Goal: Task Accomplishment & Management: Manage account settings

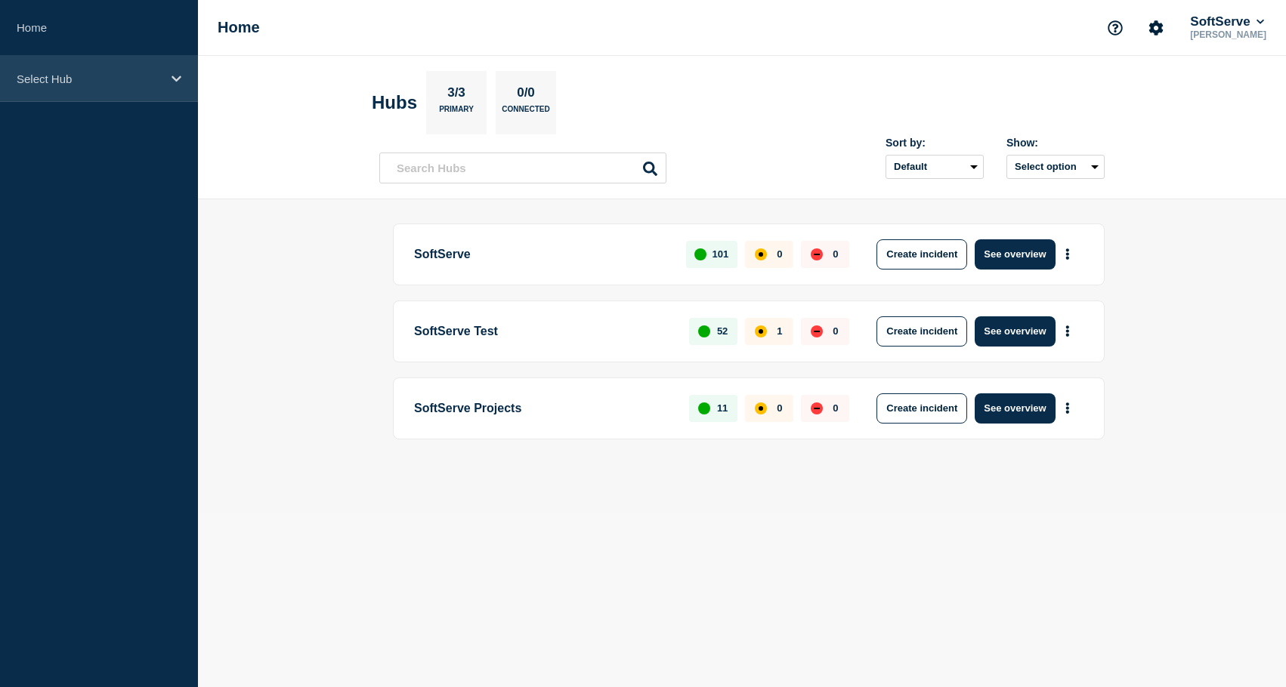
click at [73, 78] on p "Select Hub" at bounding box center [89, 79] width 145 height 13
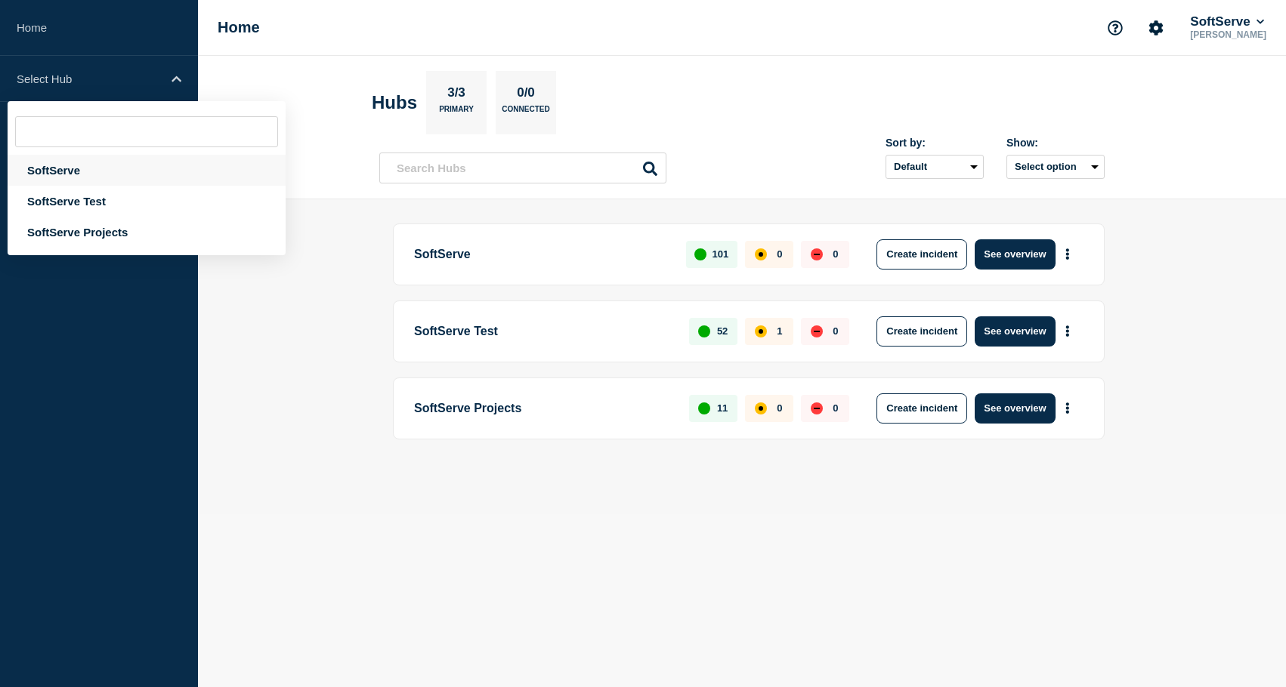
click at [85, 178] on div "SoftServe" at bounding box center [147, 170] width 278 height 31
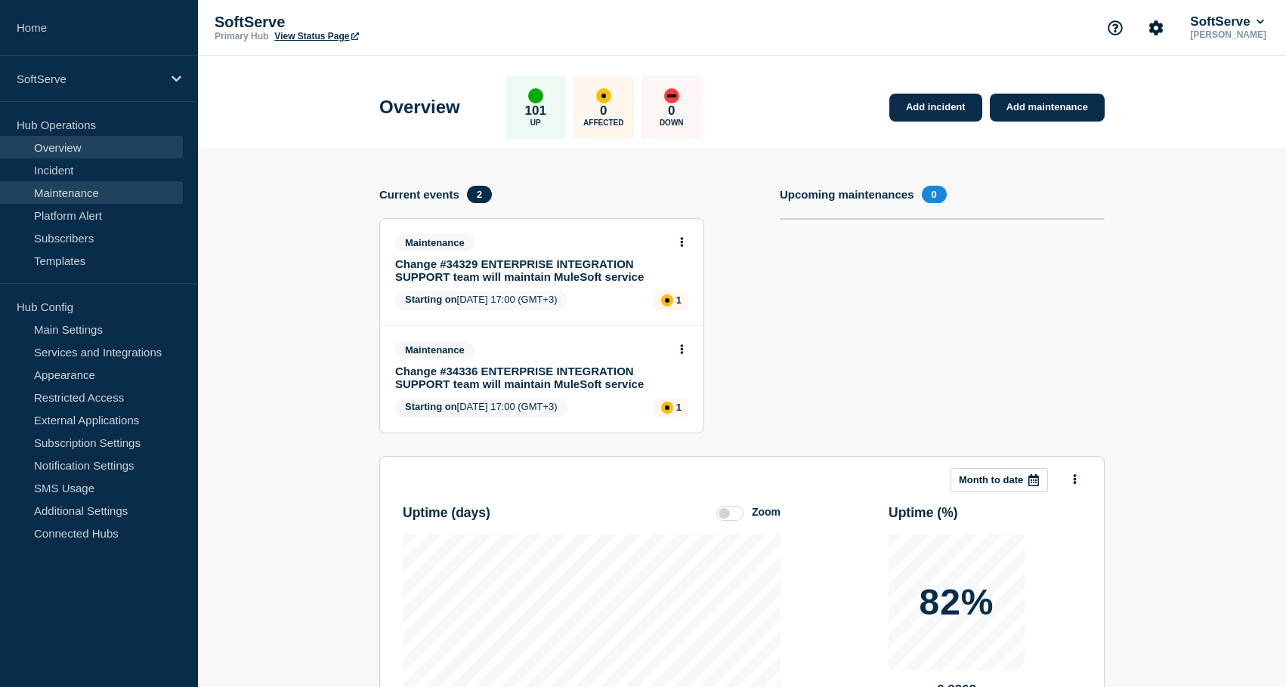
click at [108, 193] on link "Maintenance" at bounding box center [91, 192] width 183 height 23
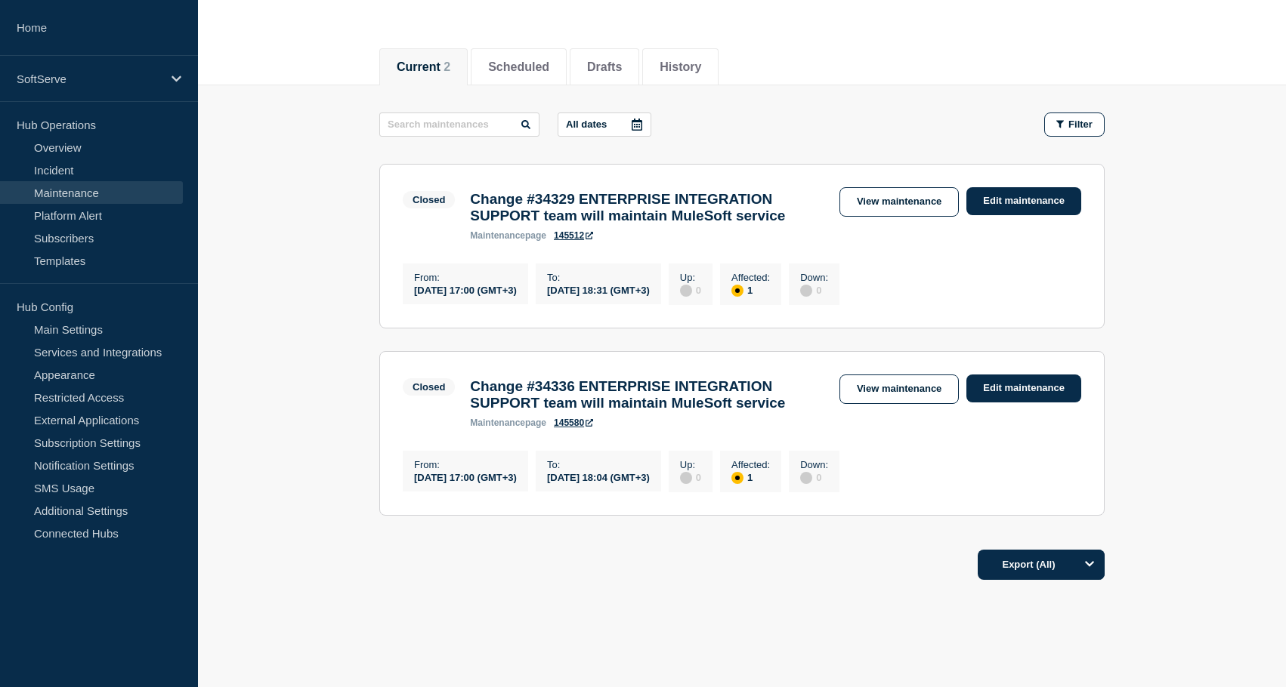
scroll to position [150, 0]
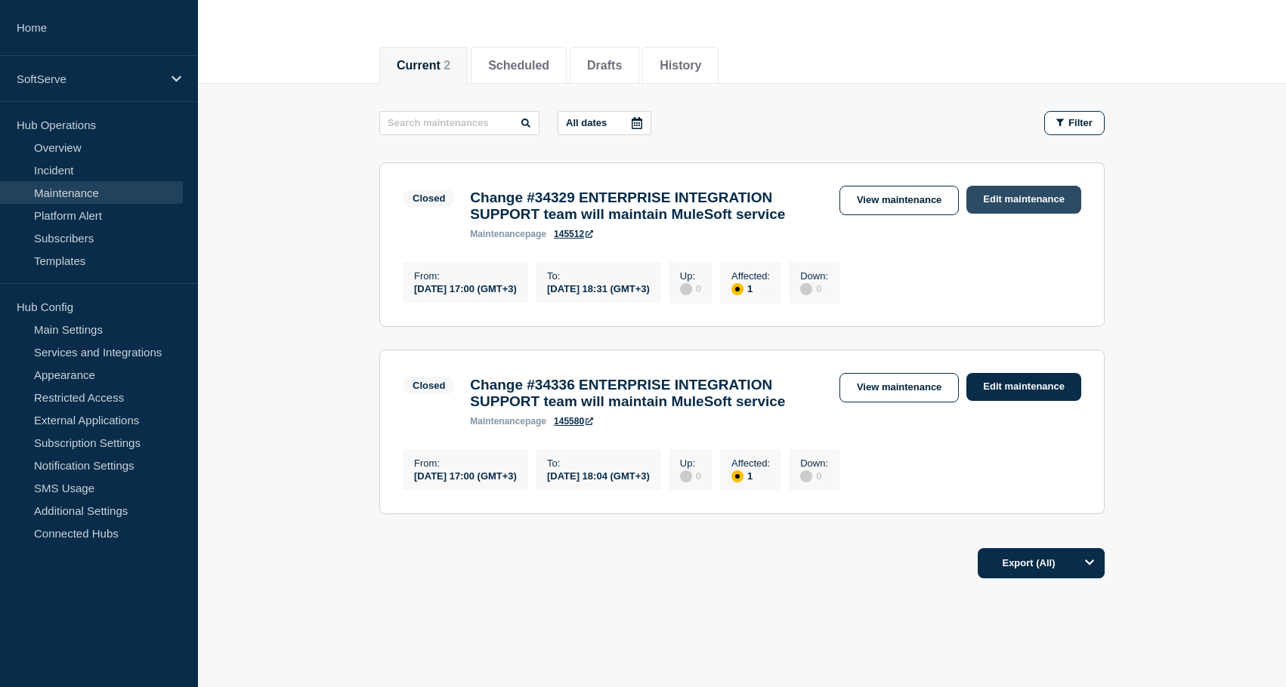
click at [1009, 202] on link "Edit maintenance" at bounding box center [1023, 200] width 115 height 28
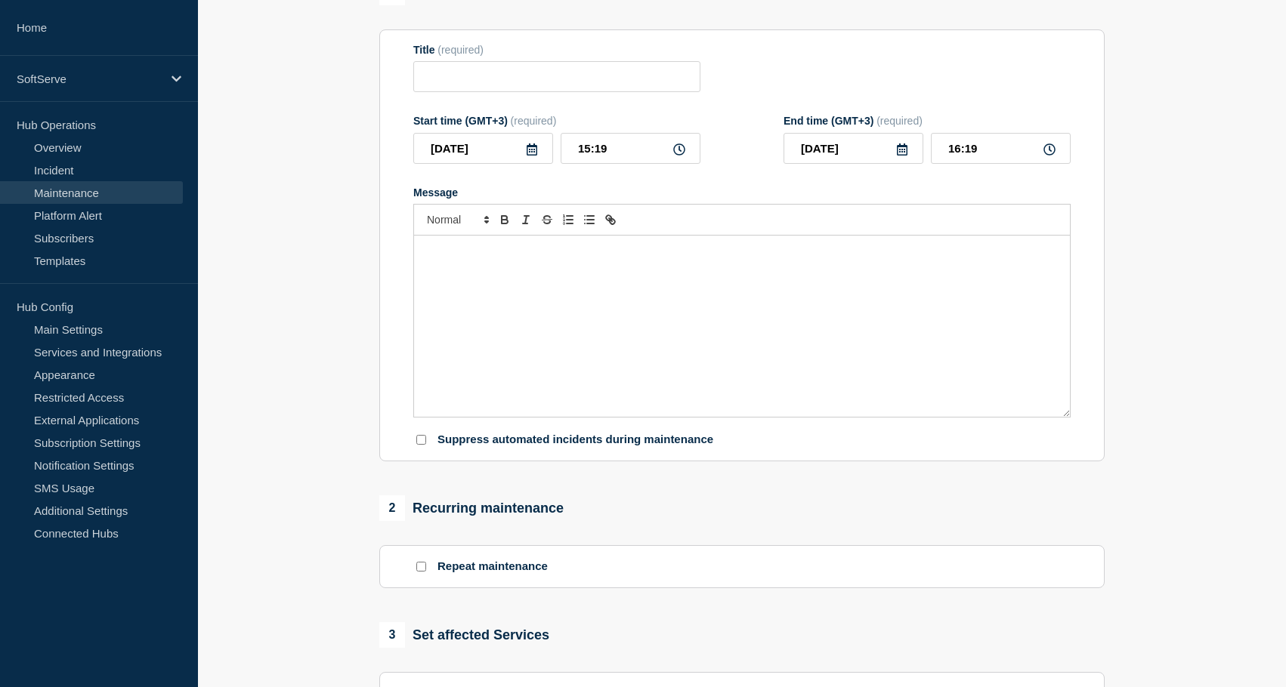
type input "Change #34329 ENTERPRISE INTEGRATION SUPPORT team will maintain MuleSoft service"
type input "[DATE]"
type input "17:00"
type input "[DATE]"
type input "18:31"
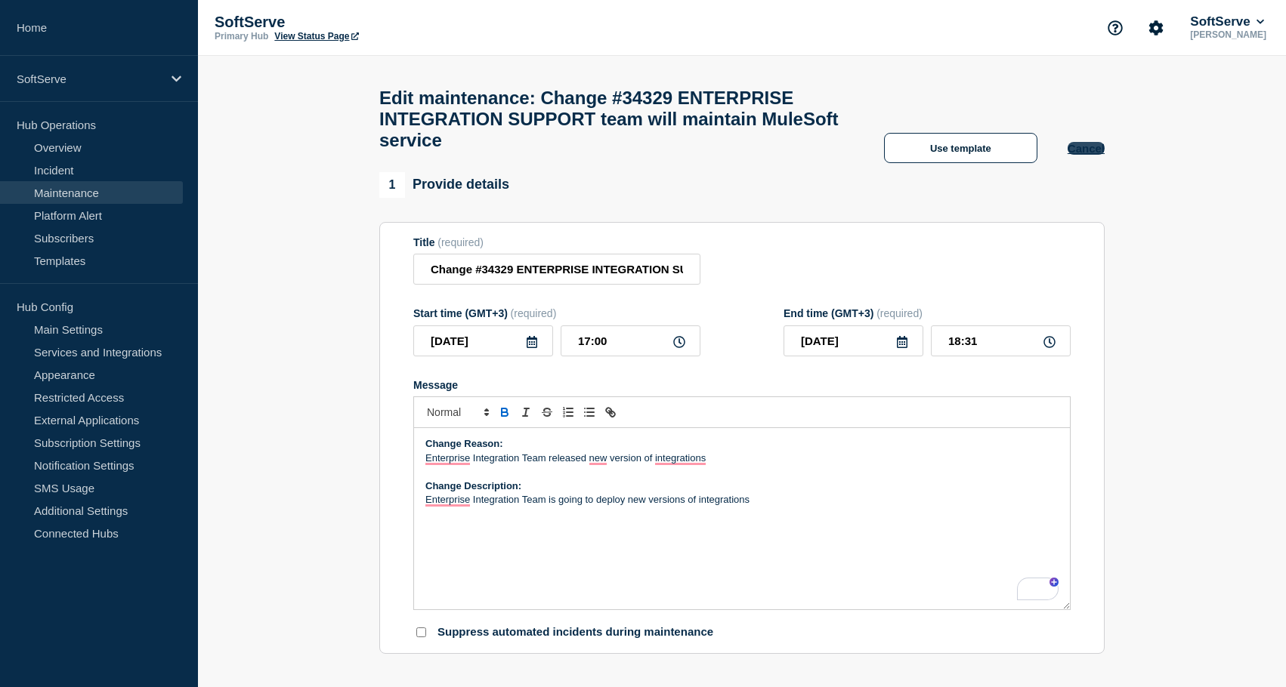
click at [1101, 155] on button "Cancel" at bounding box center [1085, 148] width 37 height 13
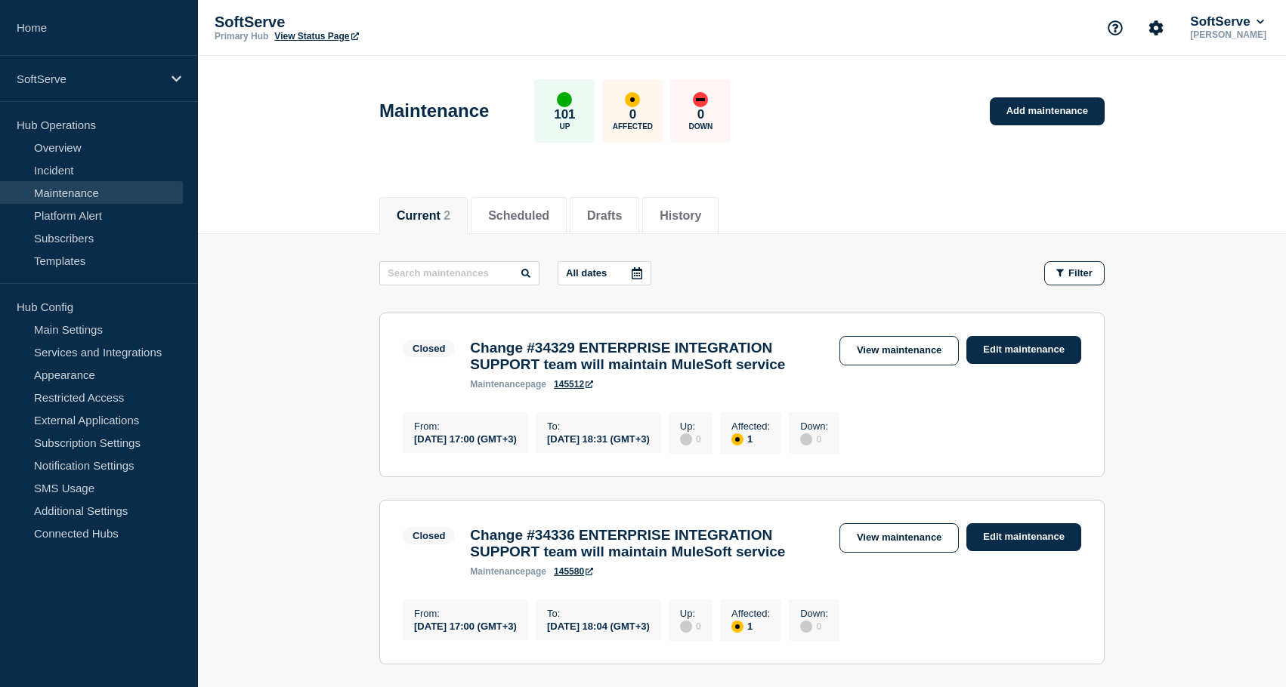
click at [345, 389] on main "All dates Filter Closed 1 Affected Change #34329 ENTERPRISE INTEGRATION SUPPORT…" at bounding box center [742, 460] width 1088 height 453
click at [1010, 354] on link "Edit maintenance" at bounding box center [1023, 350] width 115 height 28
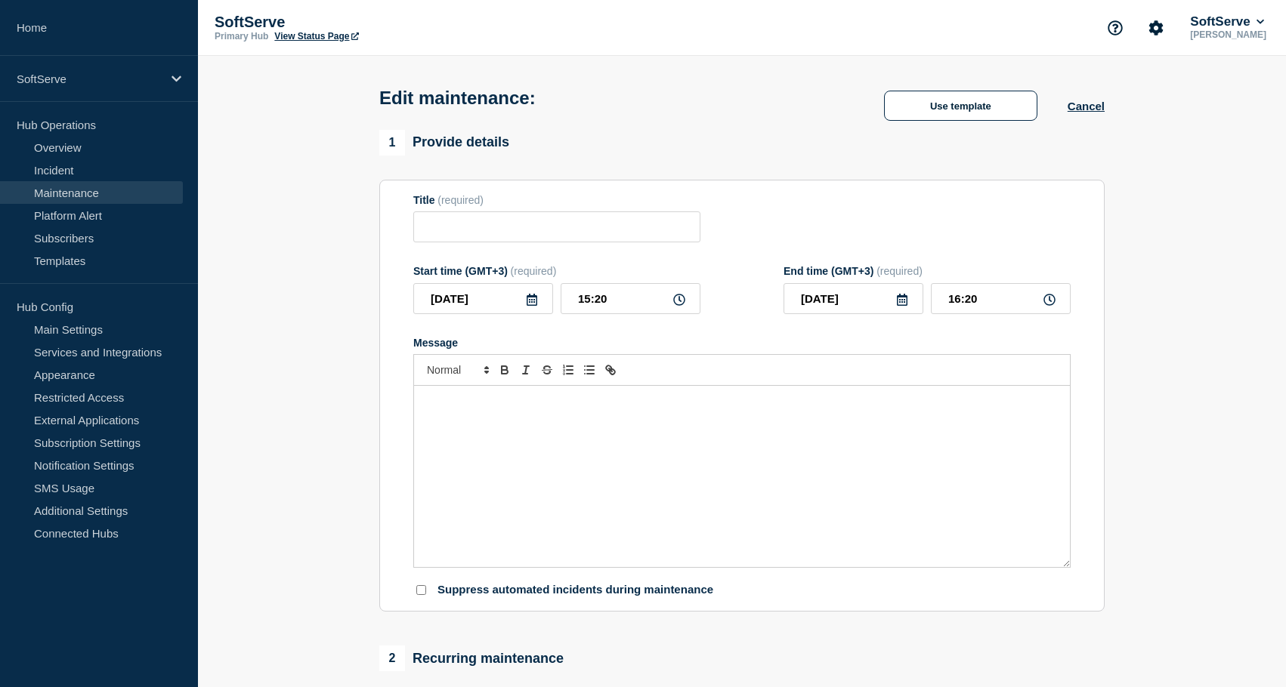
type input "Change #34329 ENTERPRISE INTEGRATION SUPPORT team will maintain MuleSoft service"
type input "[DATE]"
type input "17:00"
type input "[DATE]"
type input "18:31"
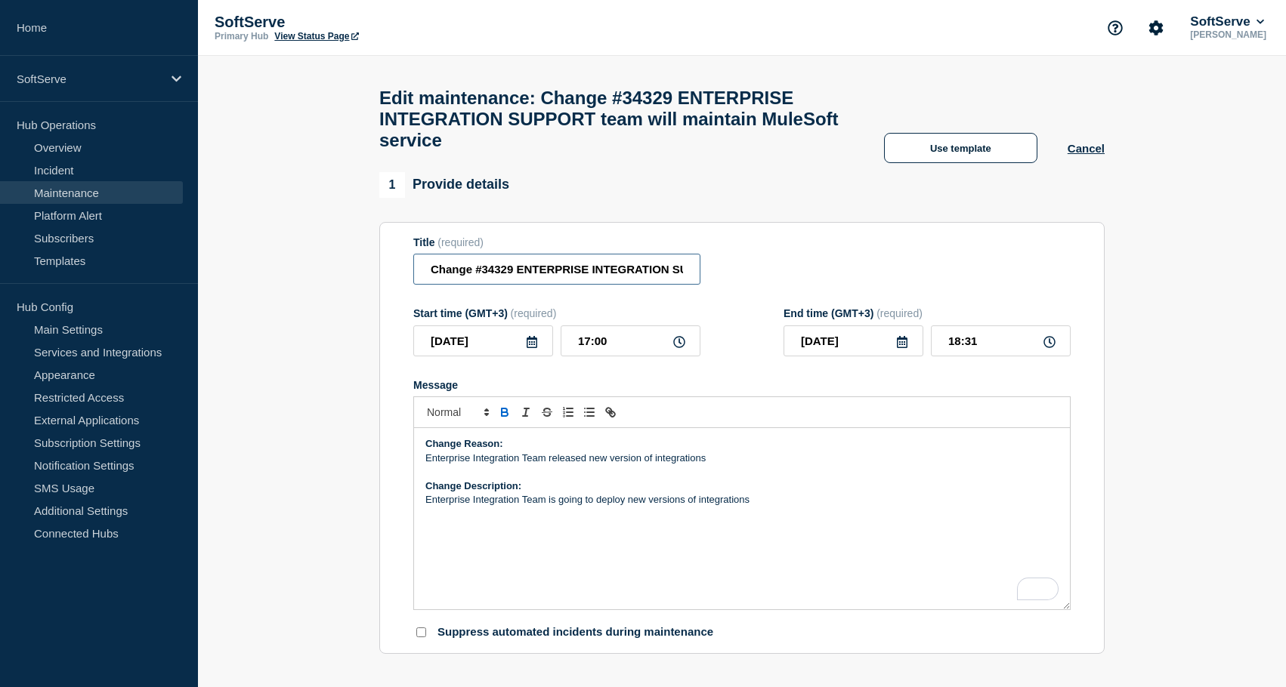
click at [641, 283] on input "Change #34329 ENTERPRISE INTEGRATION SUPPORT team will maintain MuleSoft service" at bounding box center [556, 269] width 287 height 31
click at [752, 283] on div "Title (required) Change #34329 ENTERPRISE INTEGRATION SUPPORT team will maintai…" at bounding box center [741, 260] width 657 height 49
click at [543, 286] on div "Title (required) Change #34329 ENTERPRISE INTEGRATION SUPPORT team will maintai…" at bounding box center [556, 260] width 287 height 49
click at [544, 282] on input "Change #34329 ENTERPRISE INTEGRATION SUPPORT team will maintain MuleSoft service" at bounding box center [556, 269] width 287 height 31
click at [526, 348] on icon at bounding box center [532, 342] width 12 height 12
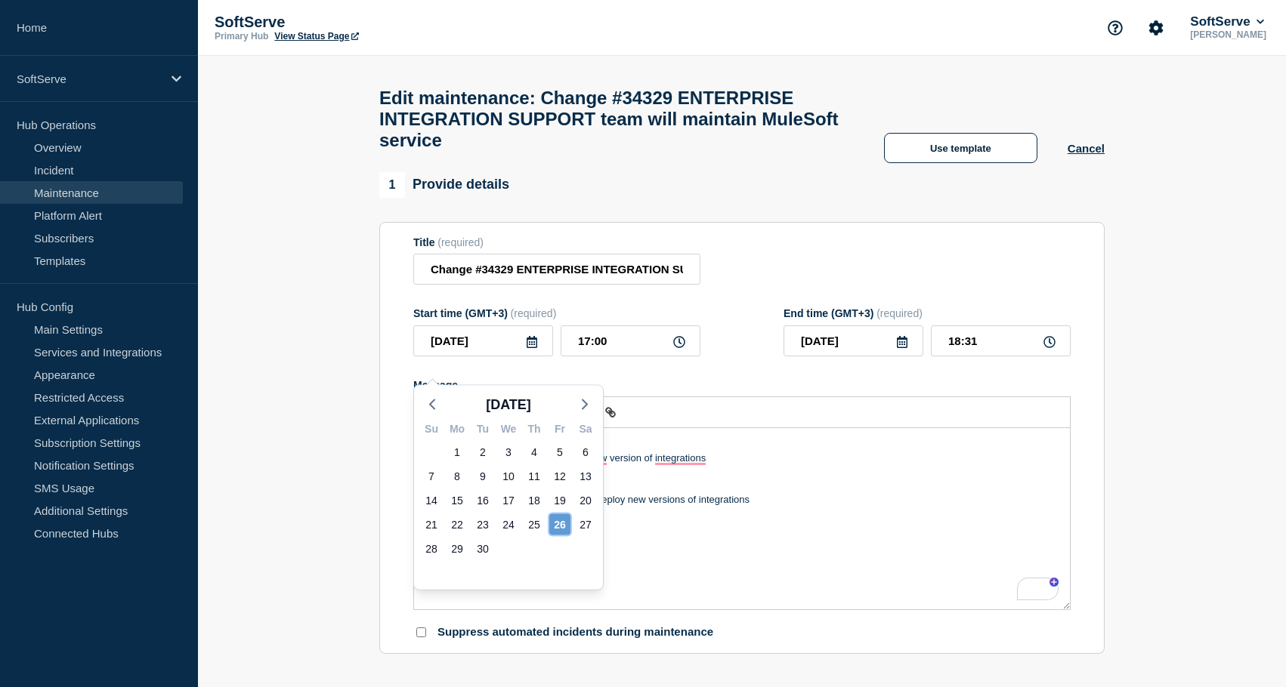
click at [560, 519] on div "26" at bounding box center [559, 524] width 21 height 21
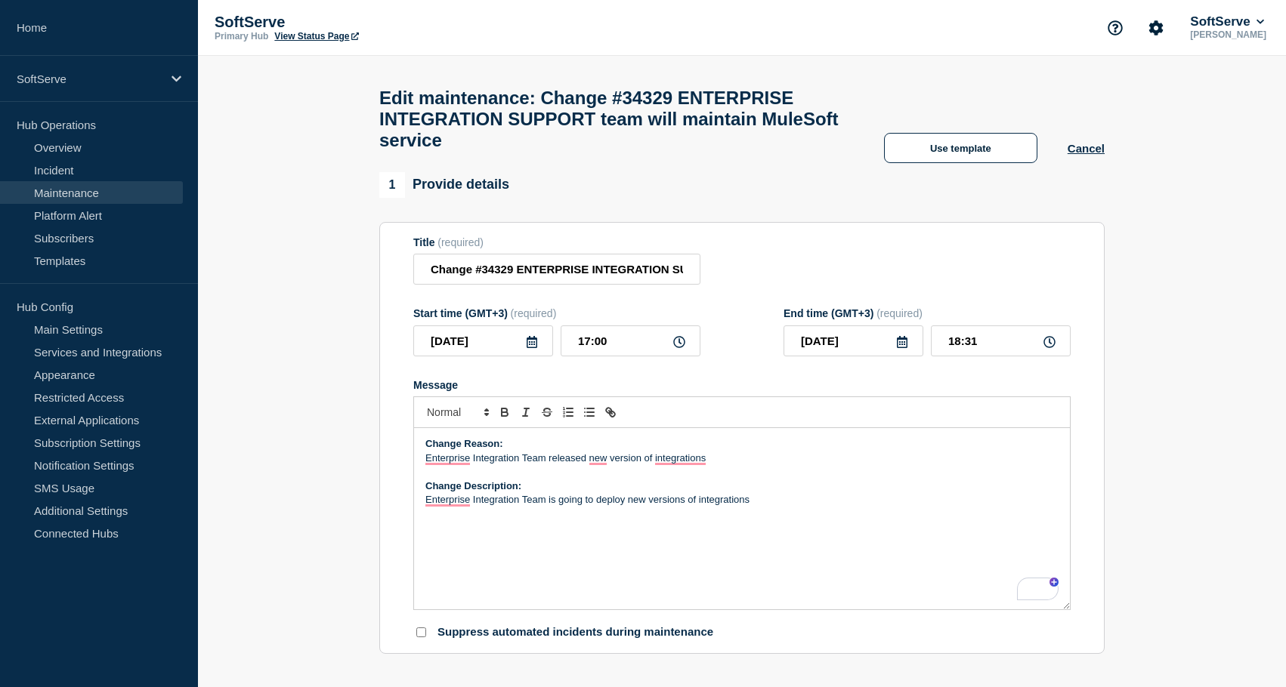
click at [904, 348] on icon at bounding box center [902, 342] width 12 height 12
click at [928, 526] on div "26" at bounding box center [929, 524] width 21 height 21
click at [939, 391] on div "Message" at bounding box center [741, 385] width 657 height 12
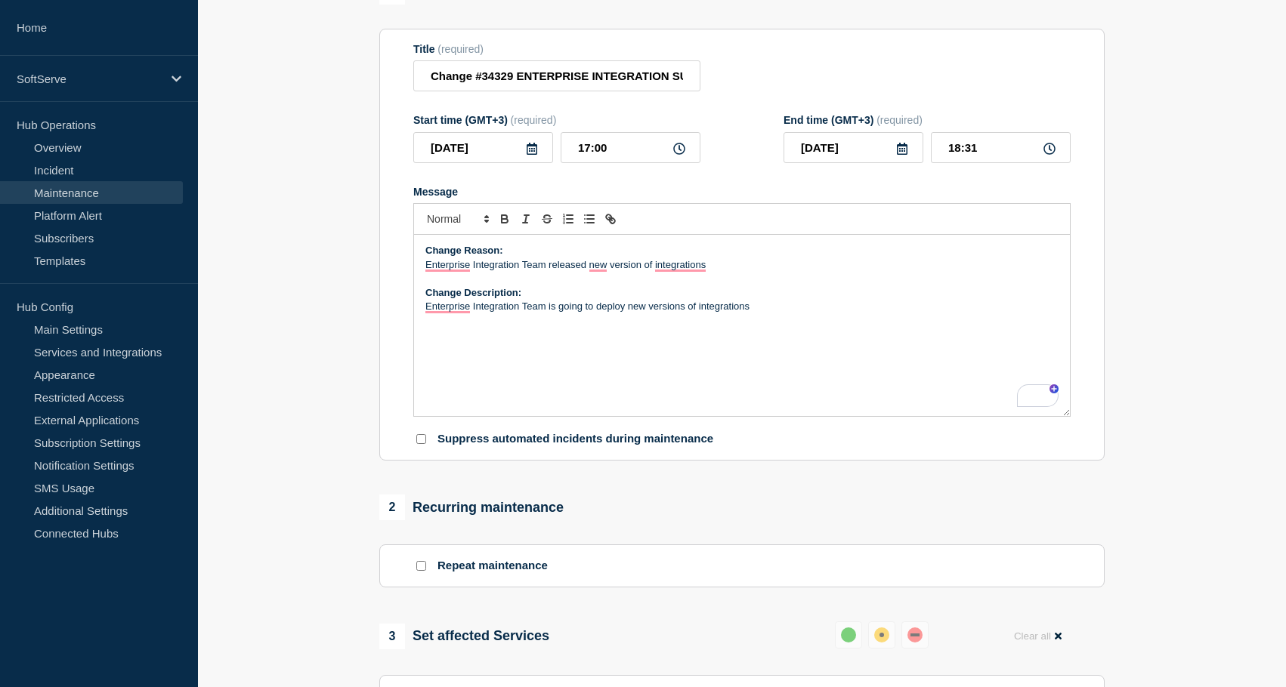
scroll to position [194, 0]
click at [832, 299] on p "Change Description:" at bounding box center [741, 293] width 633 height 14
click at [824, 337] on div "Change Reason: Enterprise Integration Team released new version of integrations…" at bounding box center [742, 324] width 656 height 181
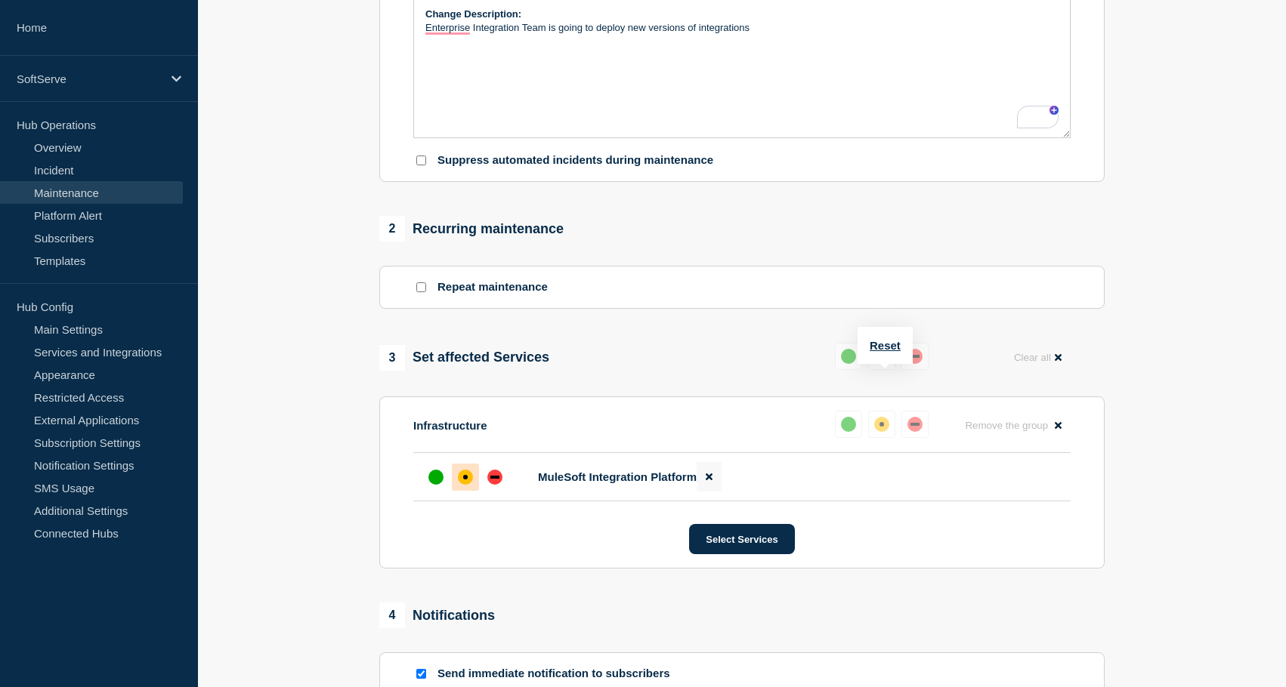
scroll to position [488, 0]
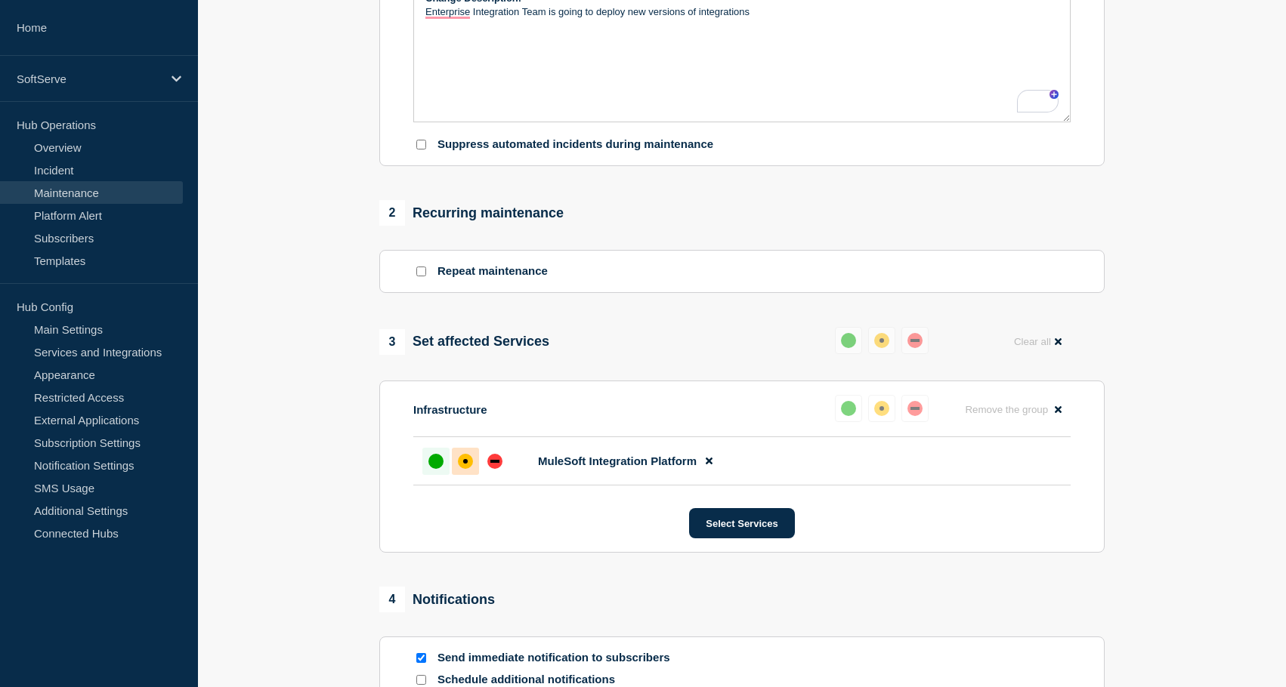
click at [429, 469] on div "up" at bounding box center [435, 461] width 15 height 15
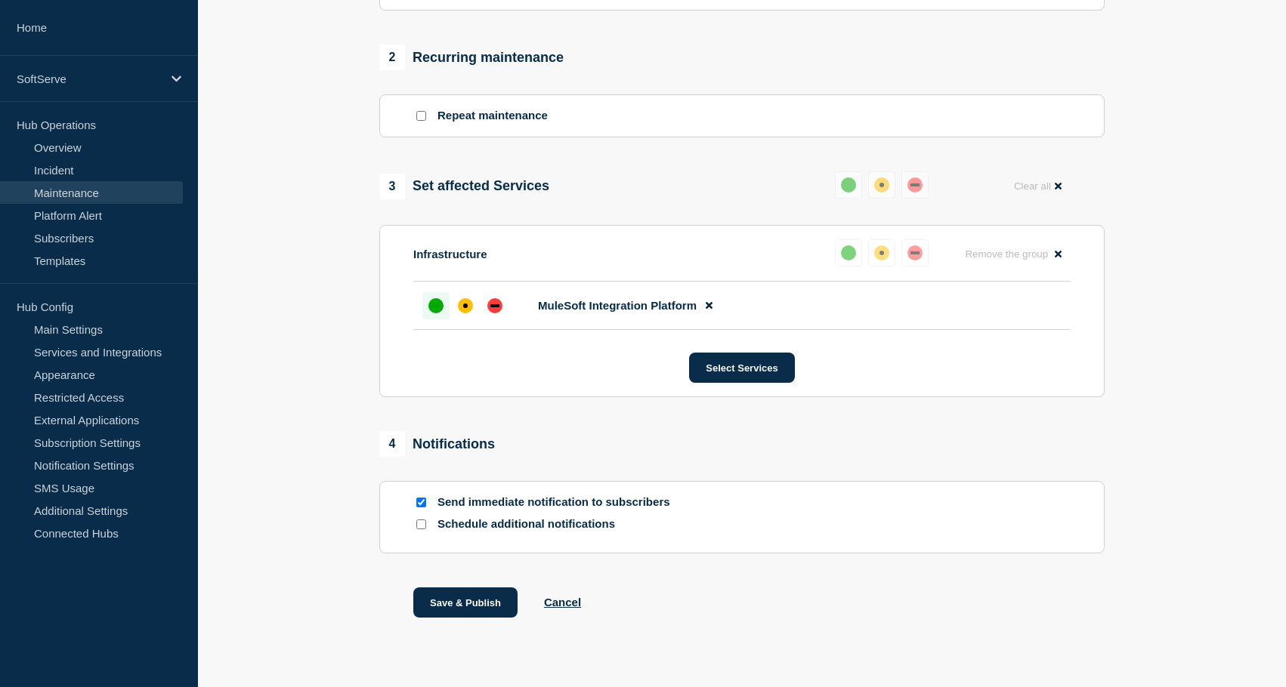
scroll to position [650, 0]
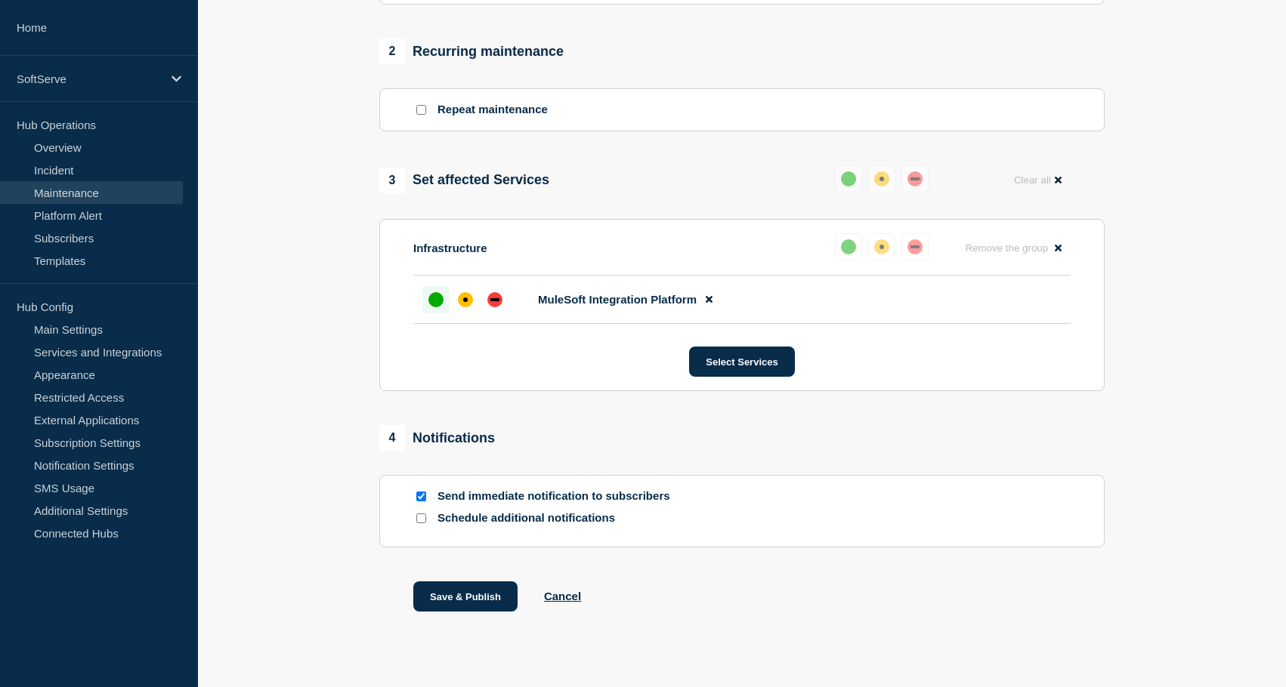
click at [424, 502] on input "Send immediate notification to subscribers" at bounding box center [421, 497] width 10 height 10
checkbox input "false"
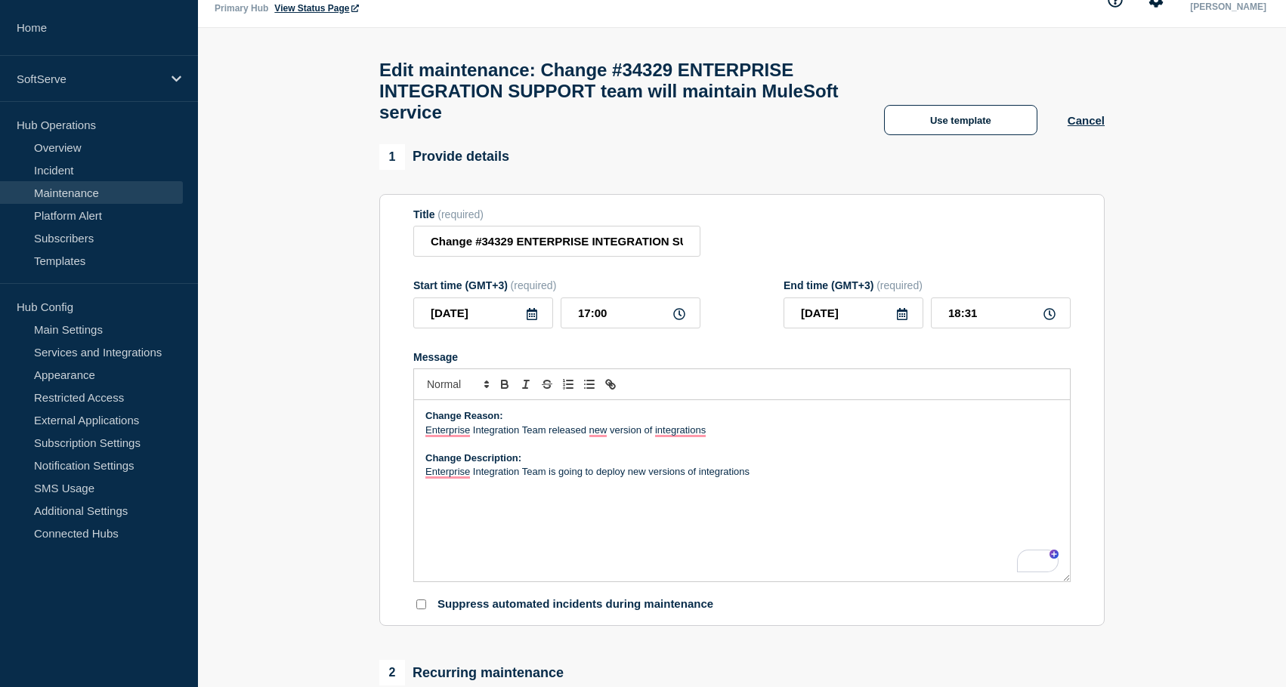
scroll to position [0, 0]
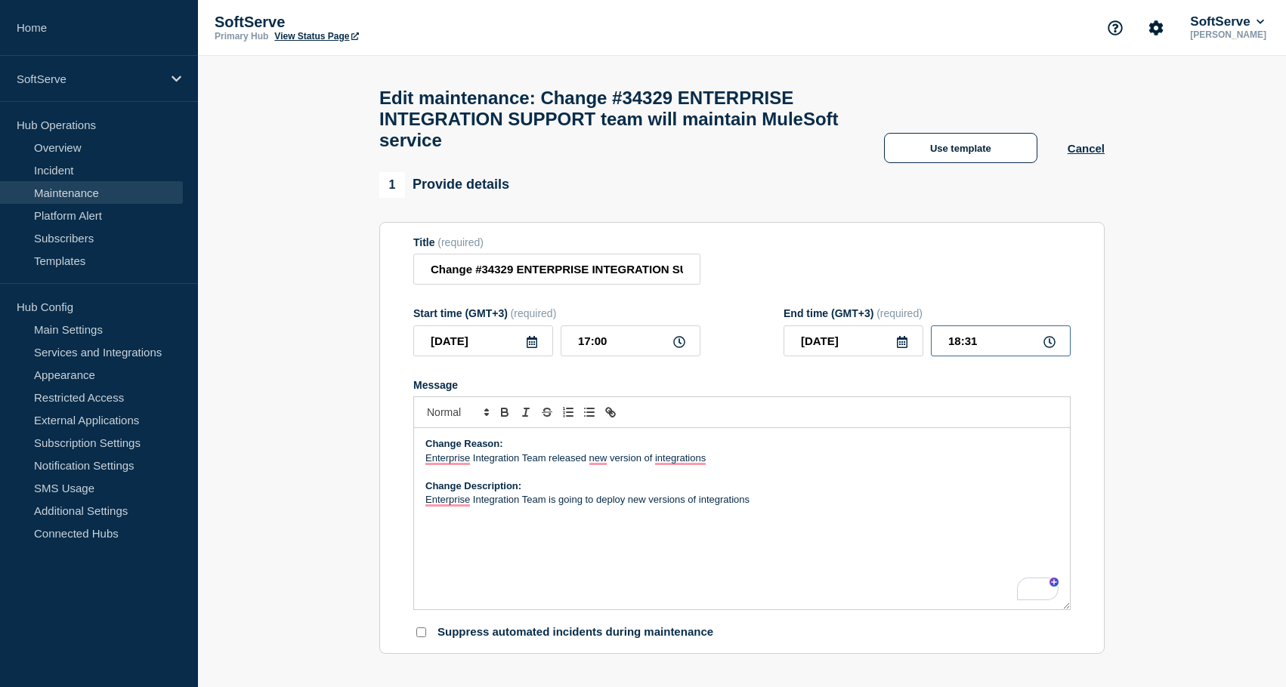
click at [980, 357] on input "18:31" at bounding box center [1001, 341] width 140 height 31
type input "18:30"
click at [853, 396] on form "Title (required) Change #34329 ENTERPRISE INTEGRATION SUPPORT team will maintai…" at bounding box center [741, 438] width 657 height 404
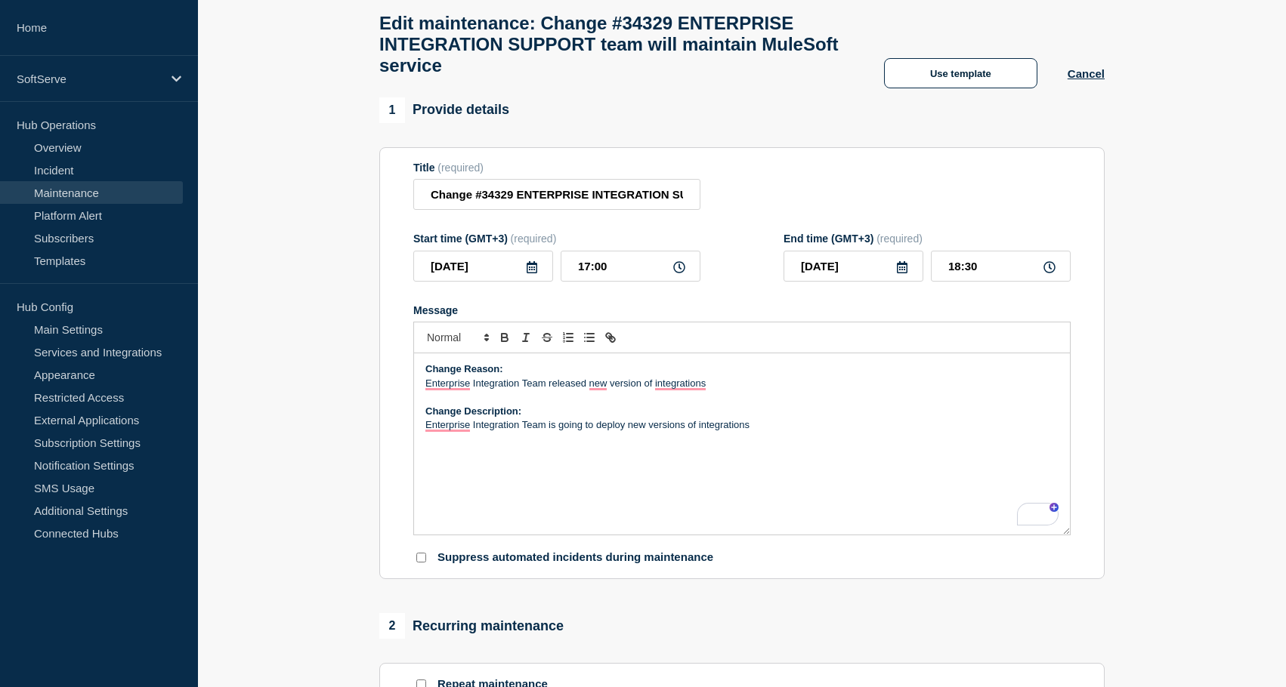
scroll to position [58, 0]
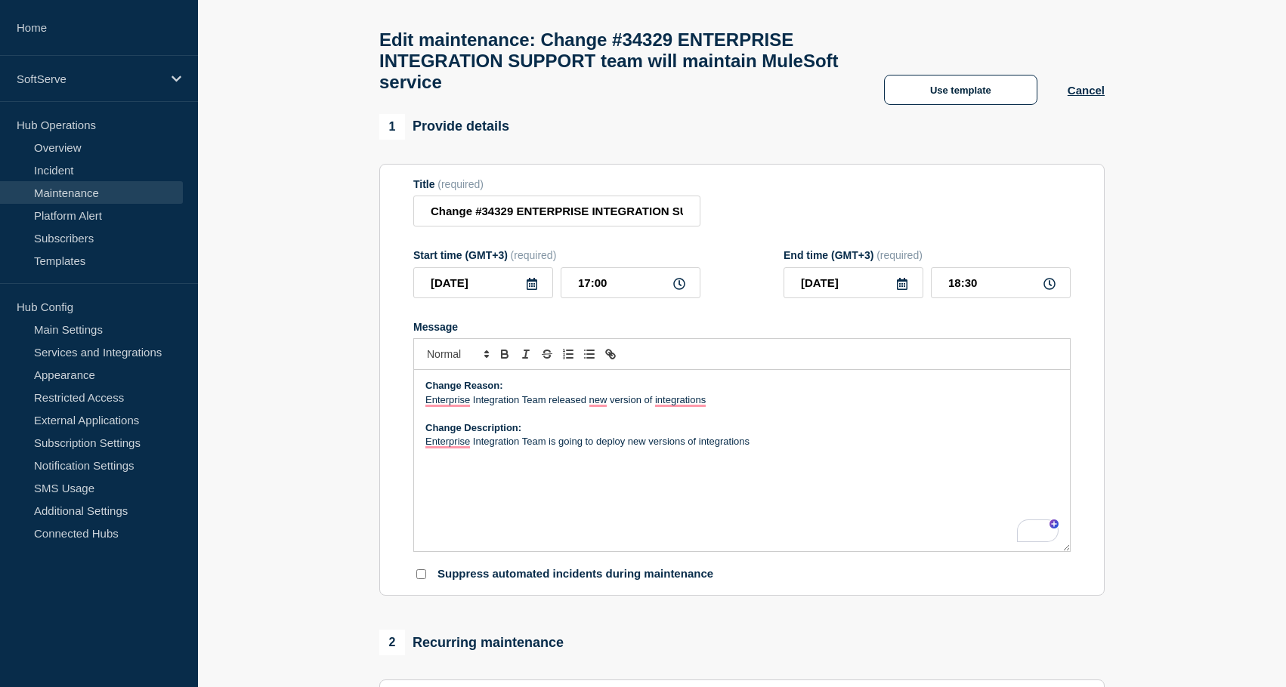
click at [896, 290] on icon at bounding box center [902, 284] width 12 height 12
click at [937, 468] on div "26" at bounding box center [929, 466] width 21 height 21
click at [904, 290] on icon at bounding box center [902, 284] width 12 height 12
click at [960, 455] on div "27" at bounding box center [956, 467] width 26 height 24
click at [957, 457] on div "27" at bounding box center [955, 466] width 21 height 21
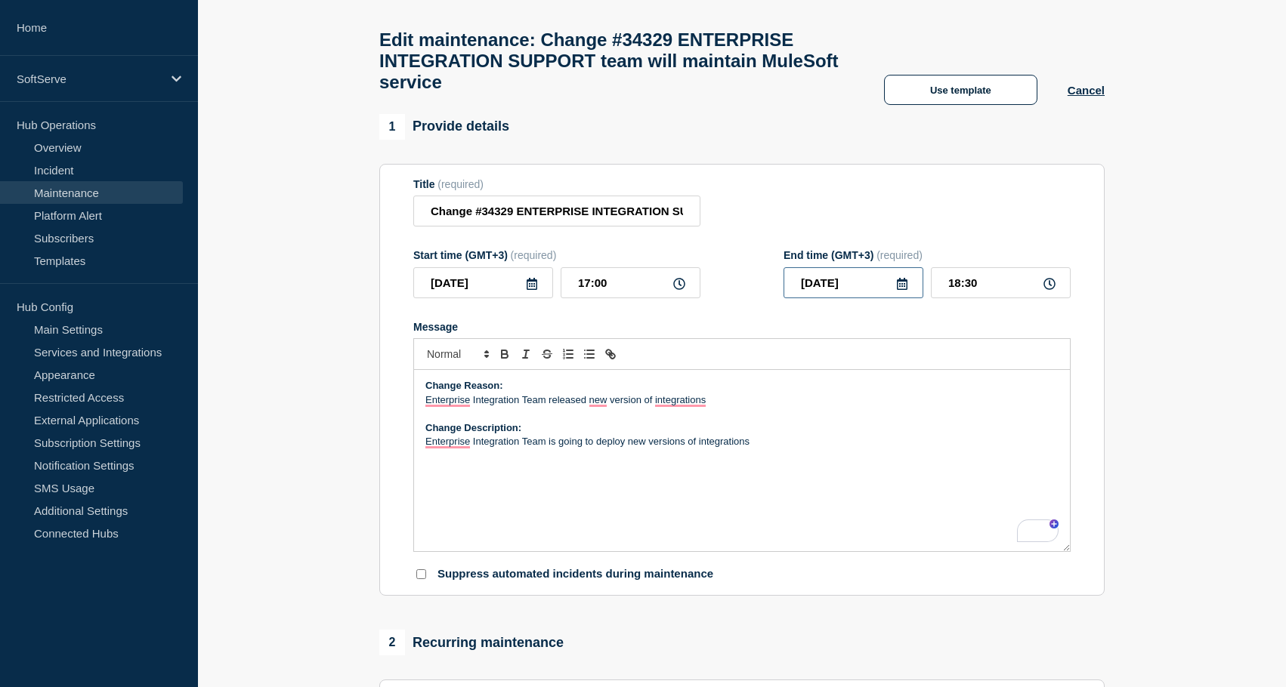
click at [909, 298] on input "[DATE]" at bounding box center [853, 282] width 140 height 31
click at [925, 461] on div "26" at bounding box center [929, 466] width 21 height 21
type input "[DATE]"
click at [786, 333] on div "Message" at bounding box center [741, 327] width 657 height 12
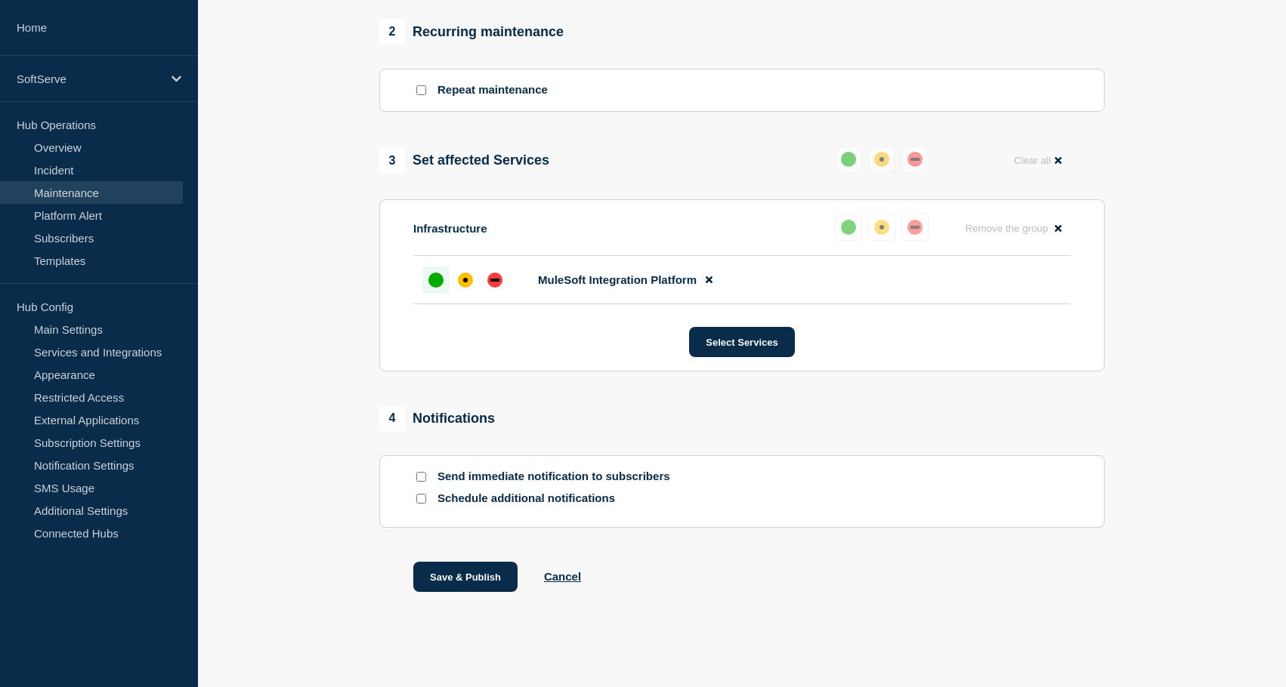
scroll to position [709, 0]
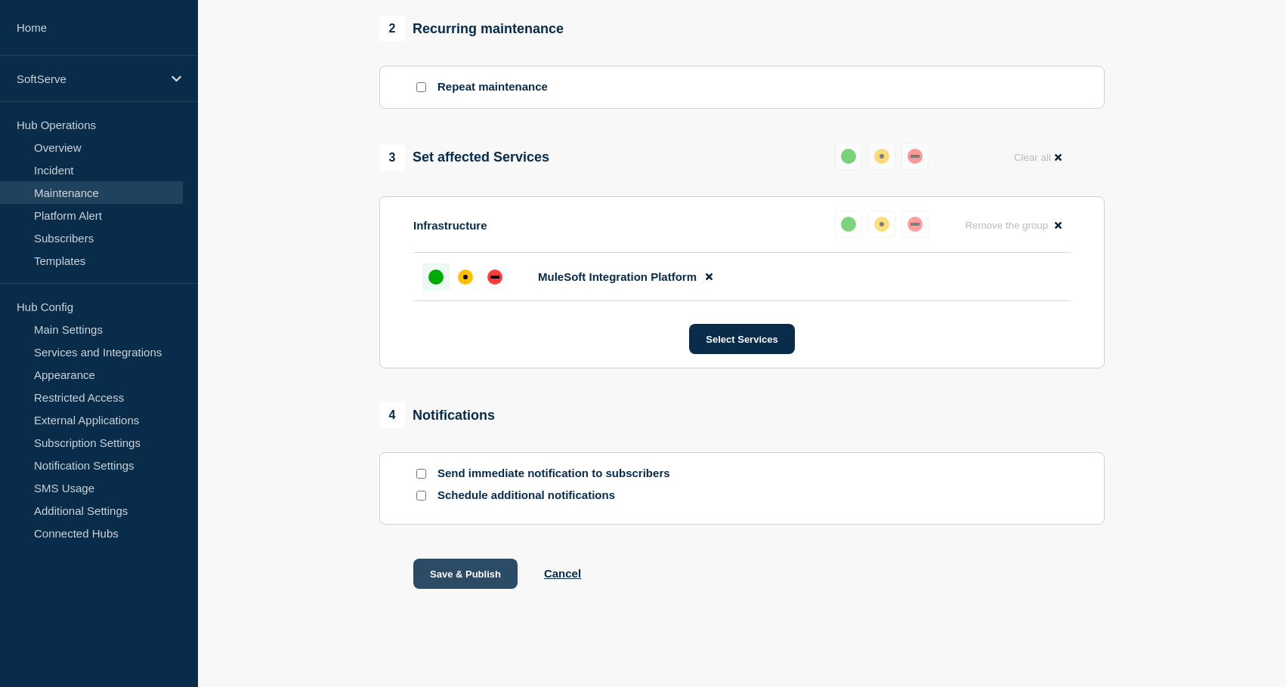
click at [455, 576] on button "Save & Publish" at bounding box center [465, 574] width 104 height 30
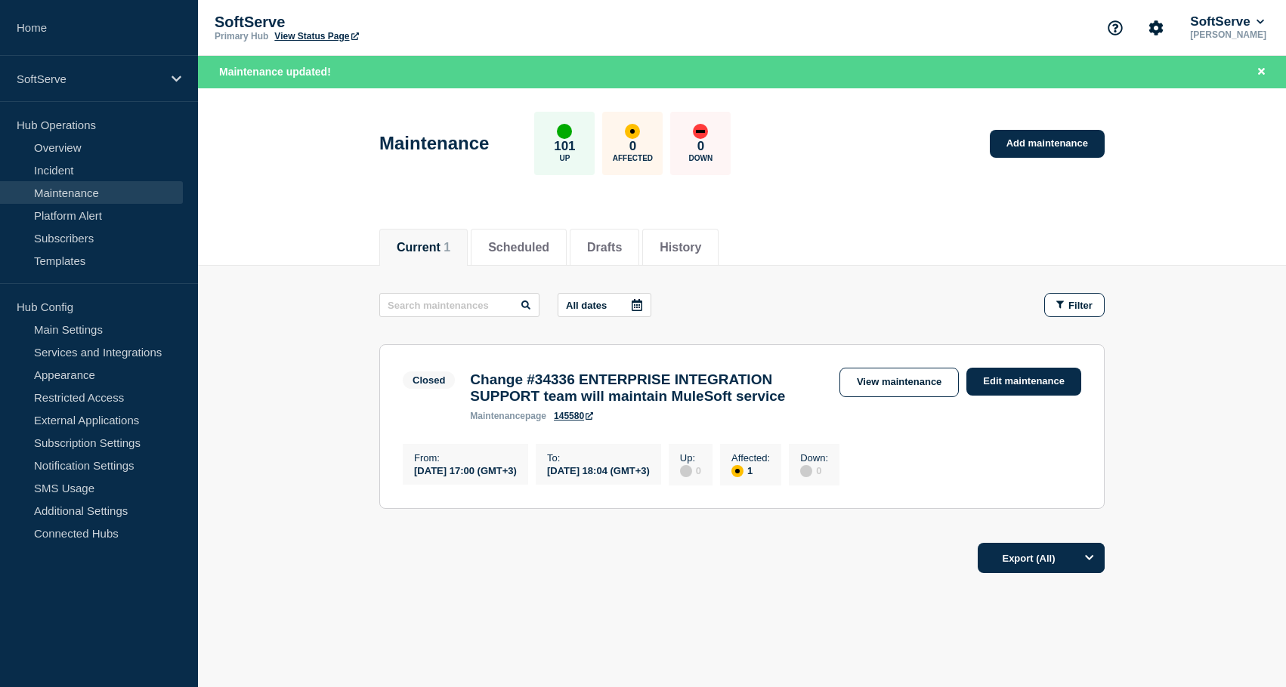
click at [327, 397] on main "All dates Filter Closed 1 Affected Change #34336 ENTERPRISE INTEGRATION SUPPORT…" at bounding box center [742, 399] width 1088 height 266
click at [1040, 369] on link "Edit maintenance" at bounding box center [1023, 382] width 115 height 28
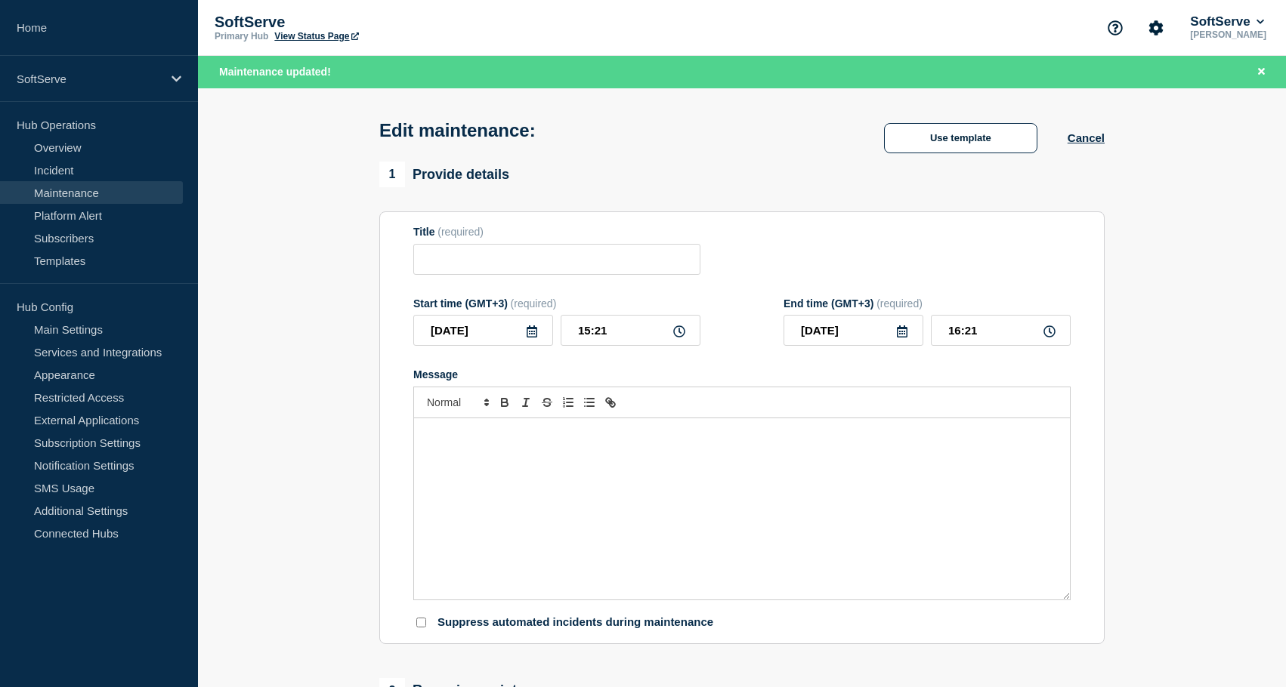
type input "Change #34336 ENTERPRISE INTEGRATION SUPPORT team will maintain MuleSoft service"
type input "[DATE]"
type input "17:00"
type input "[DATE]"
type input "18:04"
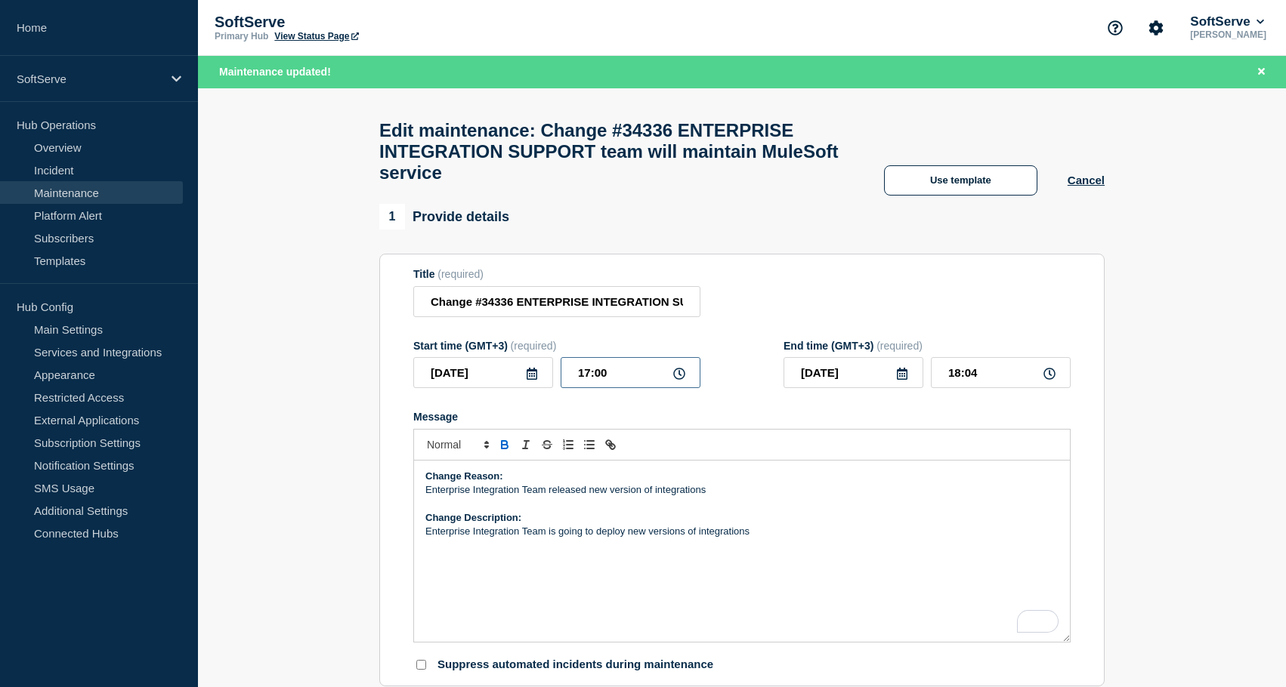
click at [587, 388] on input "17:00" at bounding box center [630, 372] width 140 height 31
click at [495, 388] on input "[DATE]" at bounding box center [483, 372] width 140 height 31
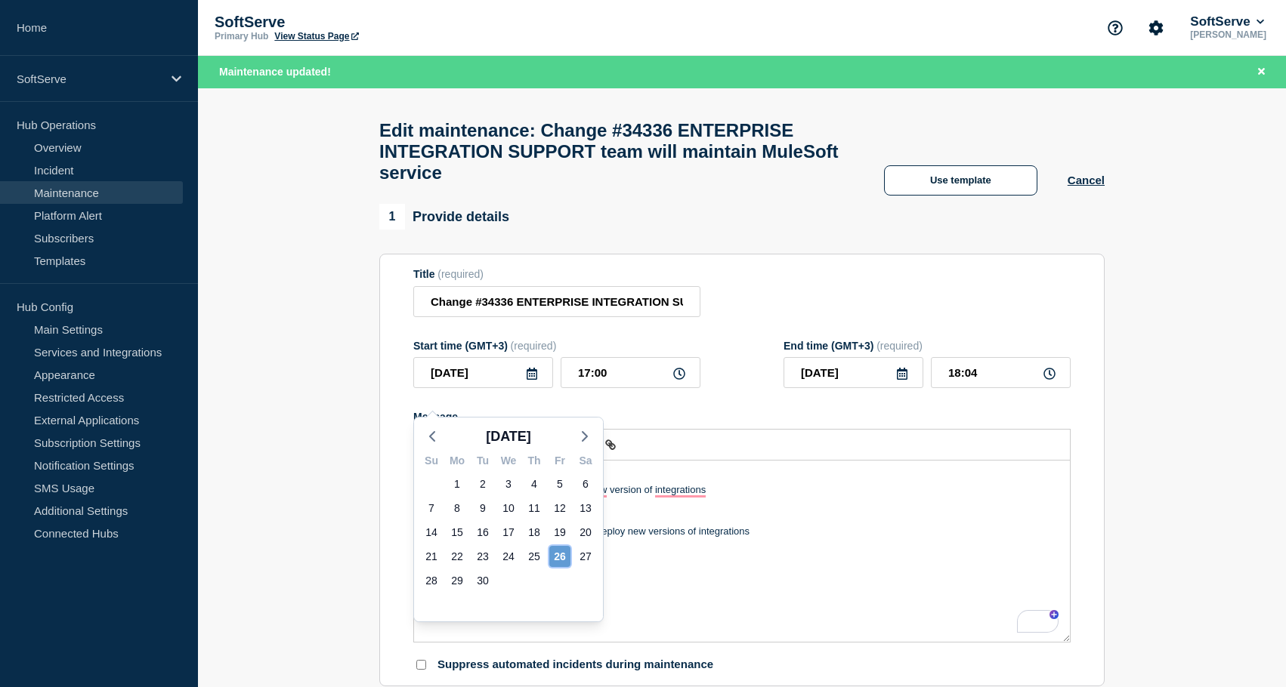
click at [554, 555] on div "26" at bounding box center [559, 556] width 21 height 21
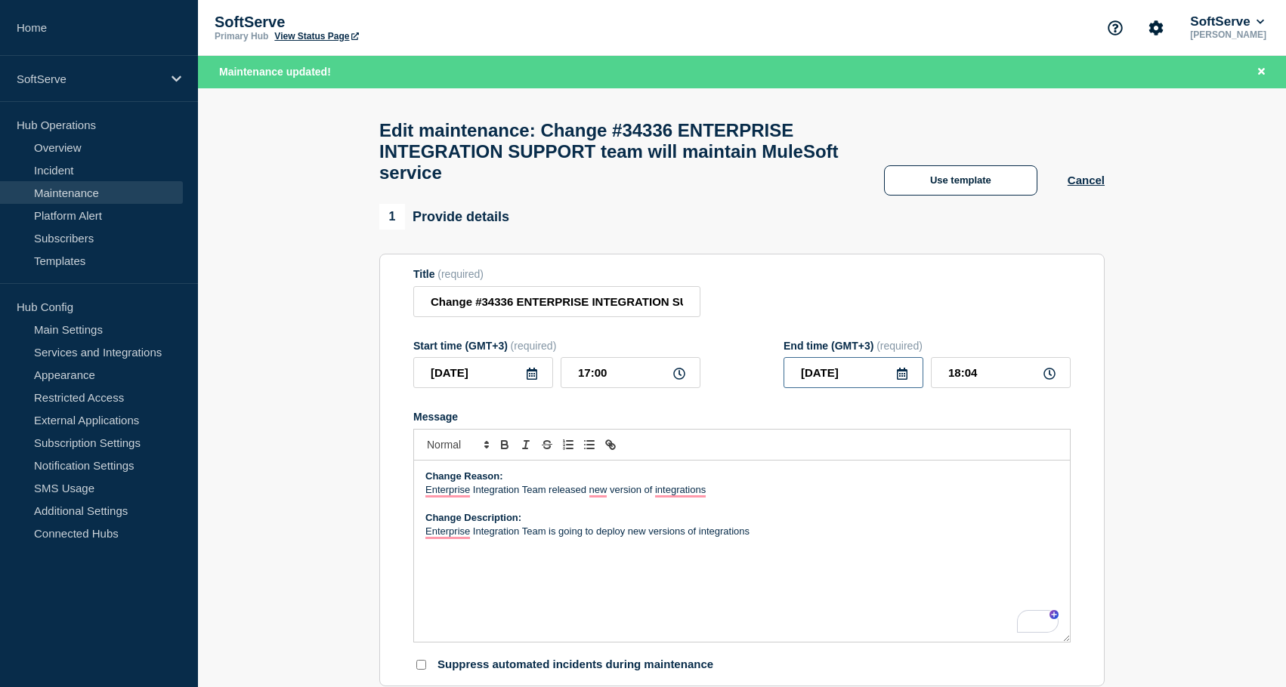
click at [912, 388] on input "[DATE]" at bounding box center [853, 372] width 140 height 31
click at [952, 555] on div "27" at bounding box center [955, 556] width 21 height 21
click at [913, 388] on input "[DATE]" at bounding box center [853, 372] width 140 height 31
click at [934, 560] on div "26" at bounding box center [929, 556] width 21 height 21
type input "[DATE]"
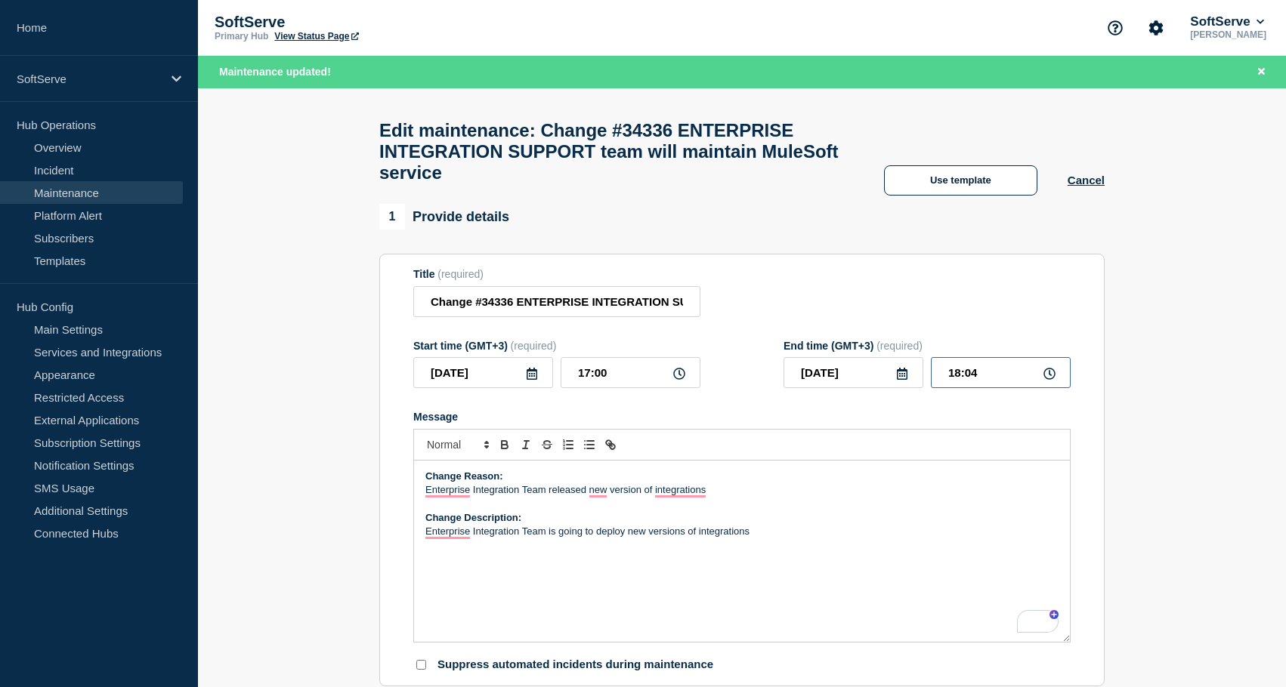
click at [988, 388] on input "18:04" at bounding box center [1001, 372] width 140 height 31
type input "18:00"
click at [749, 426] on form "Title (required) Change #34336 ENTERPRISE INTEGRATION SUPPORT team will maintai…" at bounding box center [741, 470] width 657 height 404
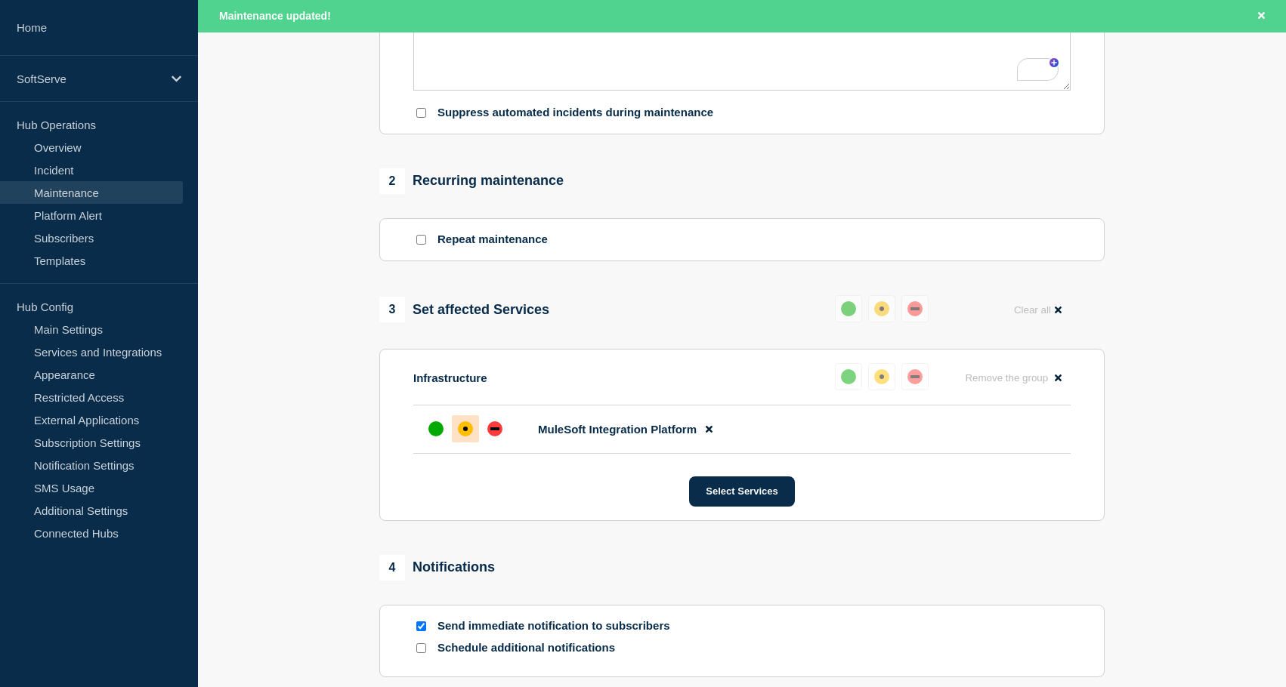
scroll to position [563, 0]
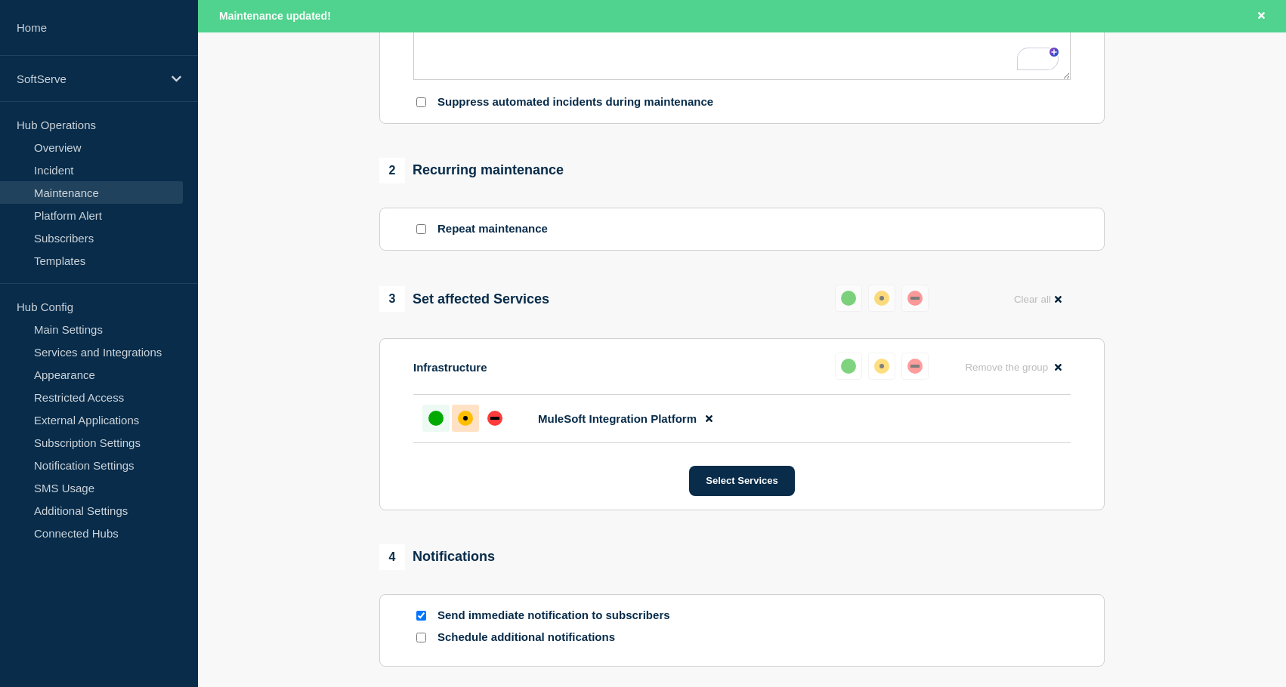
click at [436, 426] on div "up" at bounding box center [435, 418] width 15 height 15
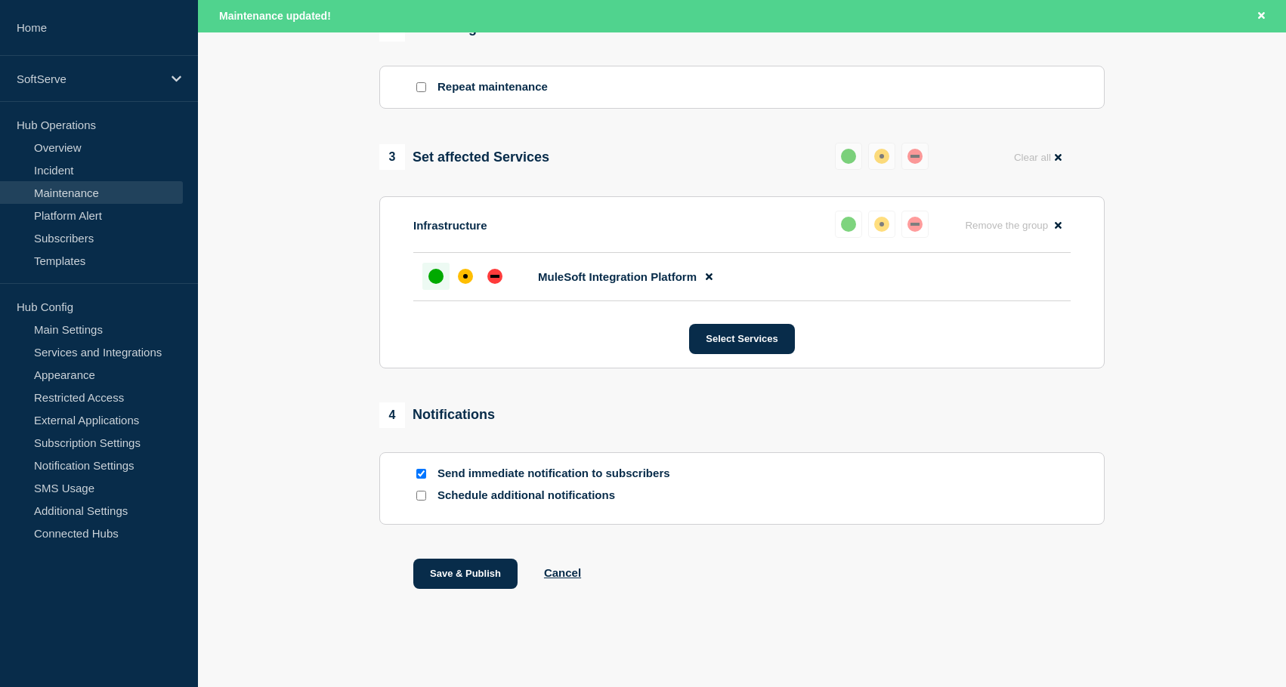
scroll to position [742, 0]
click at [421, 470] on input "Send immediate notification to subscribers" at bounding box center [421, 474] width 10 height 10
checkbox input "false"
click at [468, 572] on button "Save & Publish" at bounding box center [465, 574] width 104 height 30
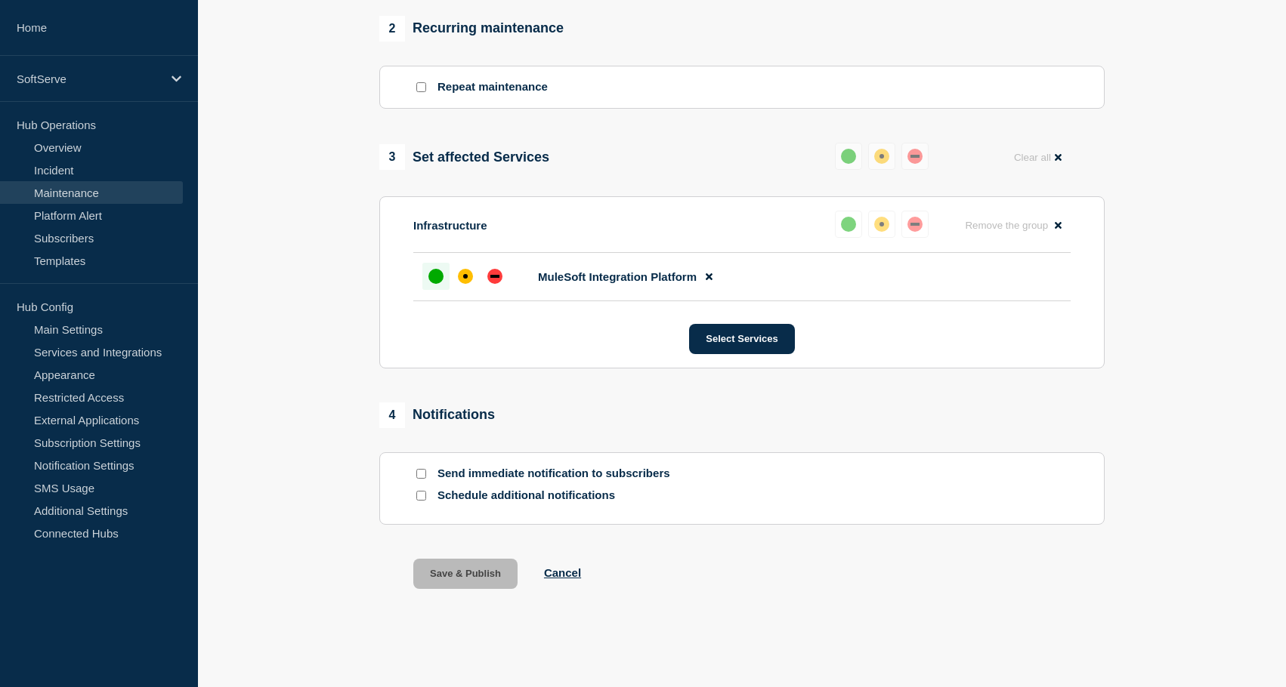
scroll to position [709, 0]
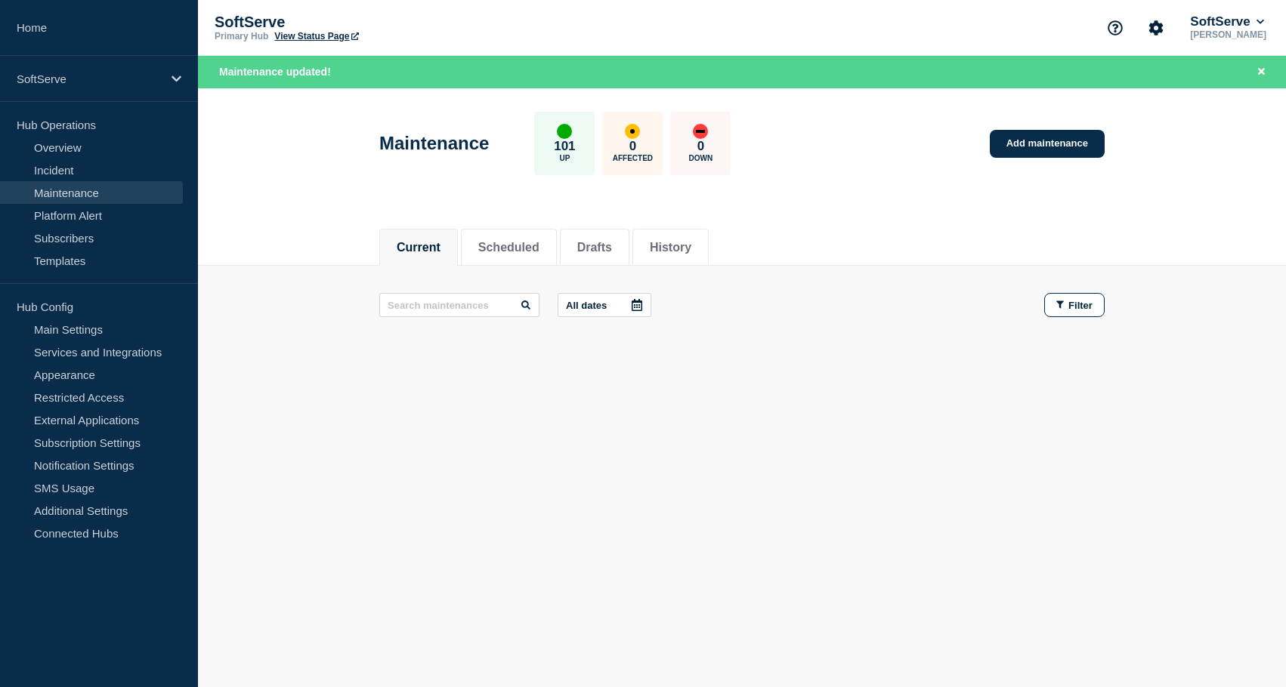
click at [327, 344] on footer at bounding box center [742, 362] width 1088 height 36
click at [529, 237] on li "Scheduled" at bounding box center [509, 247] width 96 height 37
click at [588, 255] on li "Drafts" at bounding box center [594, 247] width 69 height 37
click at [658, 237] on li "History" at bounding box center [670, 247] width 76 height 37
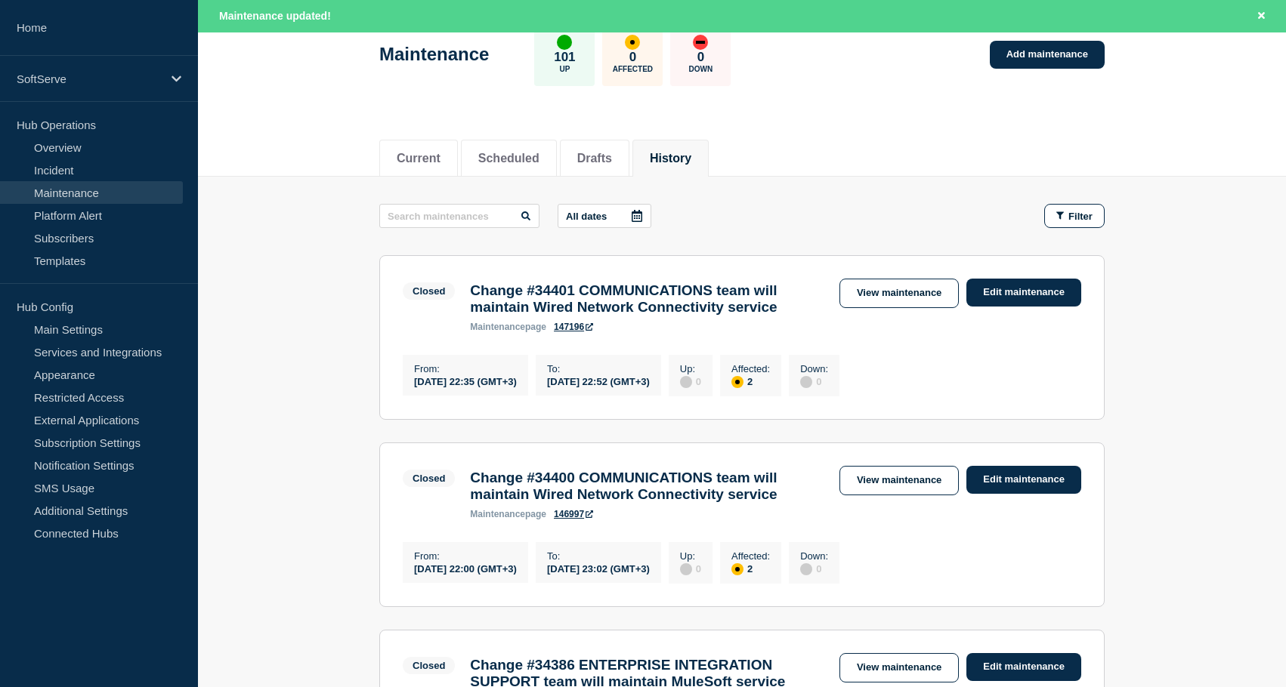
scroll to position [91, 0]
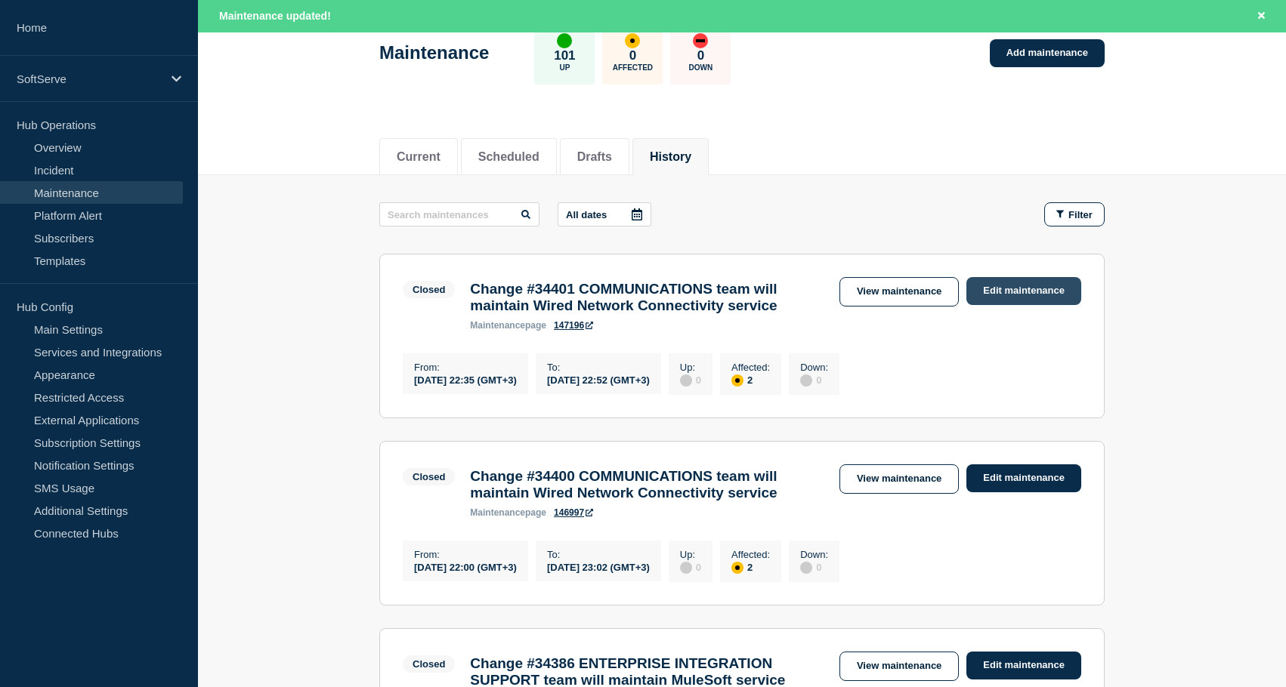
click at [1028, 286] on link "Edit maintenance" at bounding box center [1023, 291] width 115 height 28
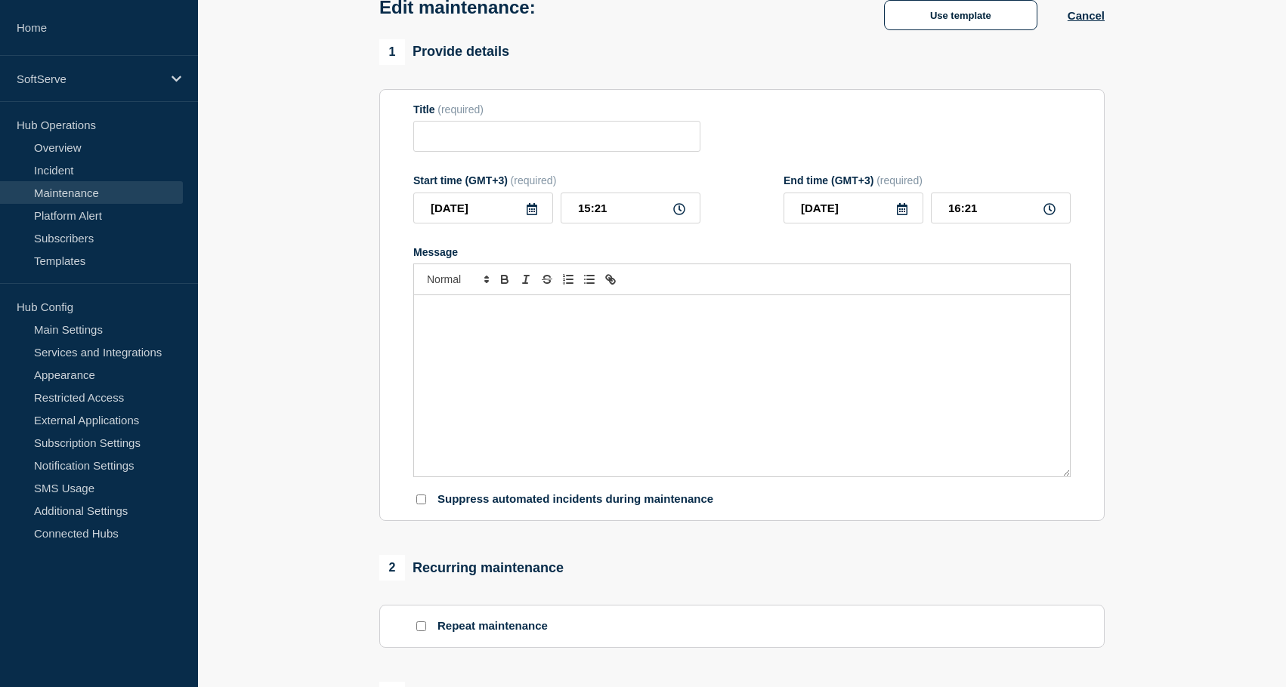
type input "Change #34401 COMMUNICATIONS team will maintain Wired Network Connectivity serv…"
type input "[DATE]"
type input "22:35"
type input "[DATE]"
type input "22:52"
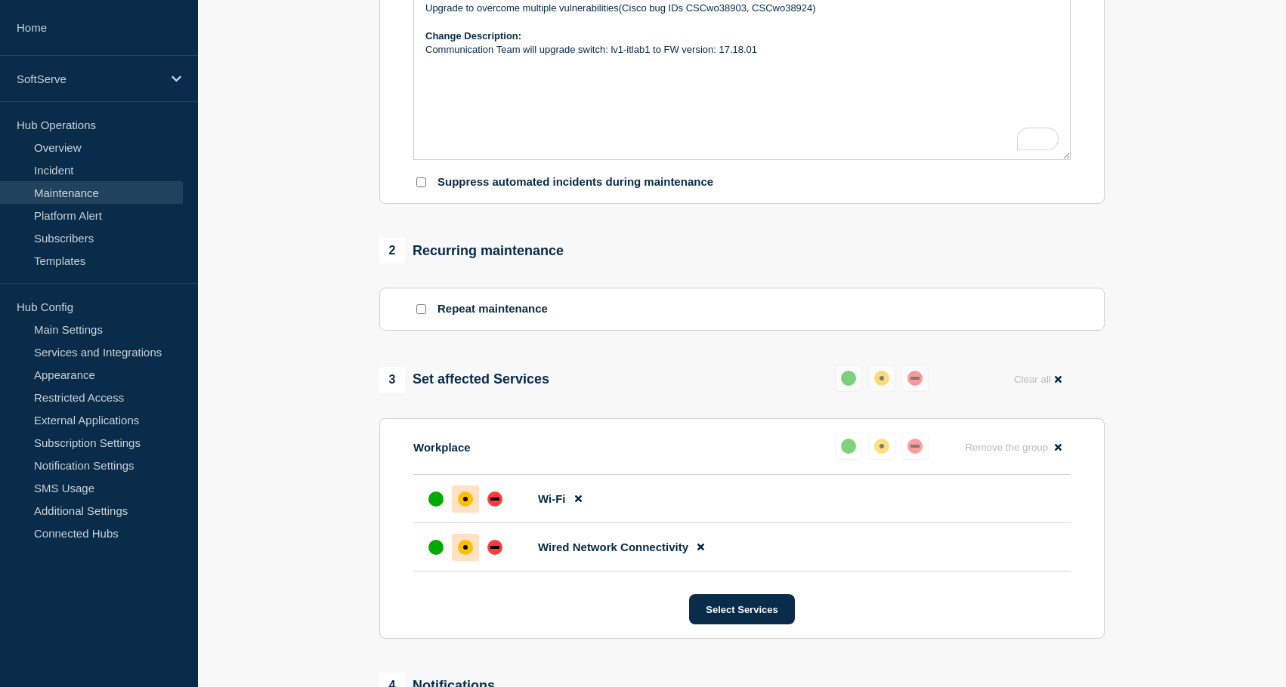
scroll to position [438, 0]
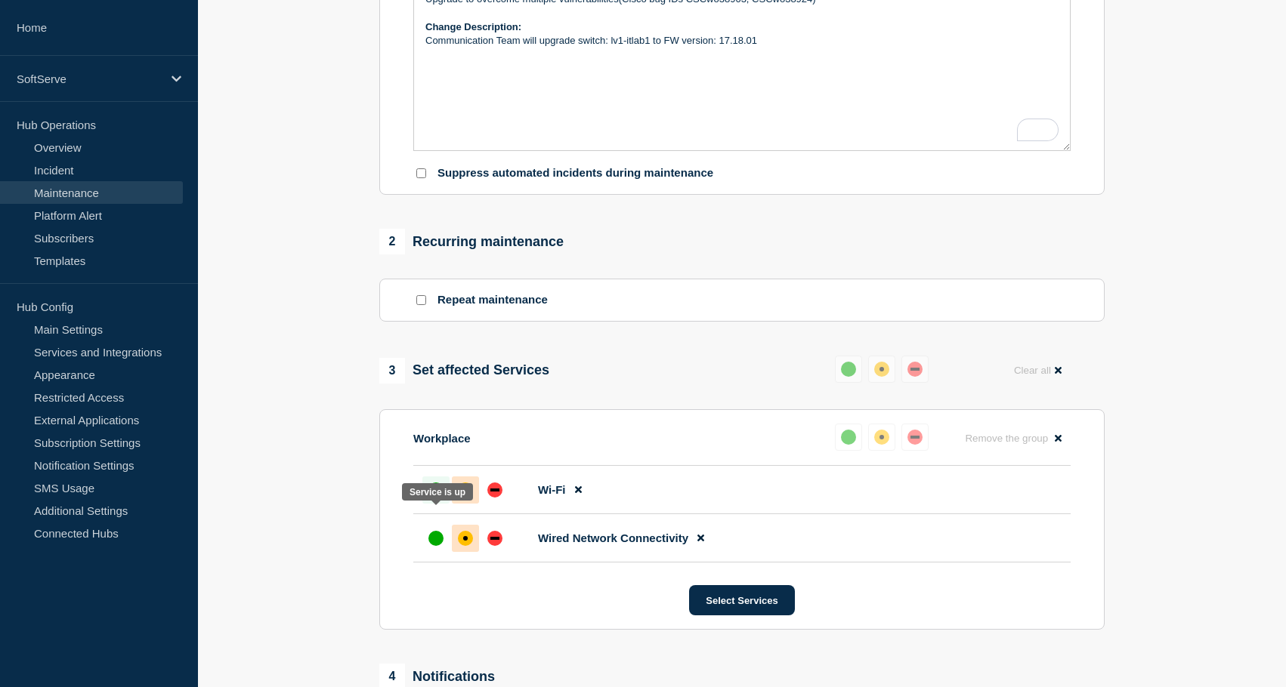
click at [431, 498] on div "up" at bounding box center [435, 490] width 15 height 15
click at [437, 546] on div "up" at bounding box center [435, 538] width 15 height 15
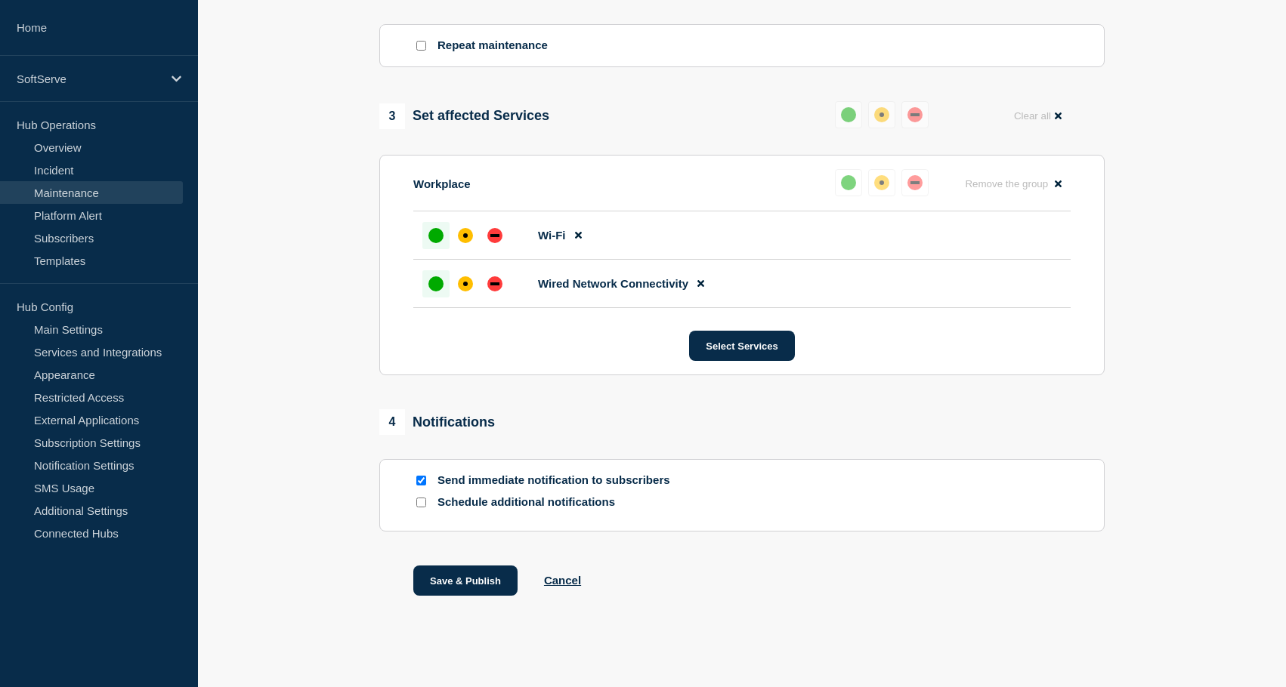
scroll to position [736, 0]
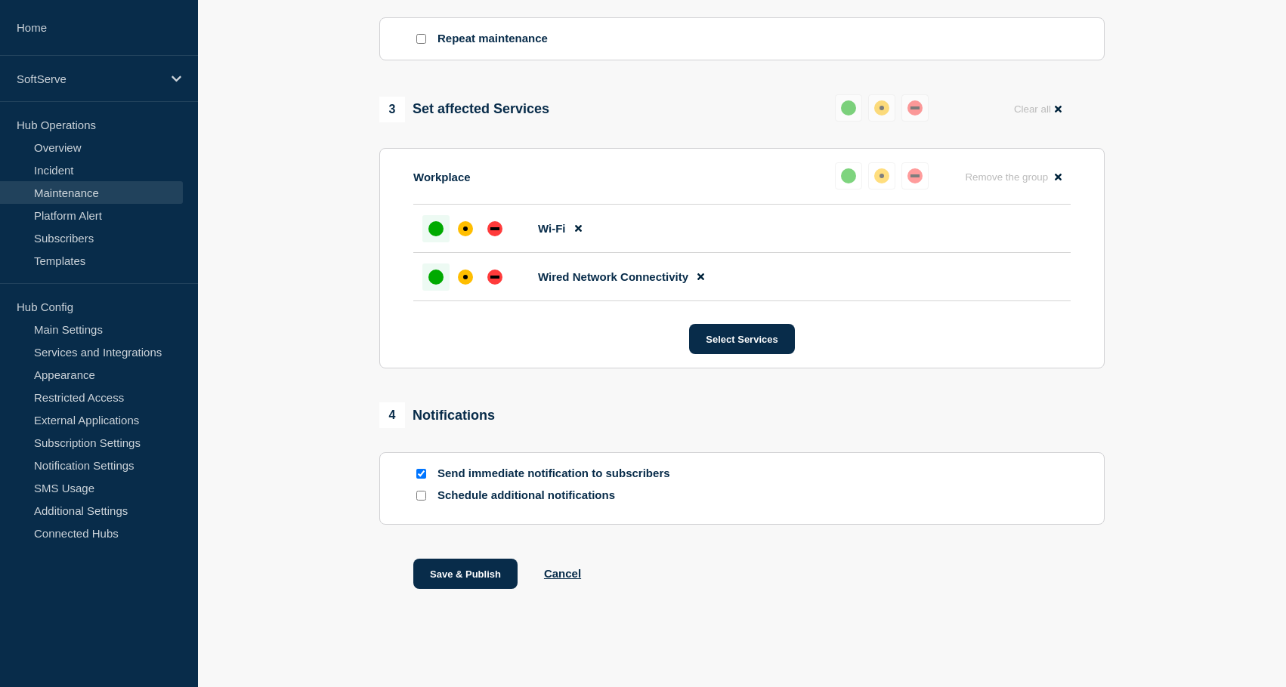
click at [495, 479] on p "Send immediate notification to subscribers" at bounding box center [558, 474] width 242 height 14
click at [421, 471] on input "Send immediate notification to subscribers" at bounding box center [421, 474] width 10 height 10
checkbox input "false"
click at [446, 580] on button "Save & Publish" at bounding box center [465, 574] width 104 height 30
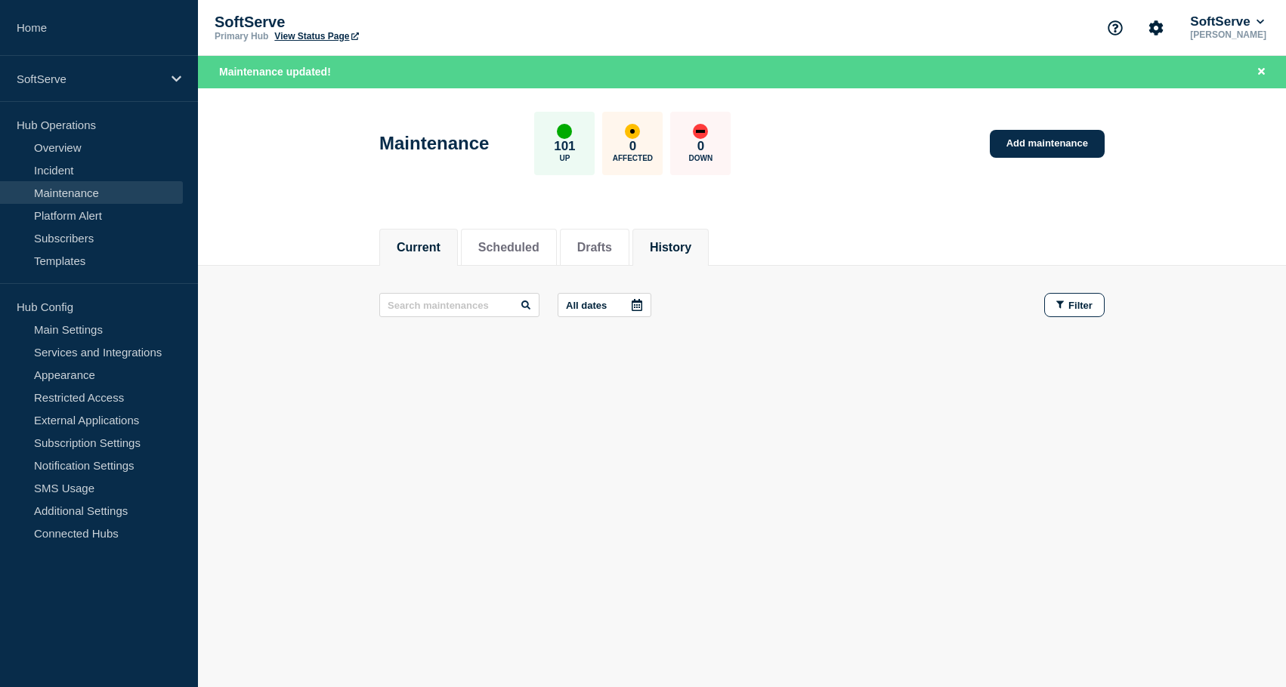
click at [678, 241] on button "History" at bounding box center [671, 248] width 42 height 14
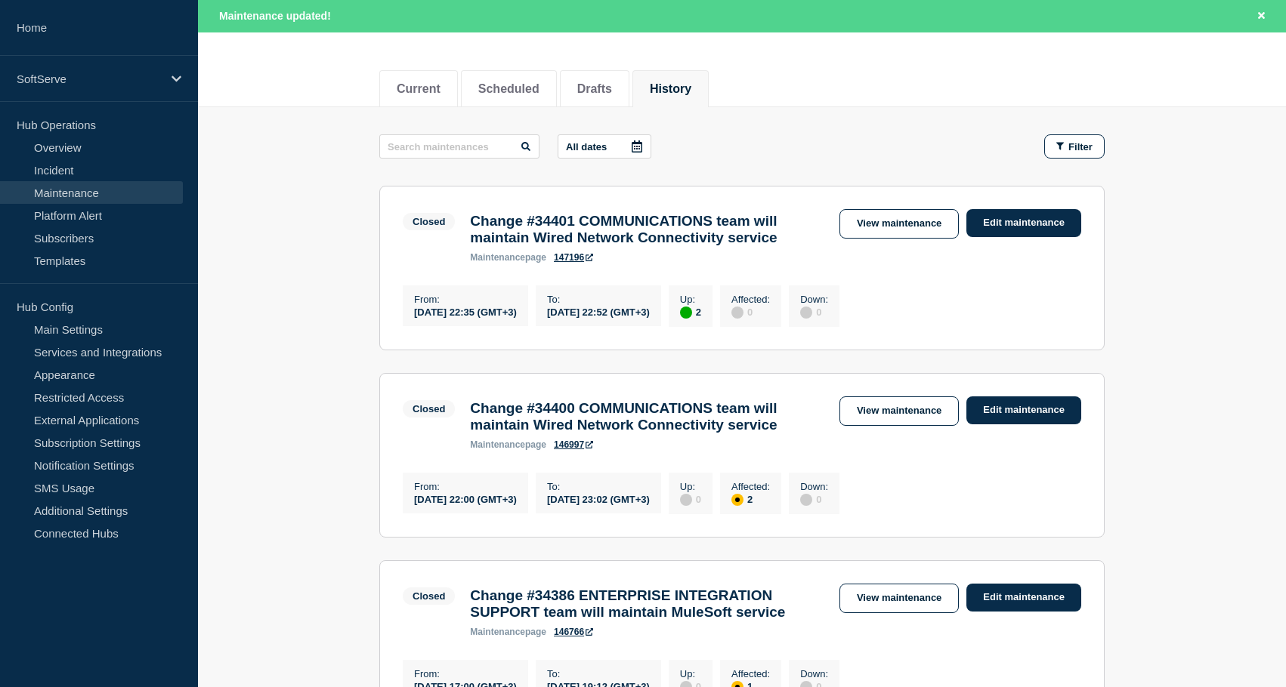
scroll to position [168, 0]
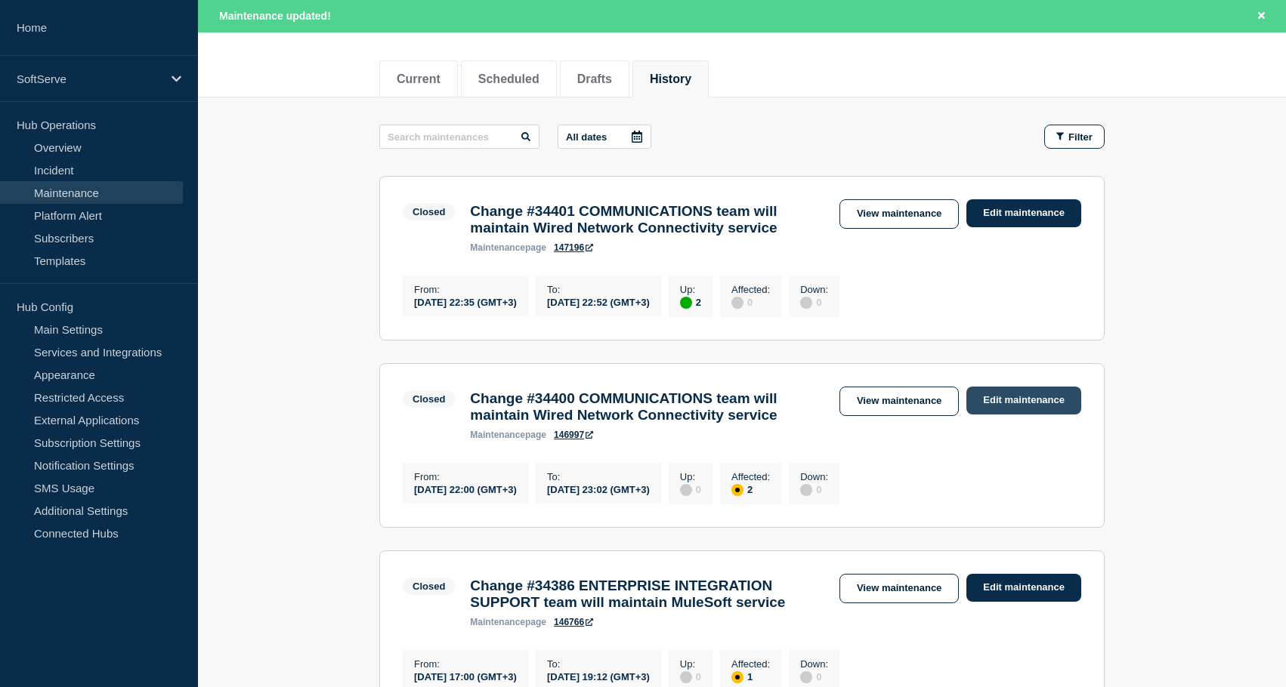
click at [1027, 415] on link "Edit maintenance" at bounding box center [1023, 401] width 115 height 28
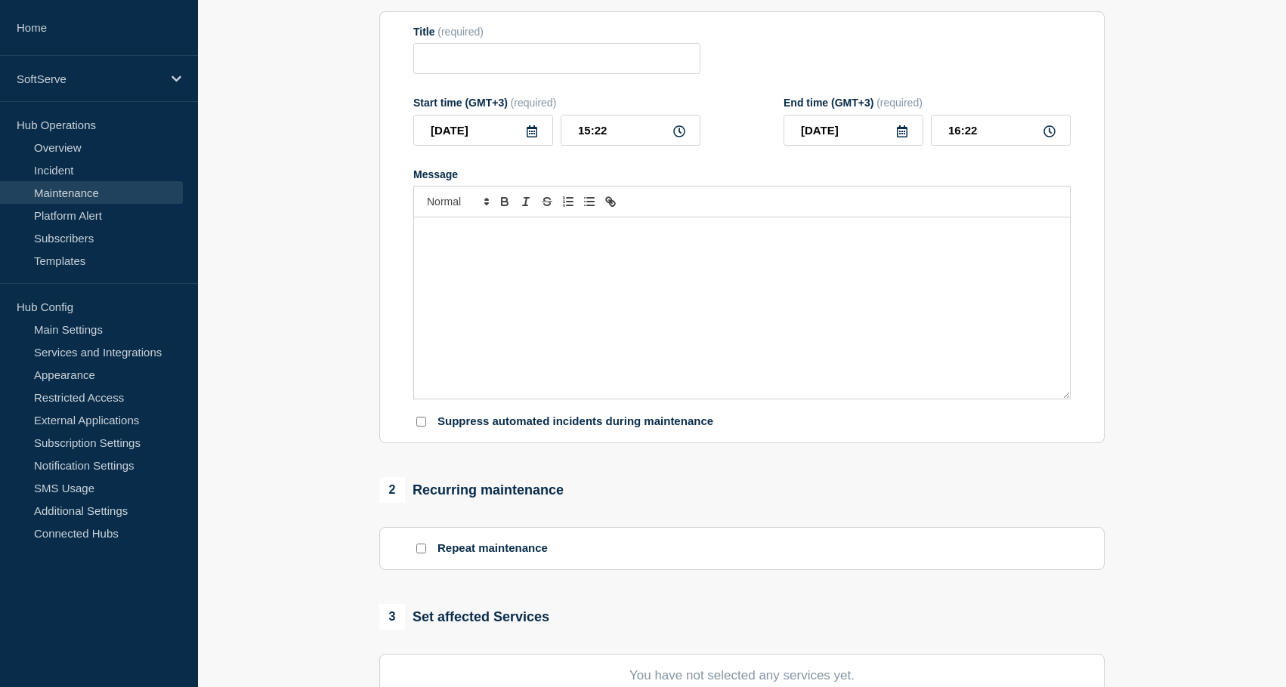
type input "Change #34400 COMMUNICATIONS team will maintain Wired Network Connectivity serv…"
type input "[DATE]"
type input "22:00"
type input "[DATE]"
type input "23:02"
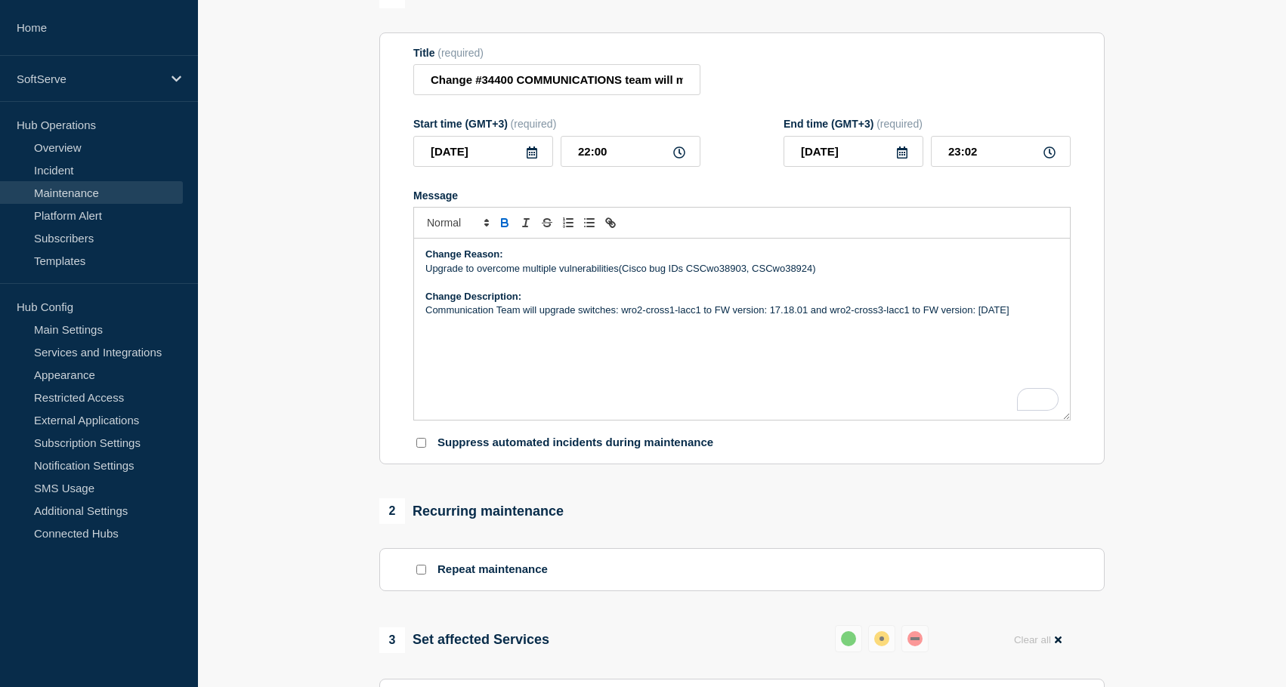
click at [727, 357] on div "Change Reason: Upgrade to overcome multiple vulnerabilities(Cisco bug IDs CSCwo…" at bounding box center [742, 329] width 656 height 181
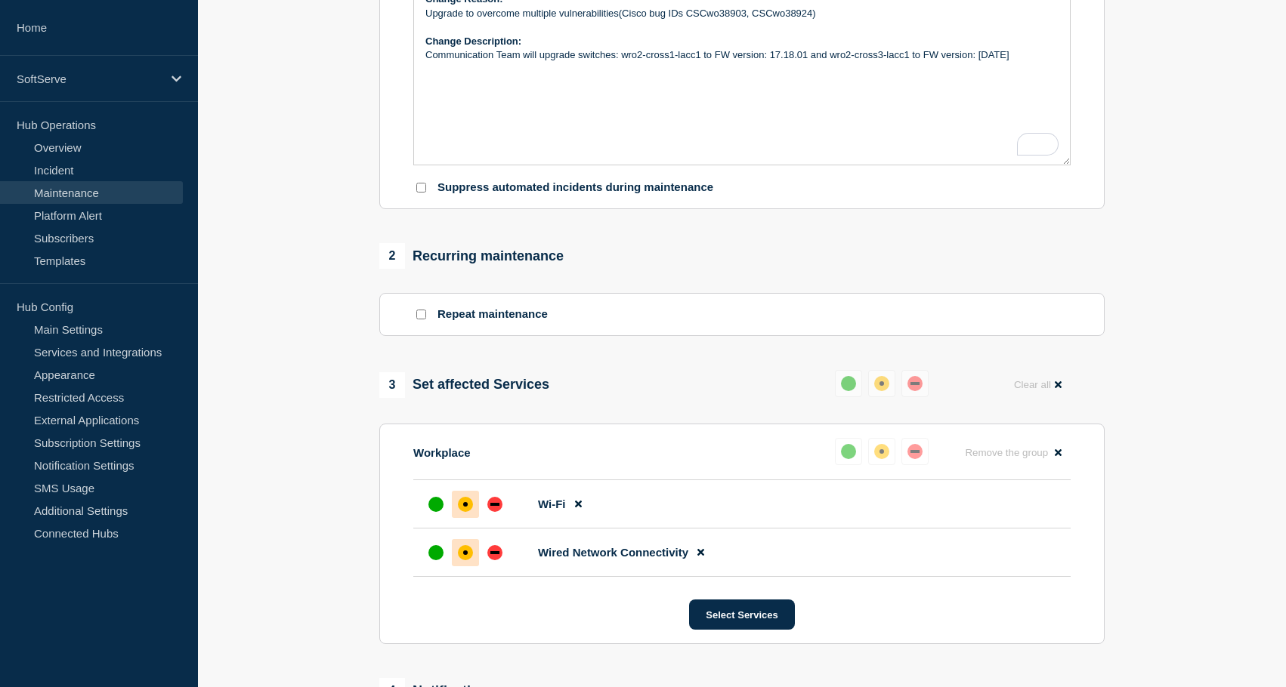
scroll to position [544, 0]
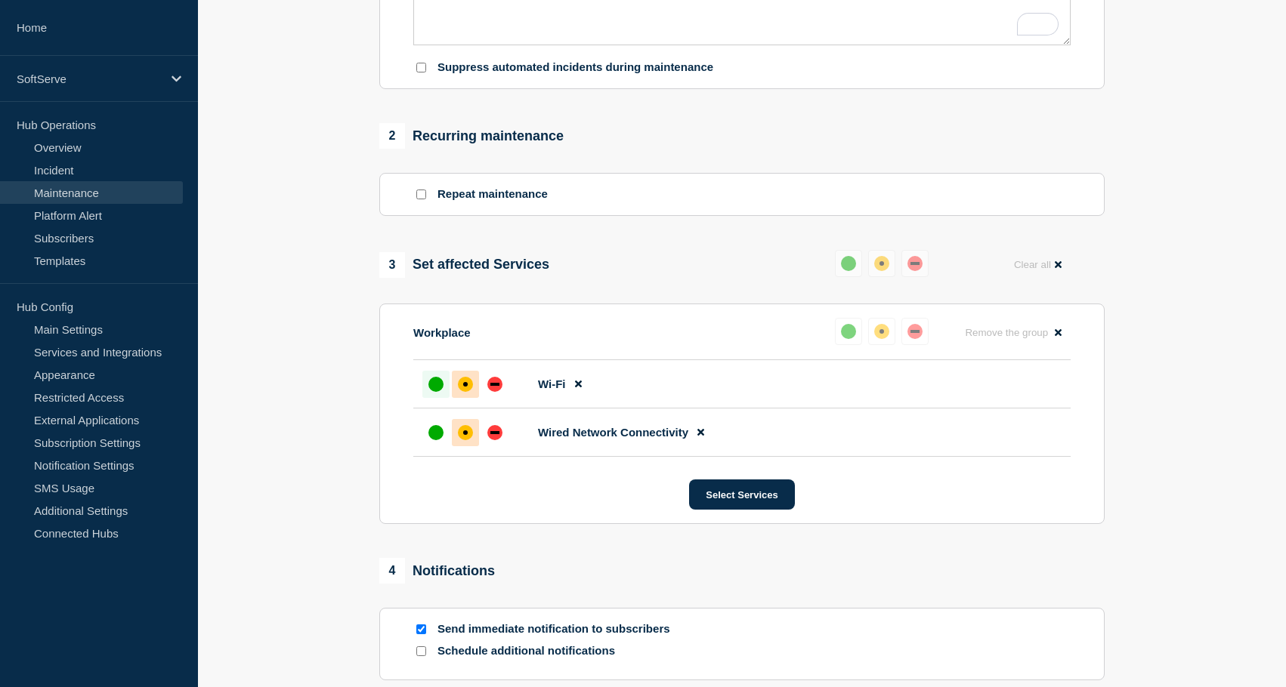
click at [434, 392] on div "up" at bounding box center [435, 384] width 15 height 15
click at [436, 440] on div "up" at bounding box center [435, 432] width 15 height 15
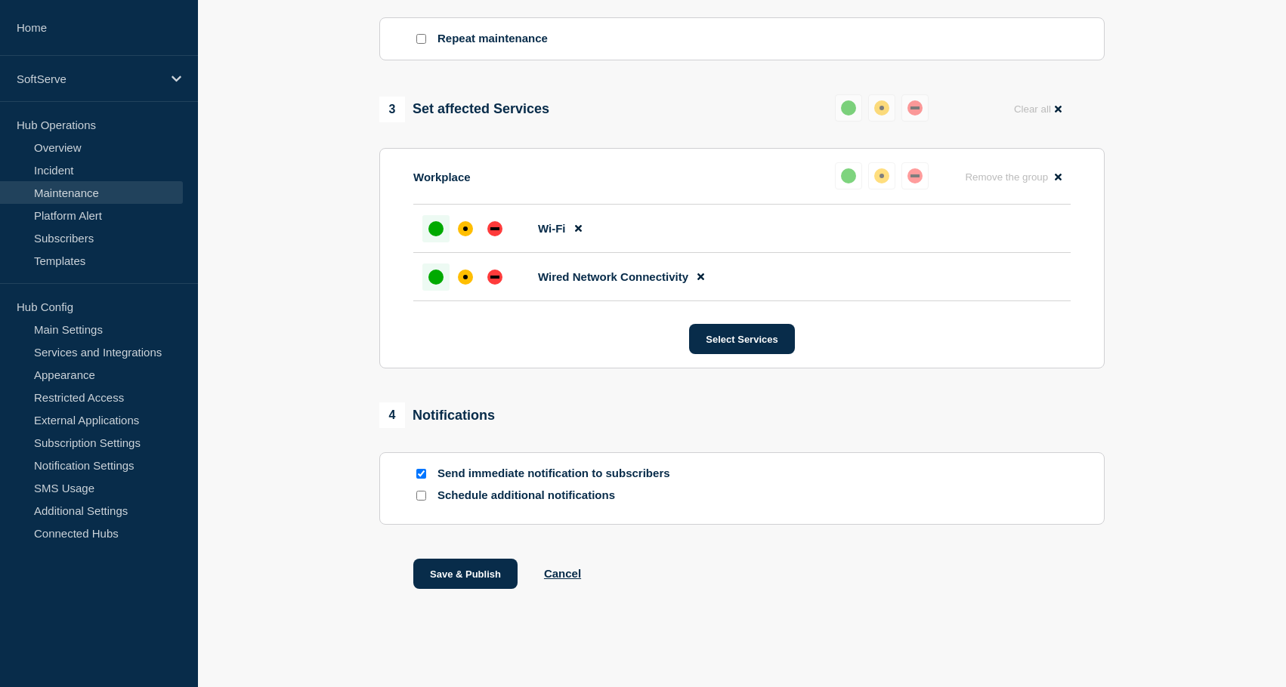
scroll to position [733, 0]
click at [418, 479] on input "Send immediate notification to subscribers" at bounding box center [421, 474] width 10 height 10
checkbox input "false"
click at [433, 573] on button "Save & Publish" at bounding box center [465, 574] width 104 height 30
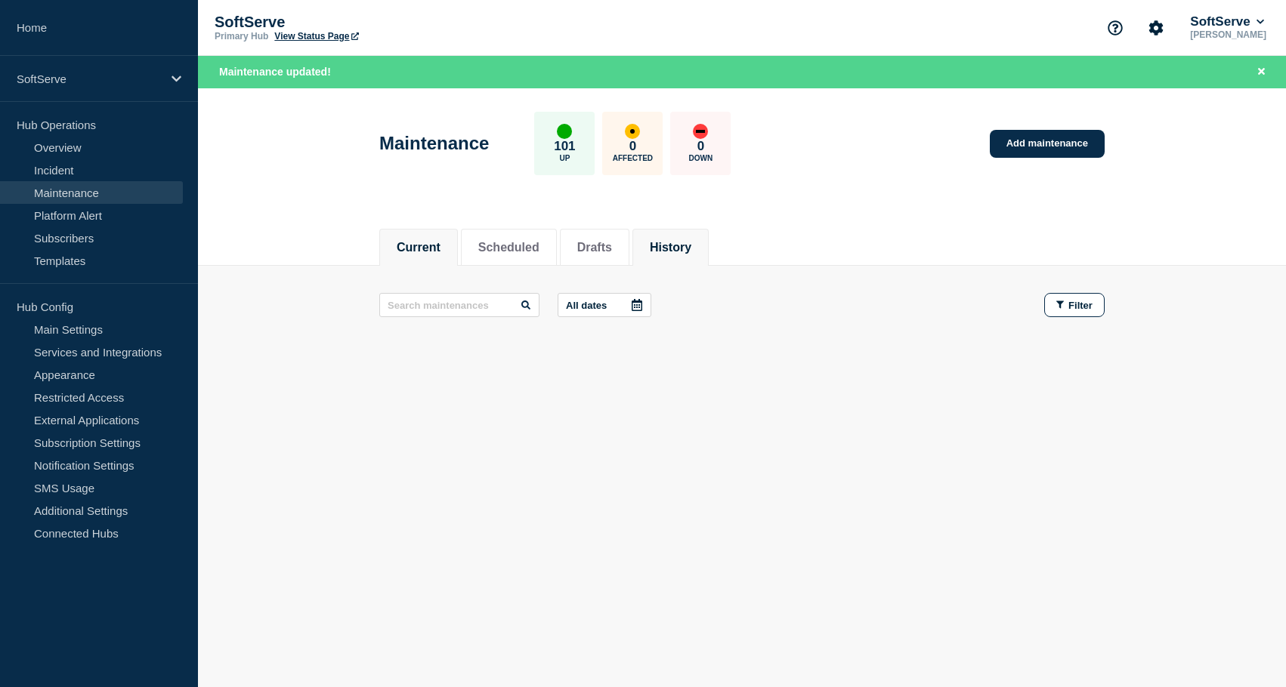
click at [671, 252] on button "History" at bounding box center [671, 248] width 42 height 14
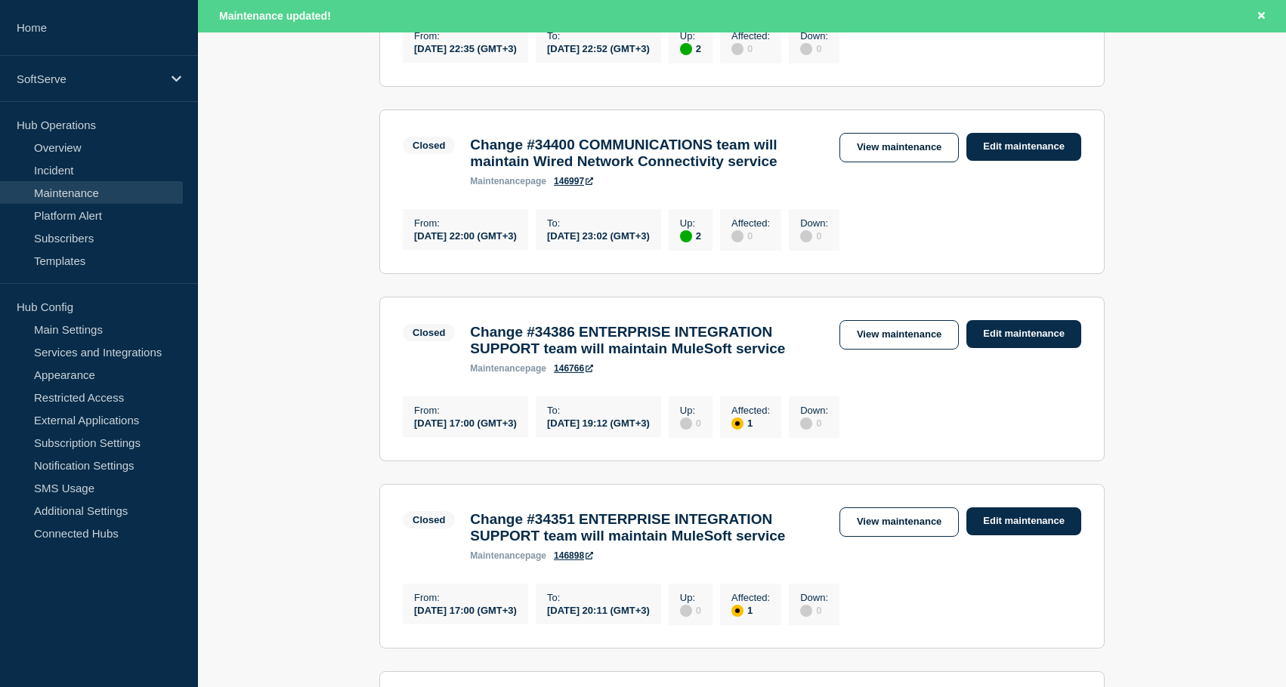
scroll to position [431, 0]
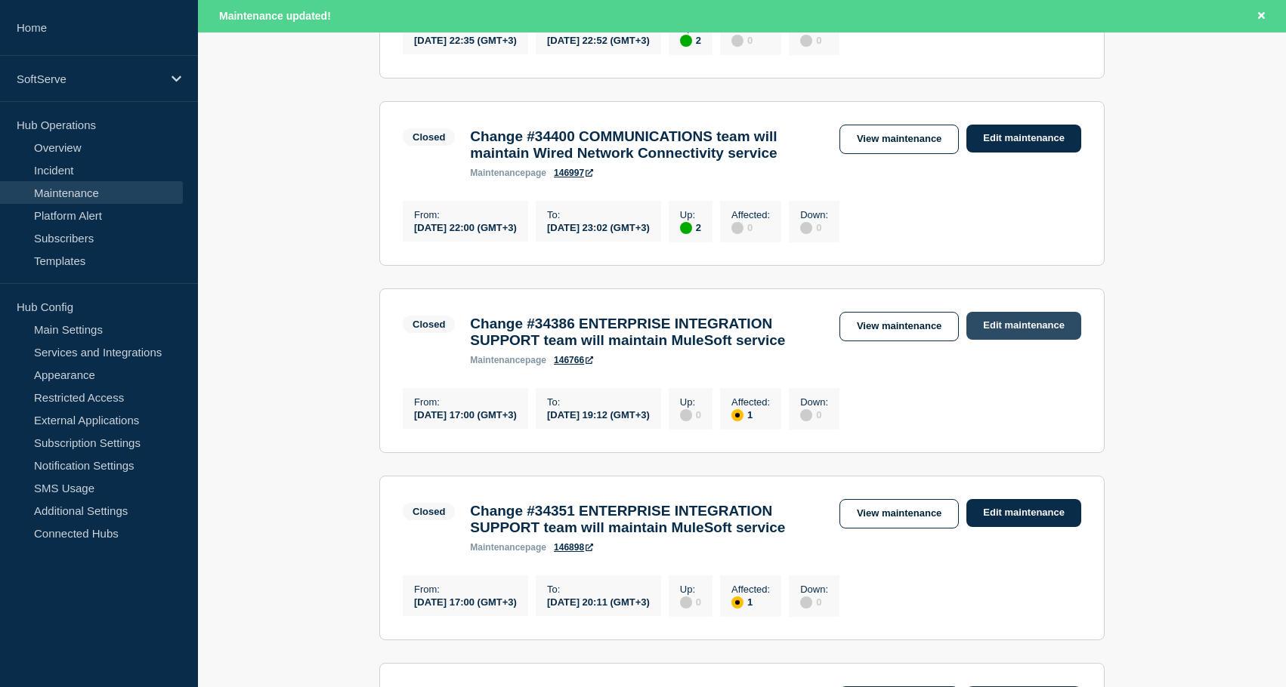
click at [1019, 340] on link "Edit maintenance" at bounding box center [1023, 326] width 115 height 28
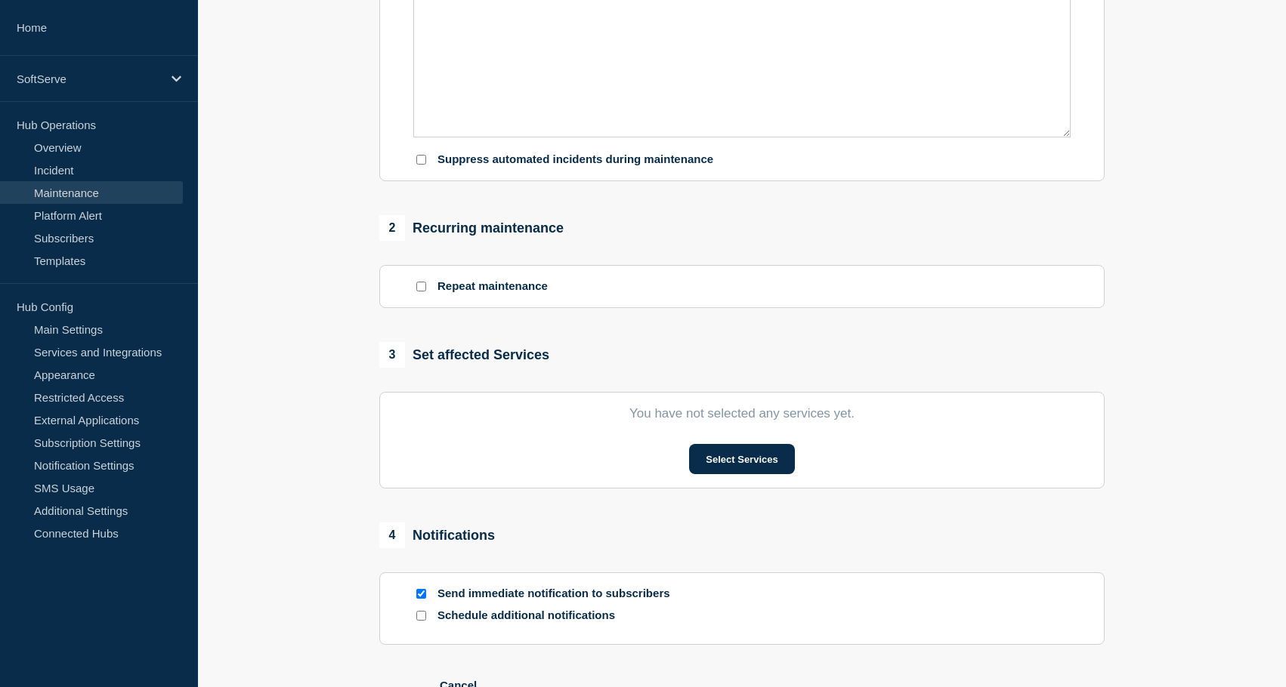
type input "Change #34386 ENTERPRISE INTEGRATION SUPPORT team will maintain MuleSoft service"
type input "[DATE]"
type input "17:00"
type input "[DATE]"
type input "19:12"
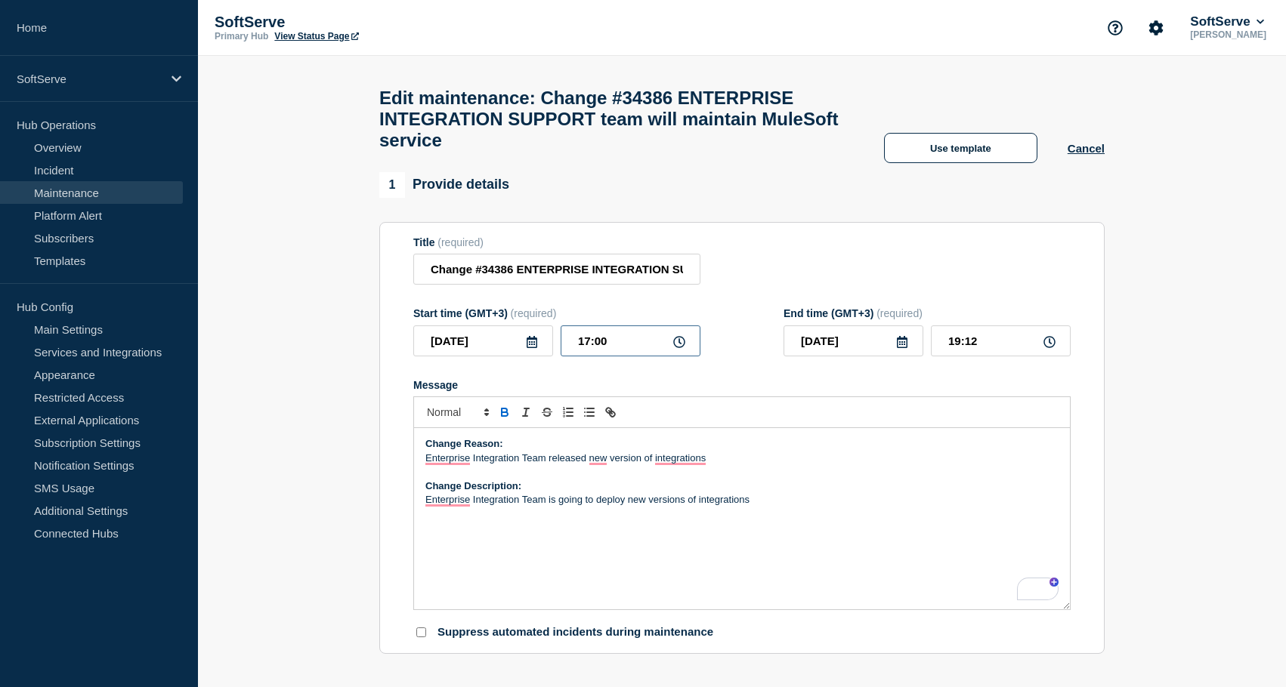
click at [610, 357] on input "17:00" at bounding box center [630, 341] width 140 height 31
click at [810, 479] on p "To enrich screen reader interactions, please activate Accessibility in Grammarl…" at bounding box center [741, 472] width 633 height 14
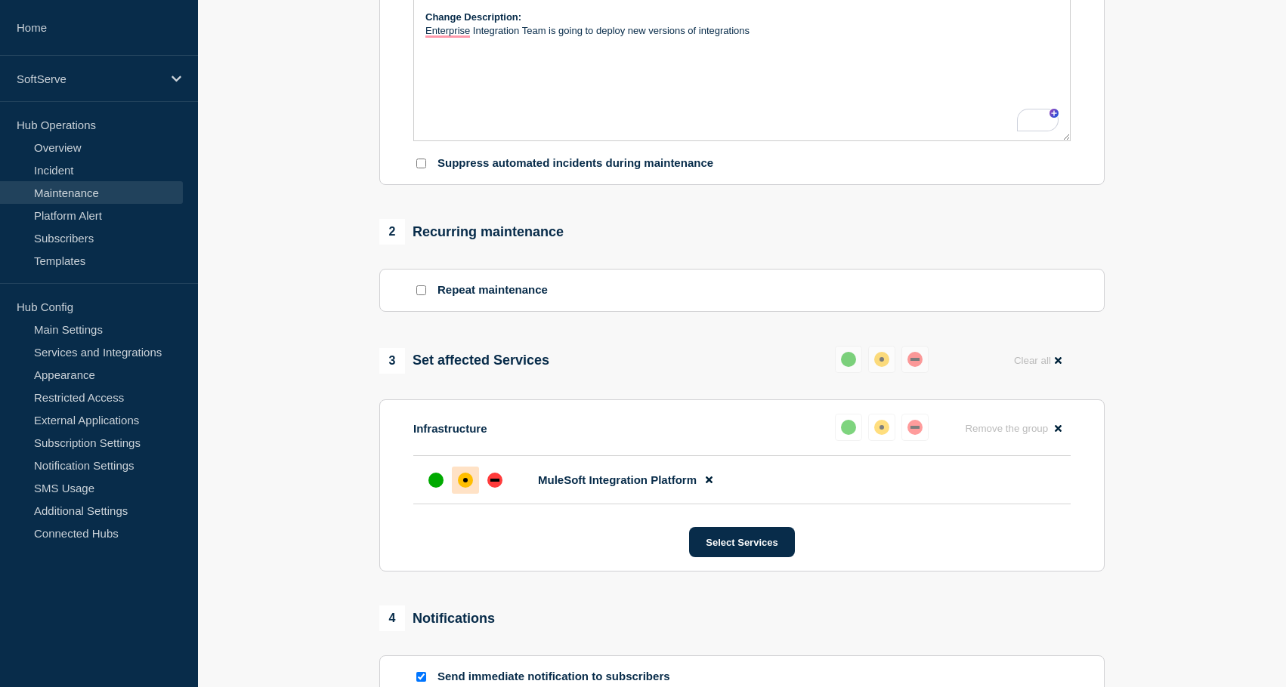
scroll to position [474, 0]
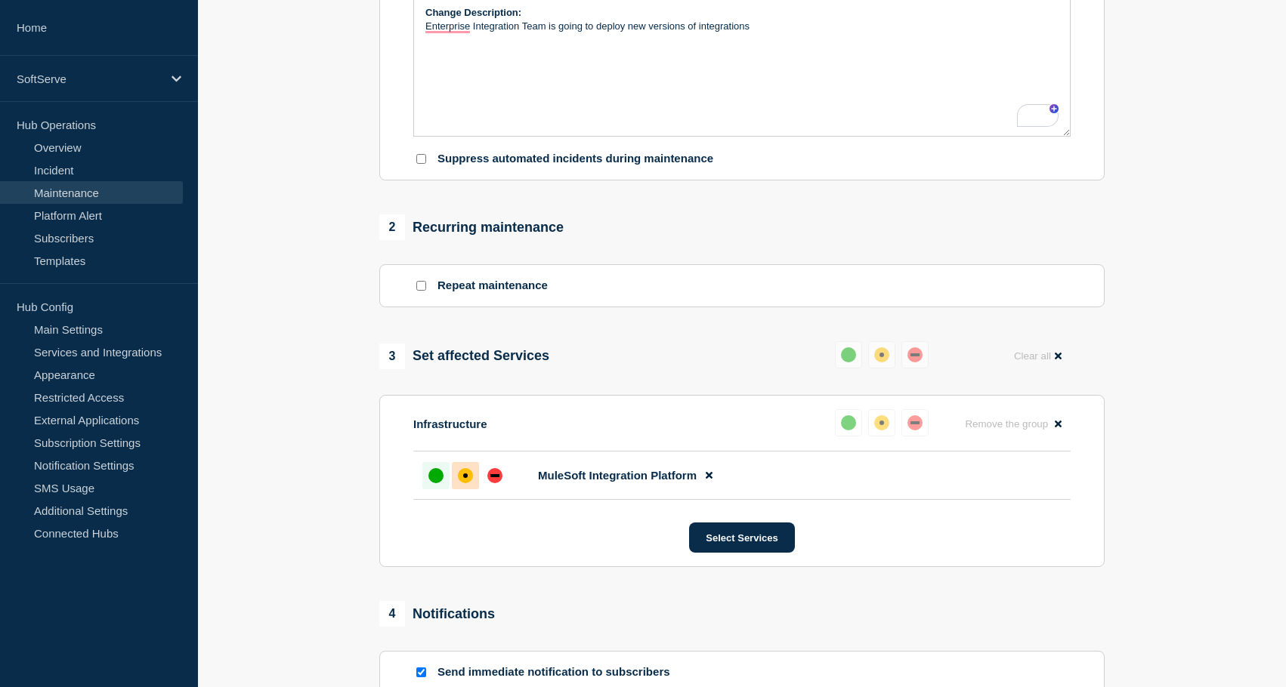
click at [438, 489] on div at bounding box center [435, 475] width 27 height 27
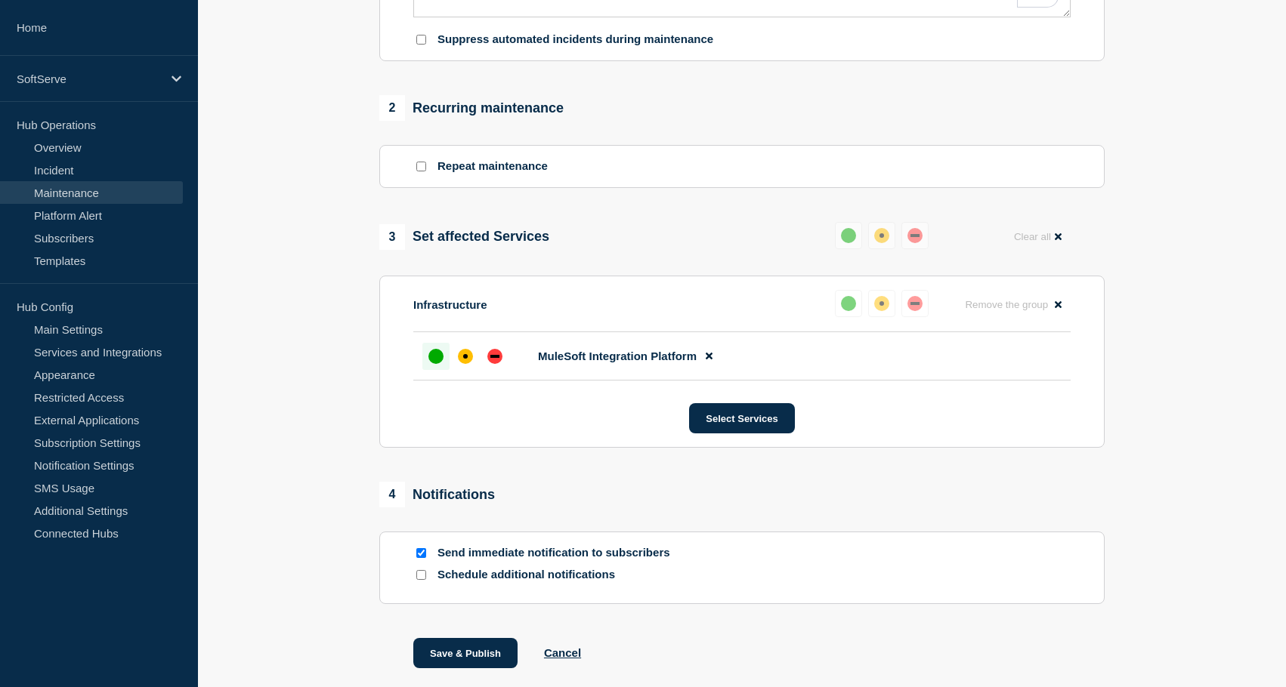
scroll to position [709, 0]
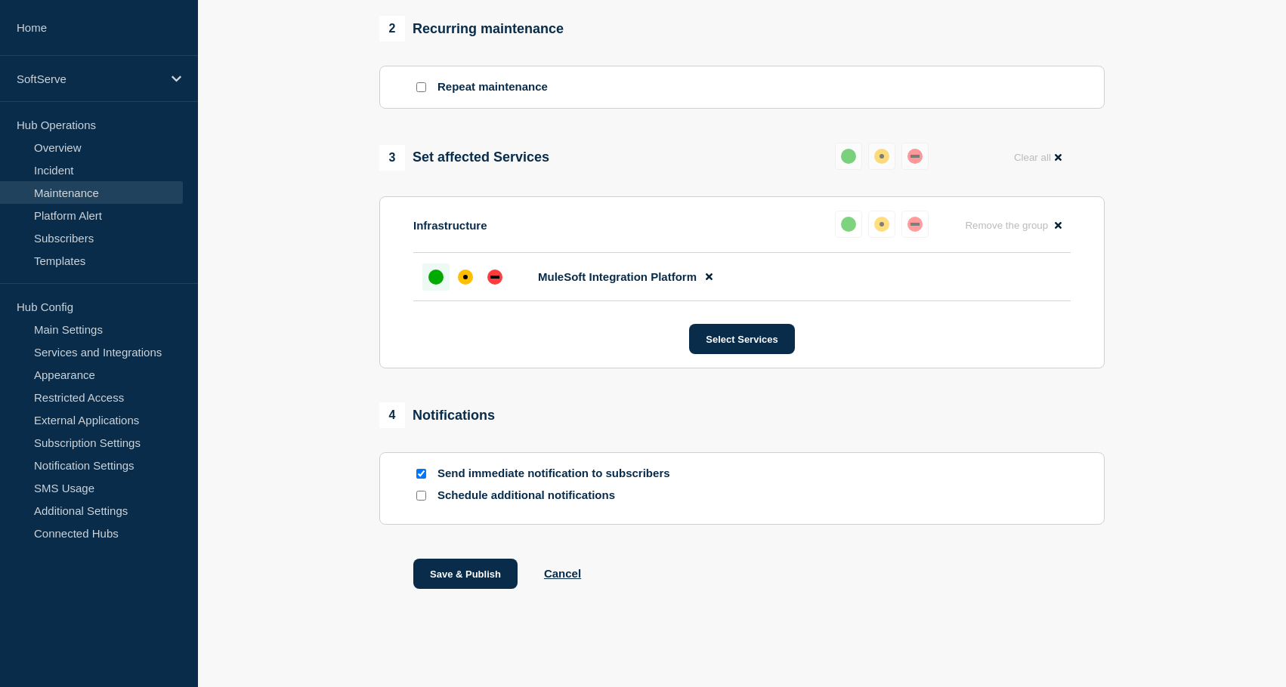
click at [420, 469] on input "Send immediate notification to subscribers" at bounding box center [421, 474] width 10 height 10
checkbox input "false"
click at [459, 586] on button "Save & Publish" at bounding box center [465, 574] width 104 height 30
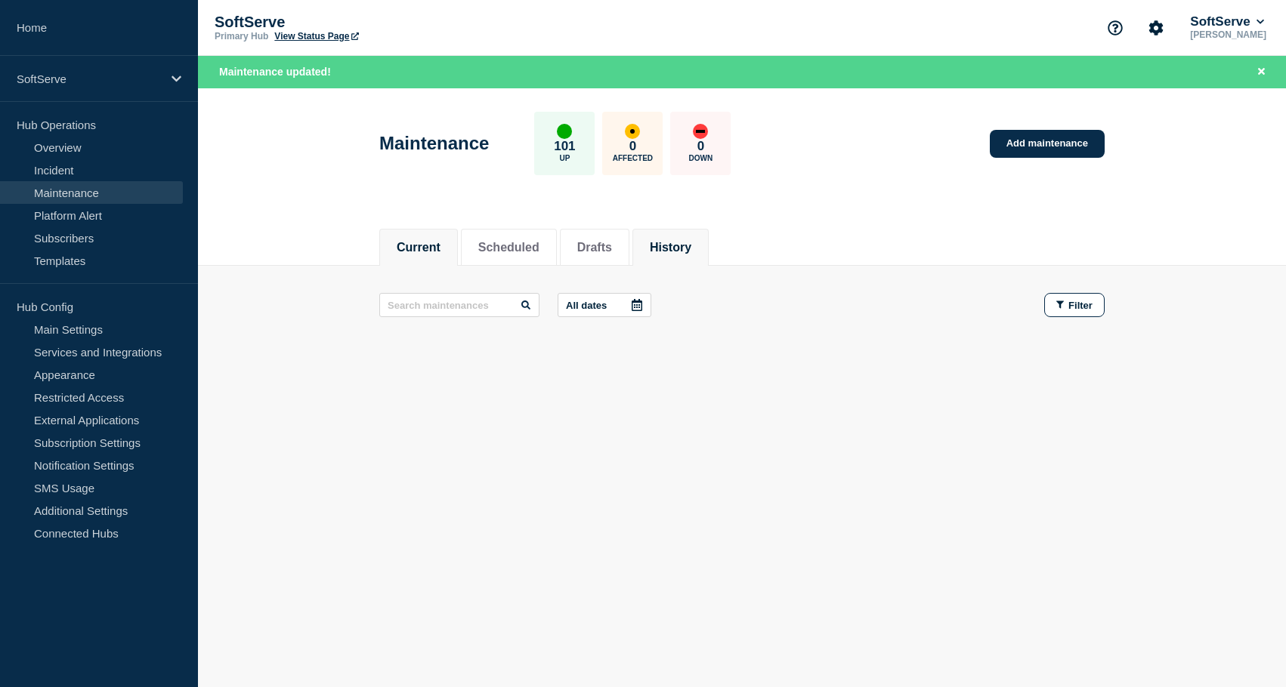
click at [683, 258] on li "History" at bounding box center [670, 247] width 76 height 37
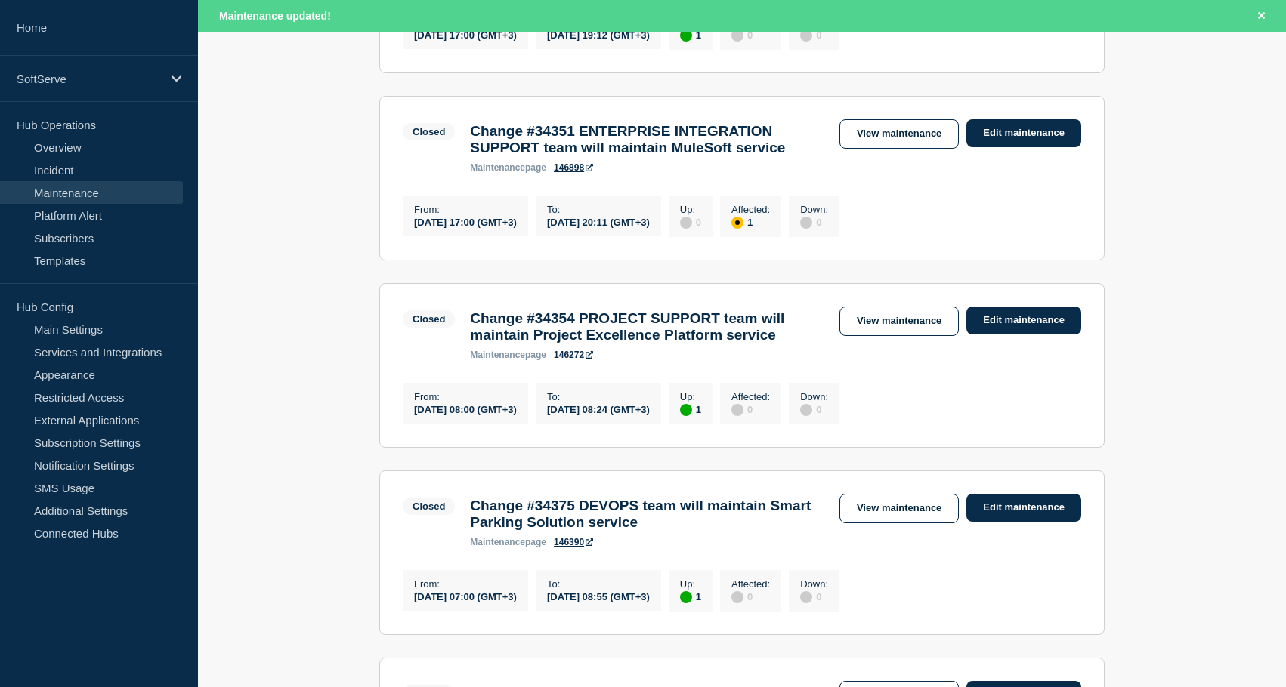
scroll to position [811, 0]
click at [1020, 147] on link "Edit maintenance" at bounding box center [1023, 133] width 115 height 28
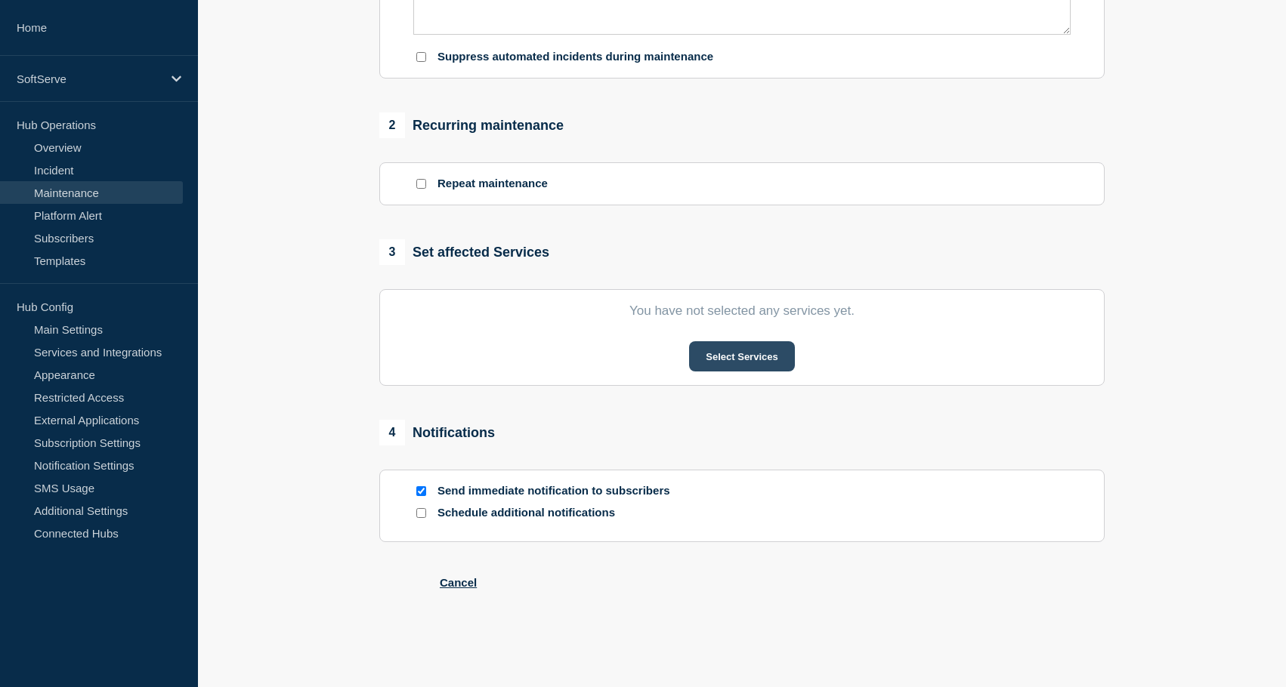
type input "Change #34351 ENTERPRISE INTEGRATION SUPPORT team will maintain MuleSoft service"
type input "[DATE]"
type input "17:00"
type input "[DATE]"
type input "20:11"
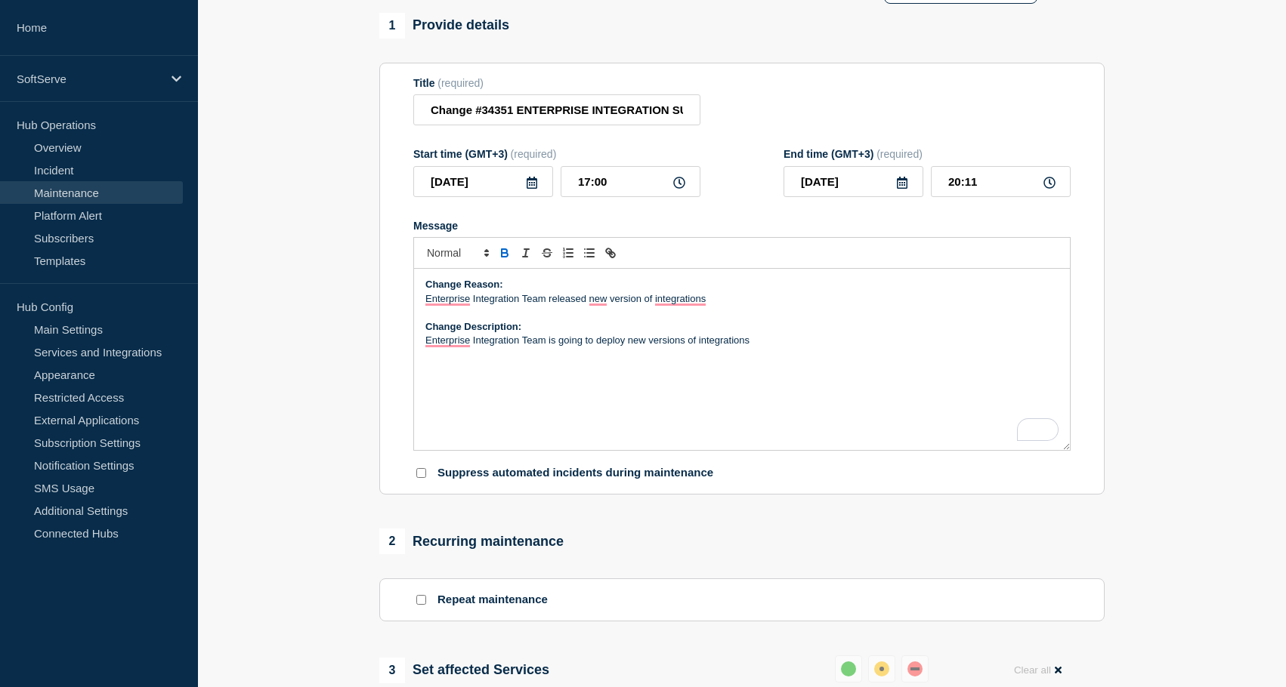
scroll to position [156, 0]
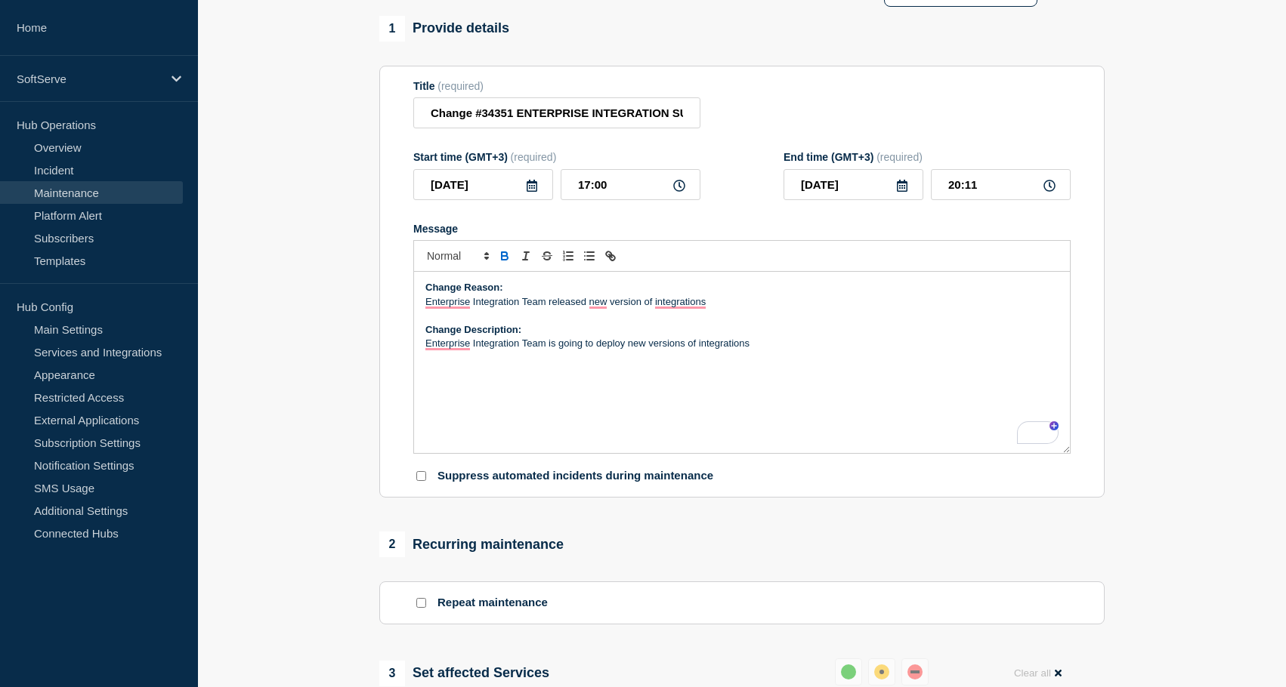
click at [659, 392] on div "Change Reason: Enterprise Integration Team released new version of integrations…" at bounding box center [742, 362] width 656 height 181
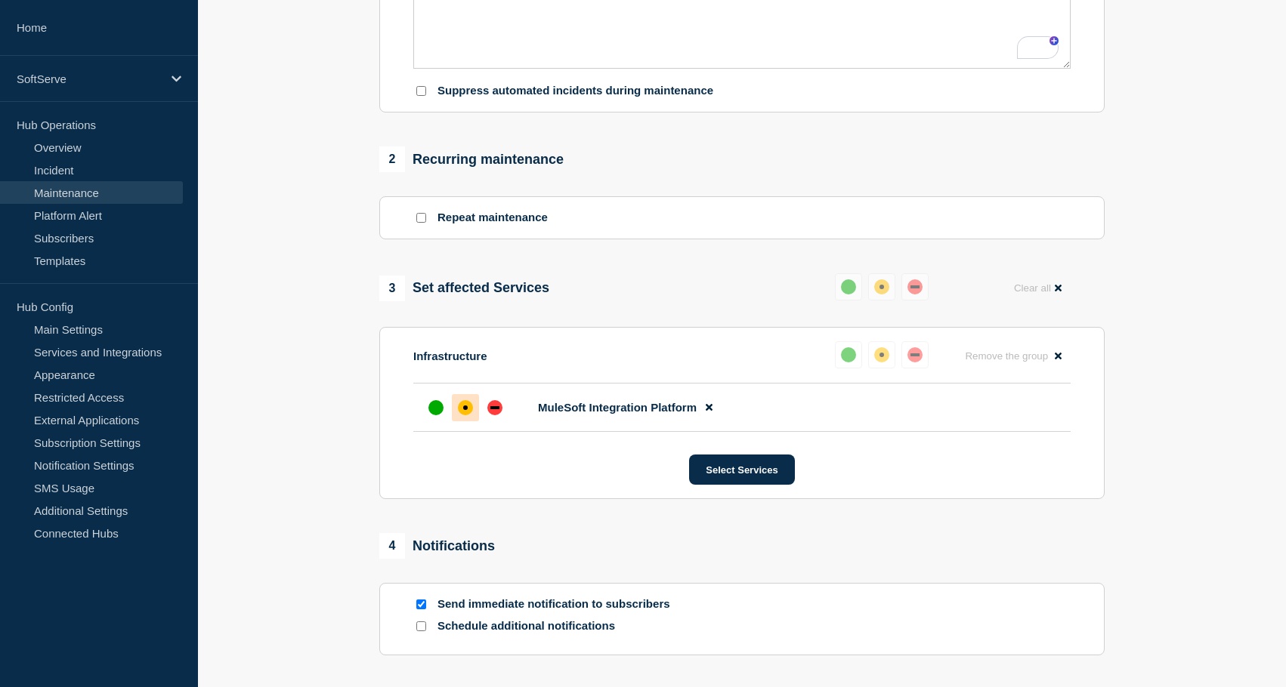
scroll to position [560, 0]
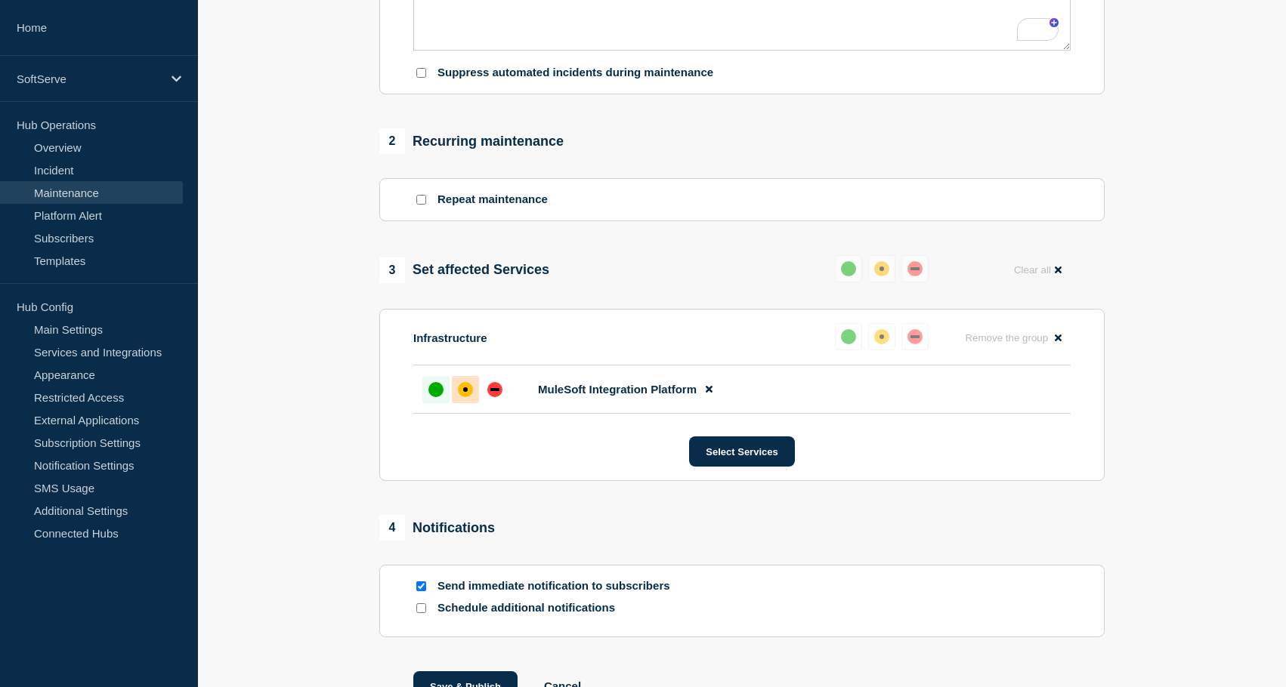
click at [445, 403] on div at bounding box center [435, 389] width 27 height 27
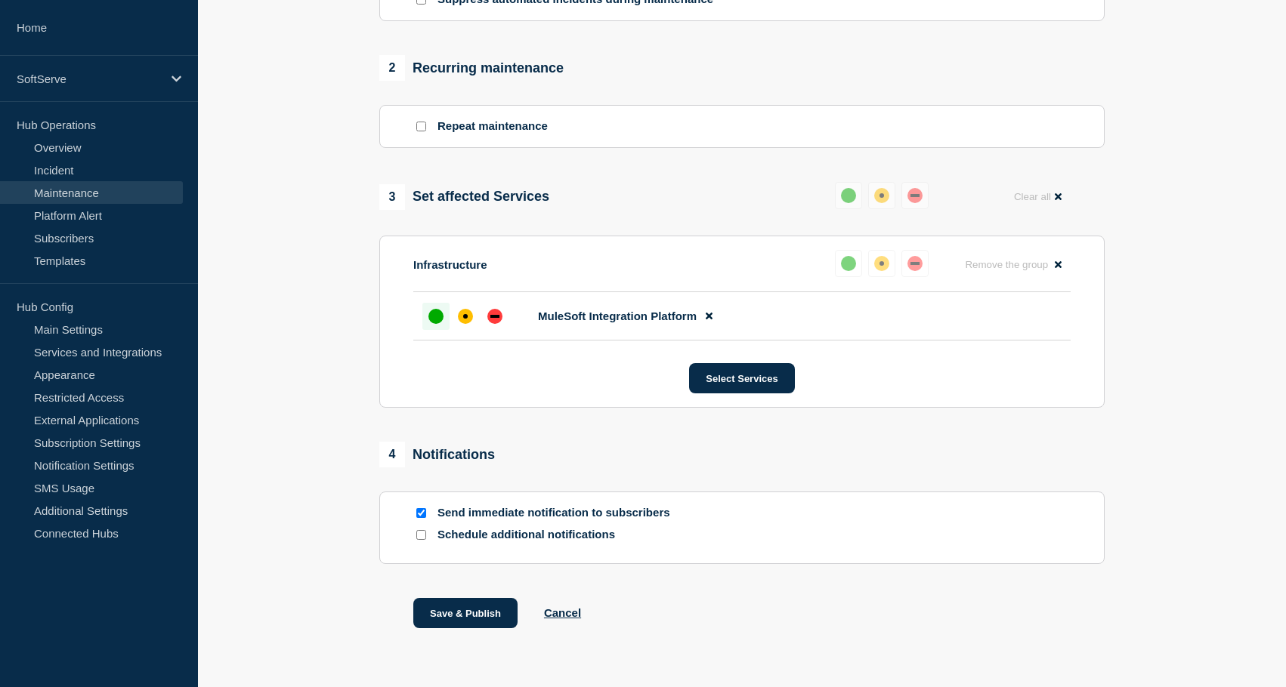
scroll to position [709, 0]
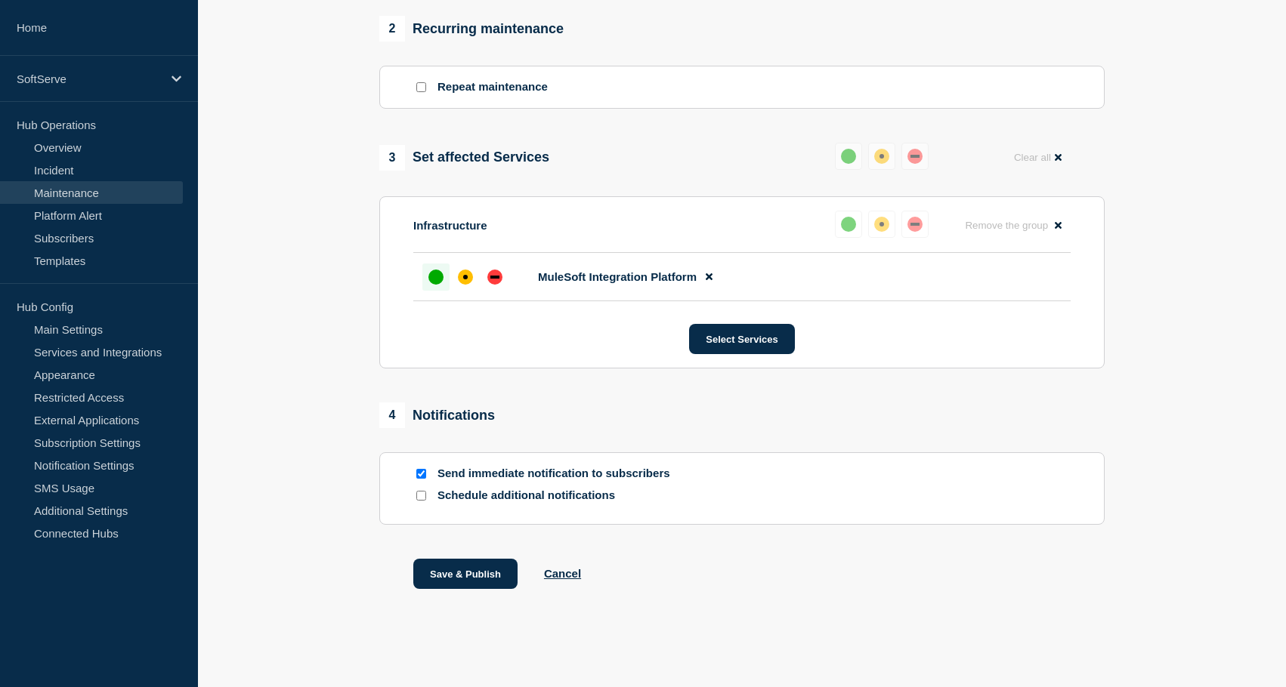
click at [419, 467] on div at bounding box center [420, 474] width 15 height 14
click at [420, 471] on input "Send immediate notification to subscribers" at bounding box center [421, 474] width 10 height 10
checkbox input "false"
click at [446, 570] on button "Save & Publish" at bounding box center [465, 574] width 104 height 30
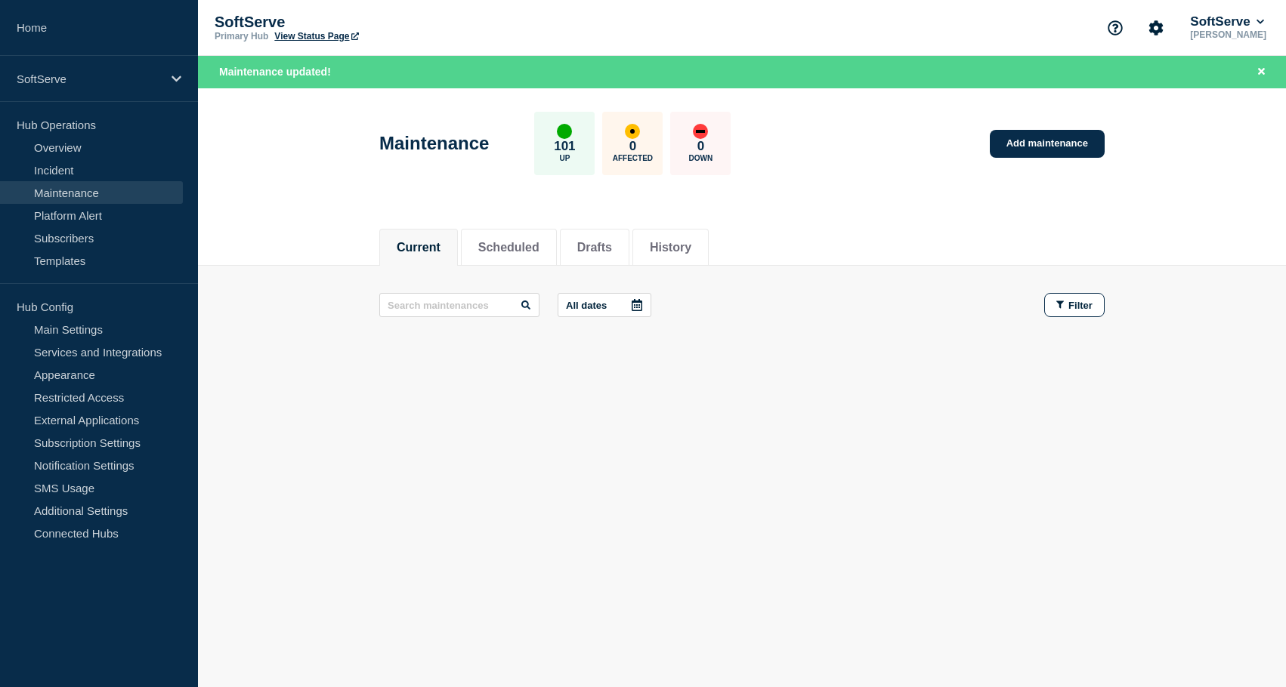
click at [295, 221] on div "Current Scheduled Drafts History" at bounding box center [742, 240] width 1088 height 52
click at [675, 237] on li "History" at bounding box center [670, 247] width 76 height 37
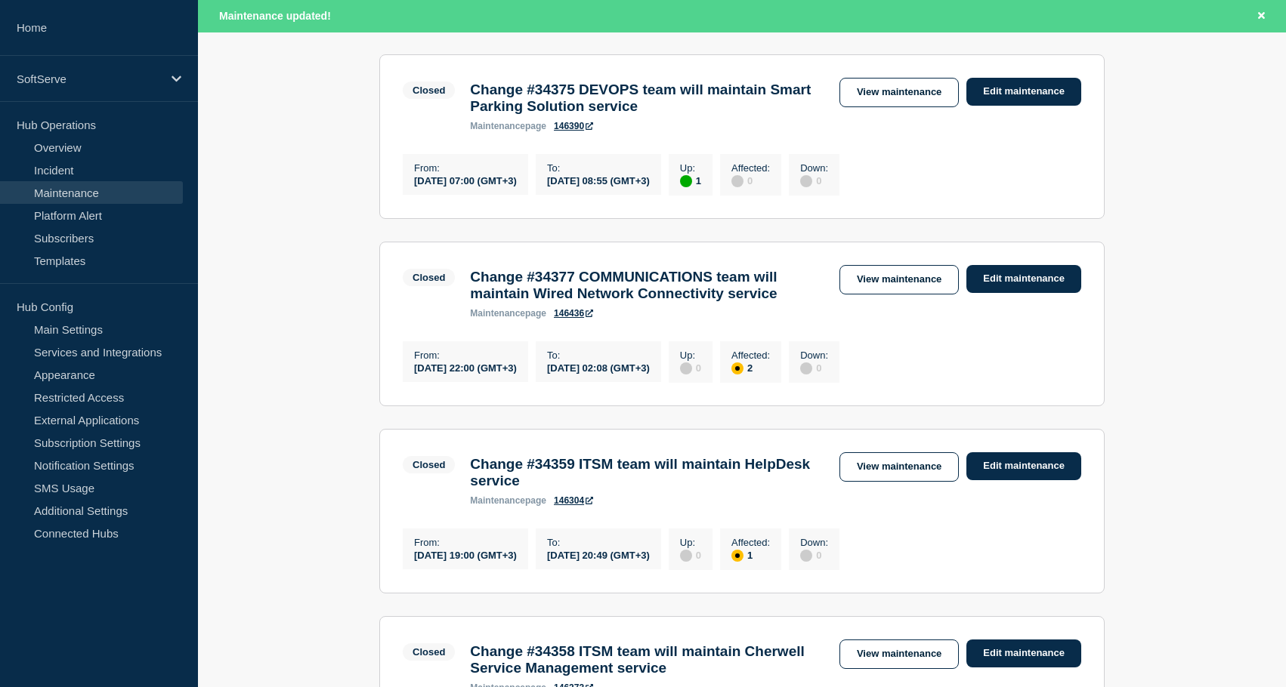
scroll to position [1228, 0]
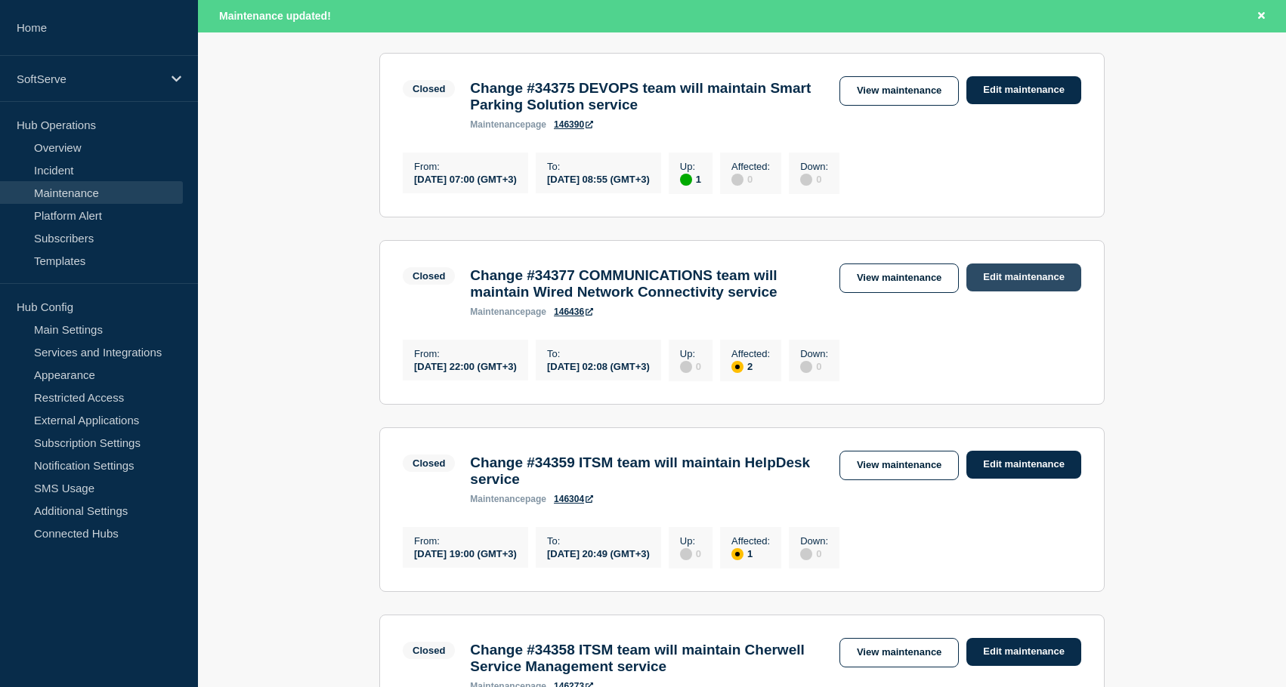
click at [1044, 292] on link "Edit maintenance" at bounding box center [1023, 278] width 115 height 28
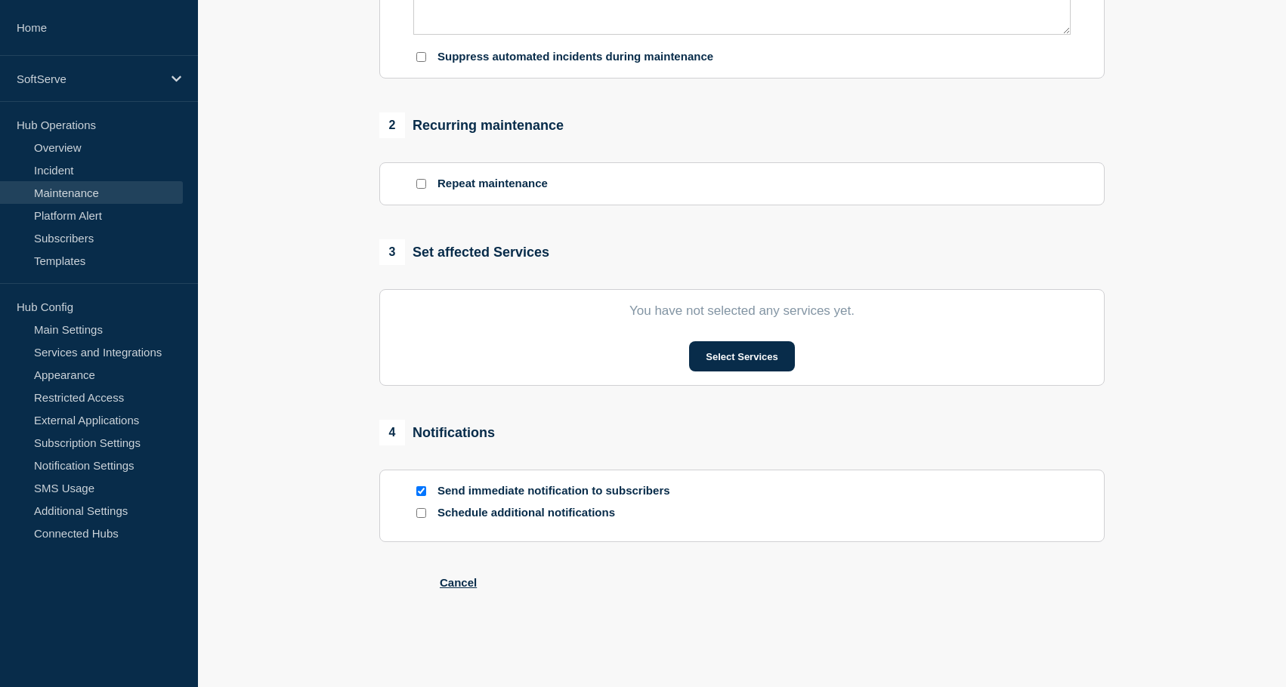
type input "Change #34377 COMMUNICATIONS team will maintain Wired Network Connectivity serv…"
type input "[DATE]"
type input "22:00"
type input "[DATE]"
type input "02:08"
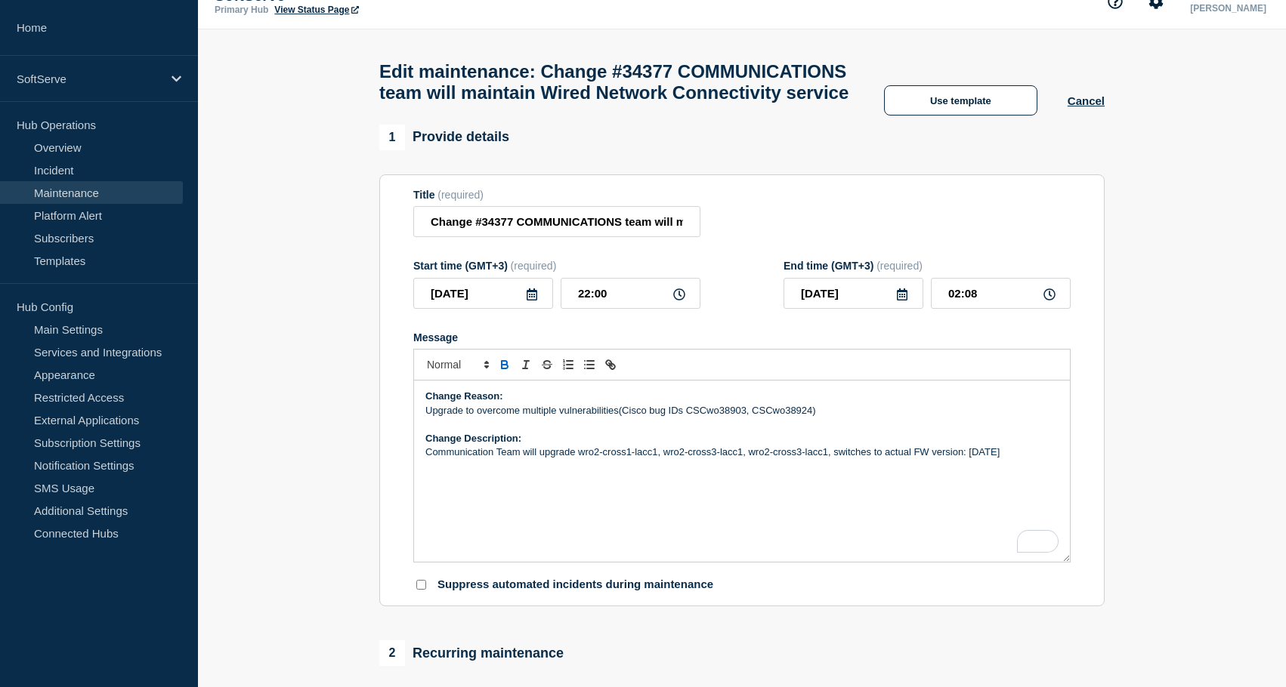
scroll to position [22, 0]
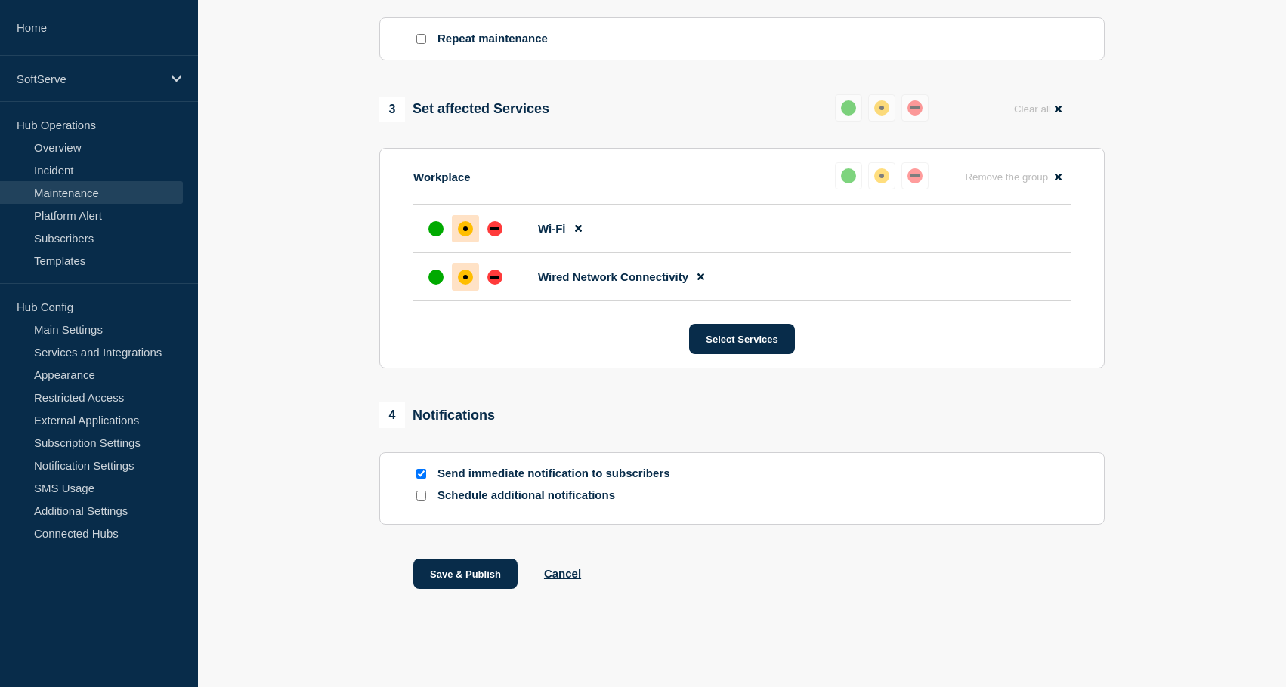
scroll to position [733, 0]
click at [569, 574] on button "Cancel" at bounding box center [562, 573] width 37 height 13
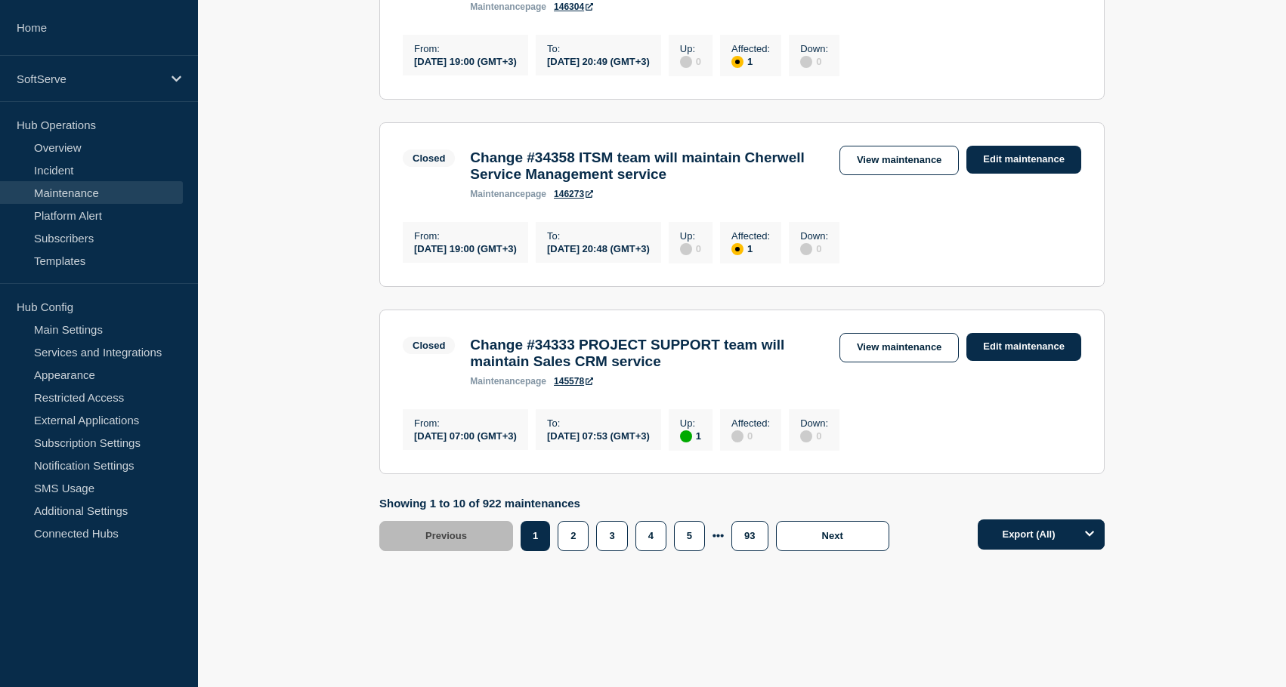
scroll to position [1808, 0]
click at [568, 542] on button "2" at bounding box center [572, 536] width 31 height 30
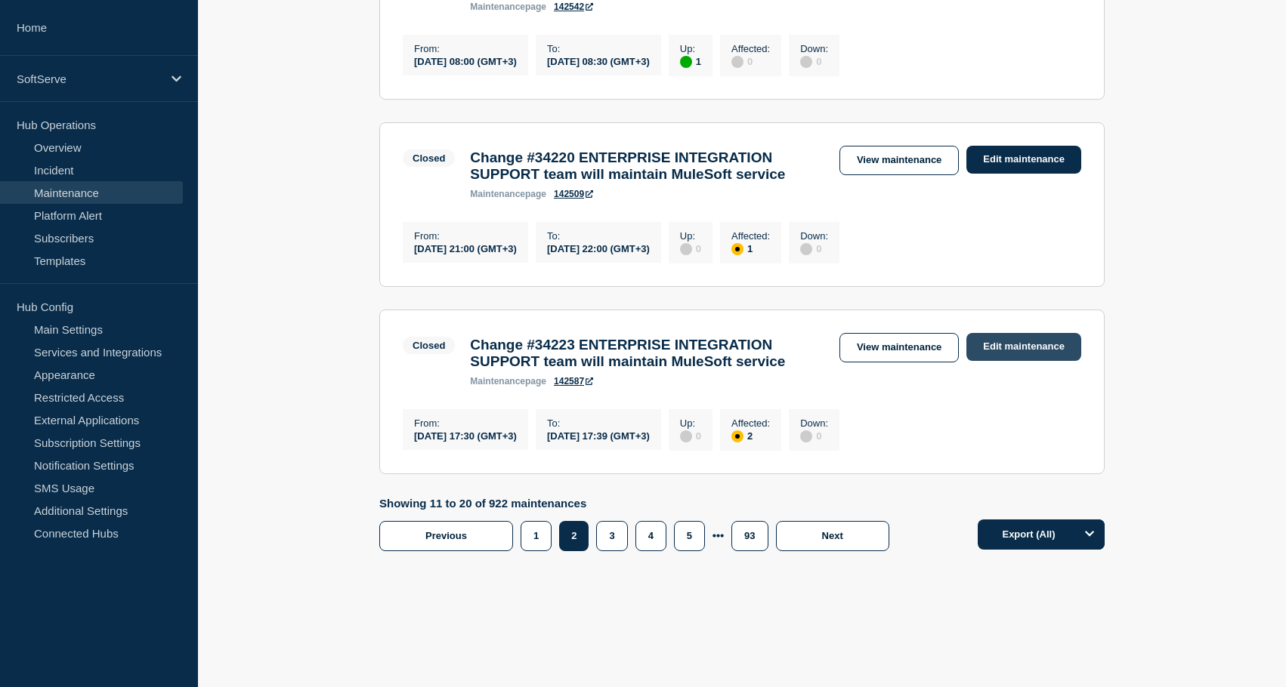
click at [1022, 333] on link "Edit maintenance" at bounding box center [1023, 347] width 115 height 28
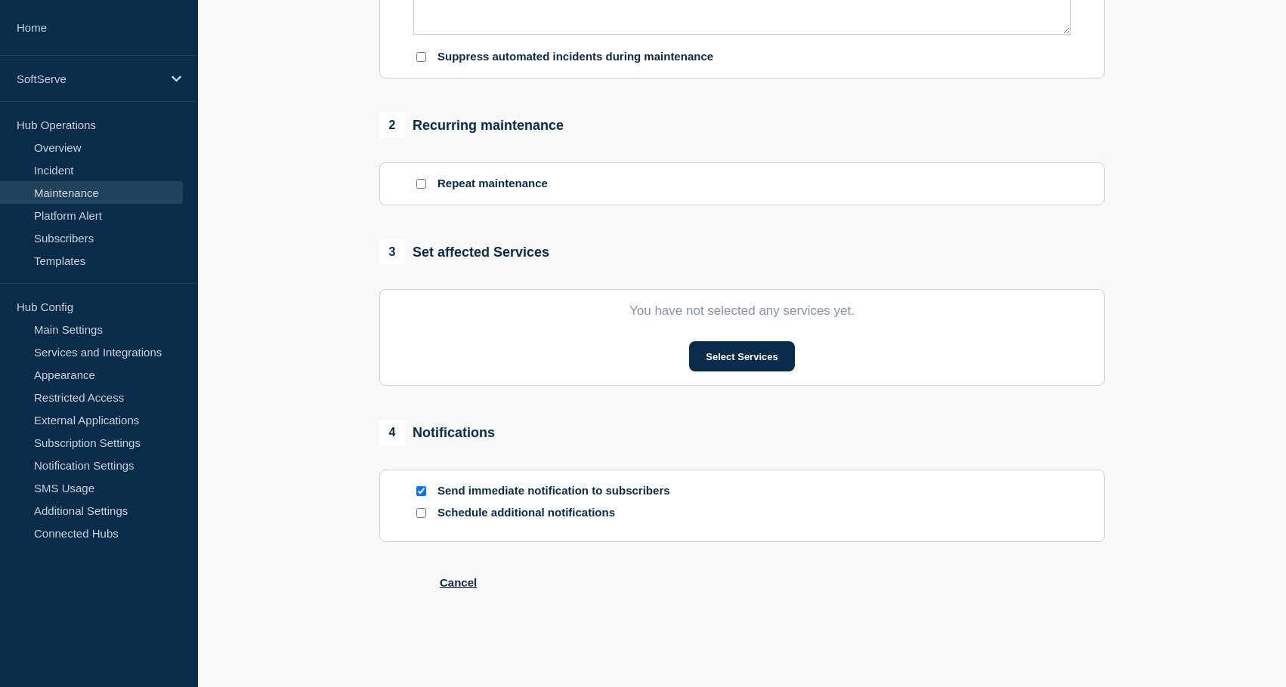
type input "Change #34223 ENTERPRISE INTEGRATION SUPPORT team will maintain MuleSoft service"
type input "[DATE]"
type input "17:30"
type input "[DATE]"
type input "17:39"
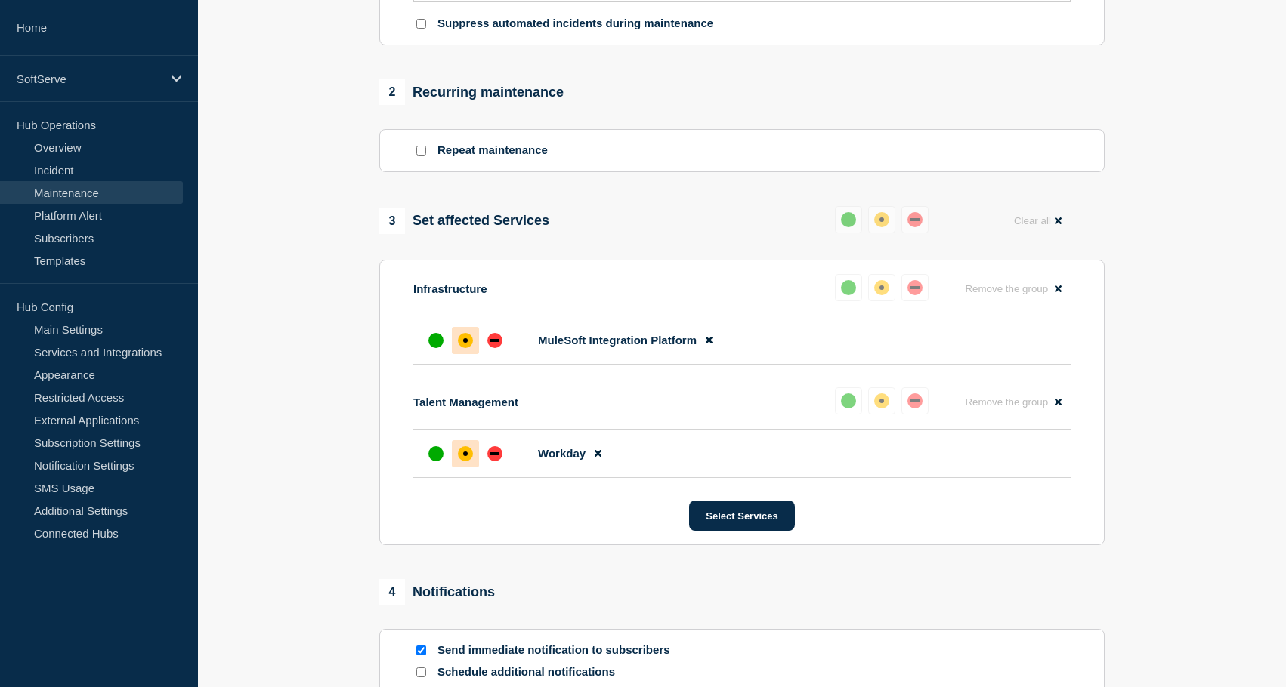
scroll to position [647, 0]
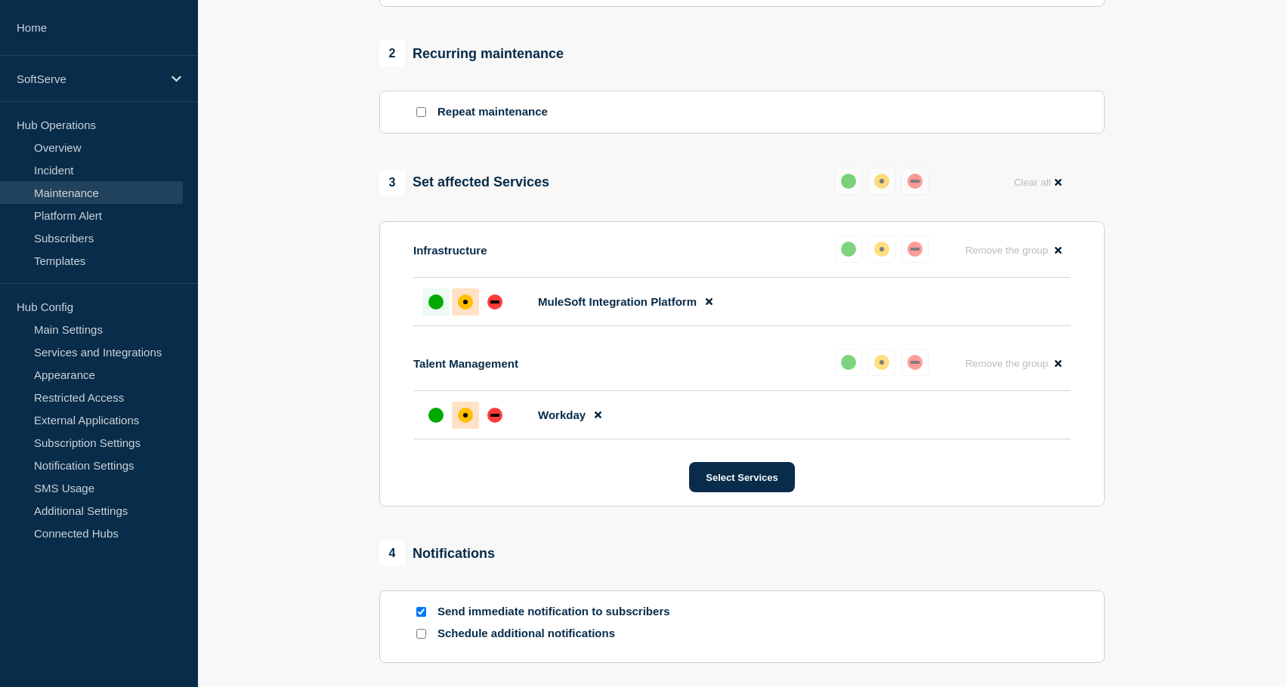
click at [433, 310] on div "up" at bounding box center [435, 302] width 15 height 15
click at [430, 437] on li "Workday" at bounding box center [741, 415] width 657 height 48
click at [431, 423] on div "up" at bounding box center [435, 415] width 15 height 15
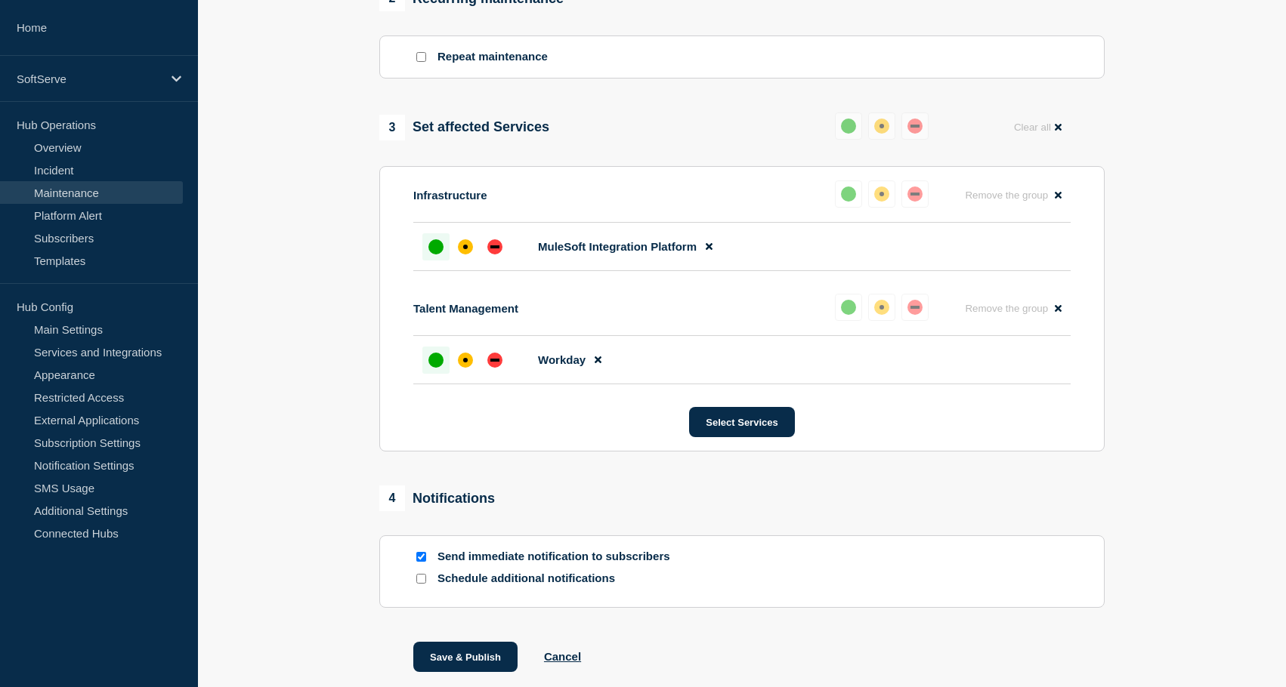
scroll to position [828, 0]
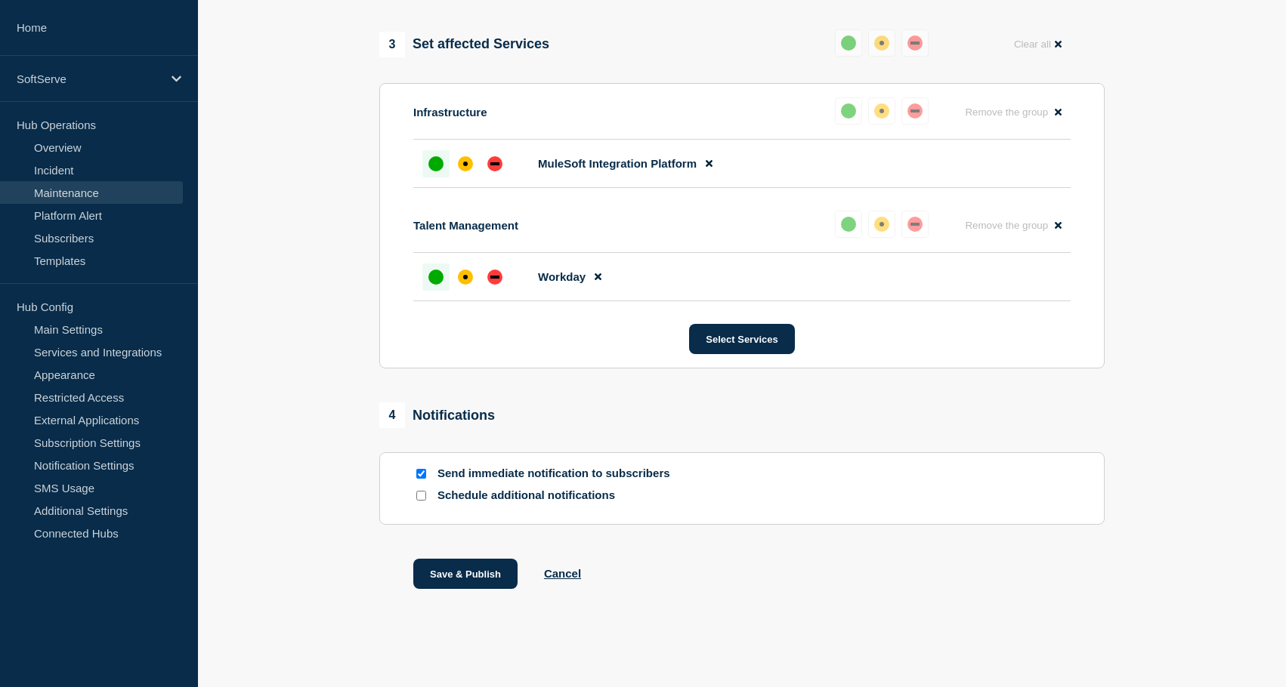
click at [420, 471] on input "Send immediate notification to subscribers" at bounding box center [421, 474] width 10 height 10
checkbox input "false"
click at [448, 546] on div "1 Provide details Title (required) Change #34223 ENTERPRISE INTEGRATION SUPPORT…" at bounding box center [742, 7] width 742 height 1241
click at [445, 566] on button "Save & Publish" at bounding box center [465, 574] width 104 height 30
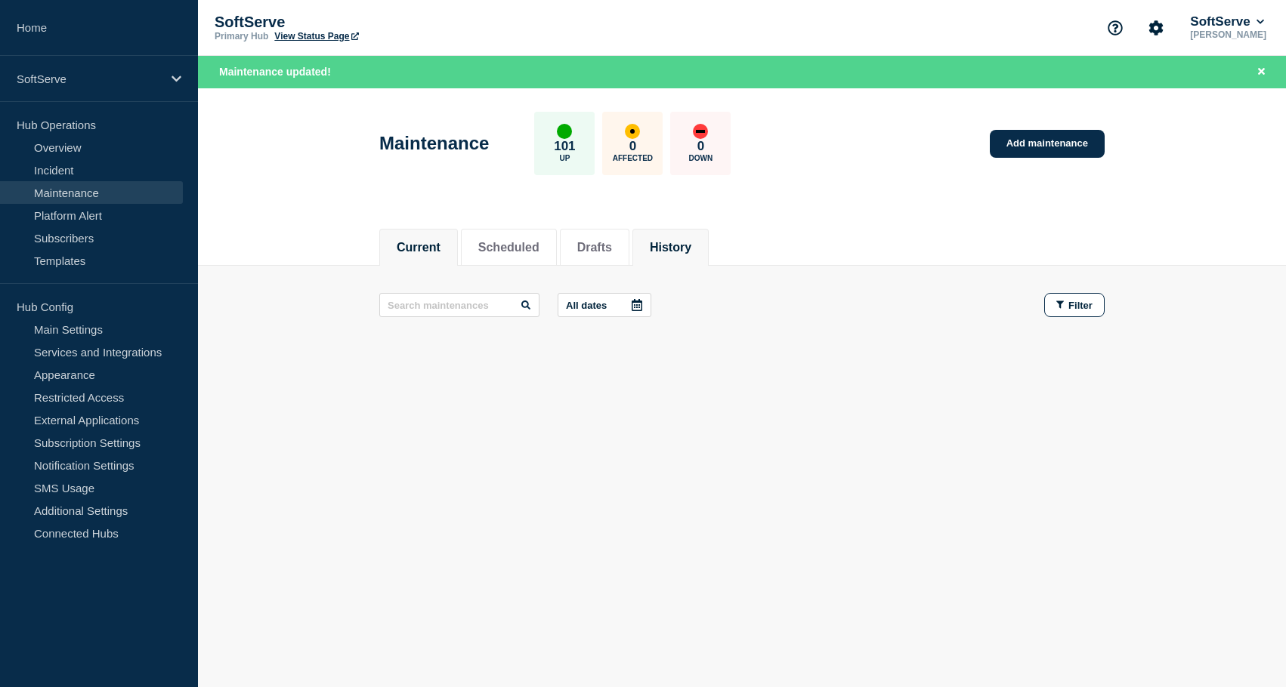
click at [670, 244] on button "History" at bounding box center [671, 248] width 42 height 14
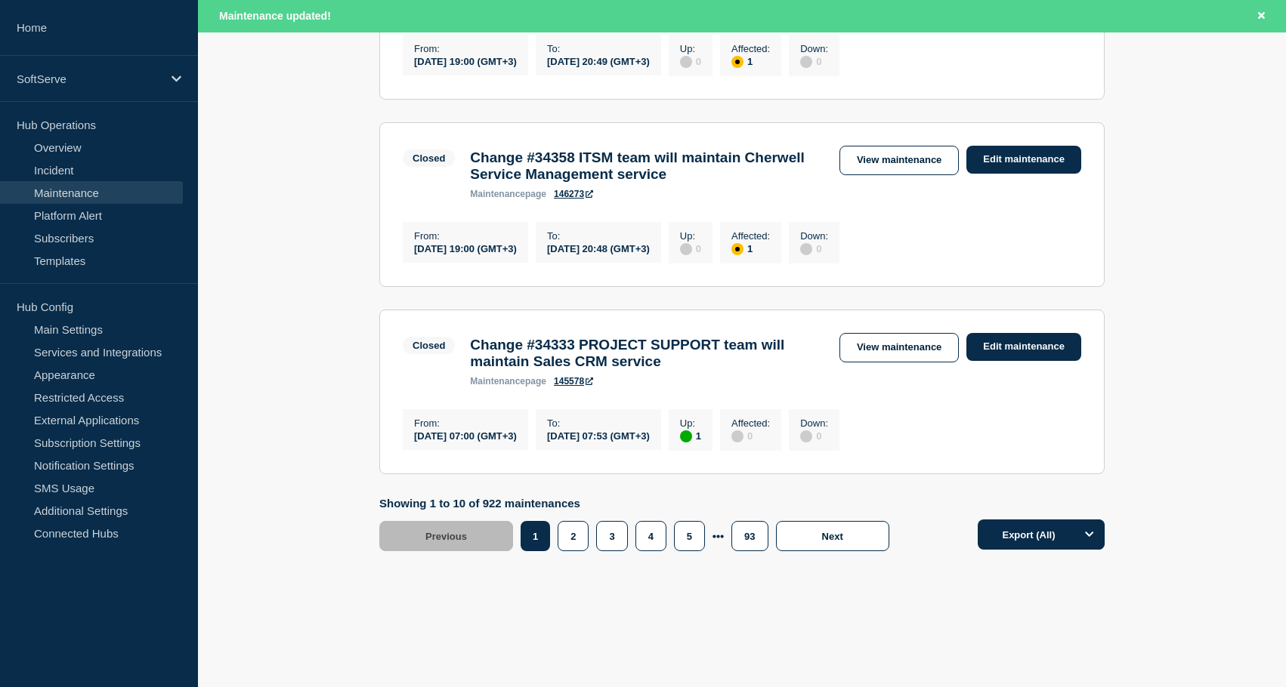
scroll to position [1840, 0]
click at [582, 539] on button "2" at bounding box center [572, 536] width 31 height 30
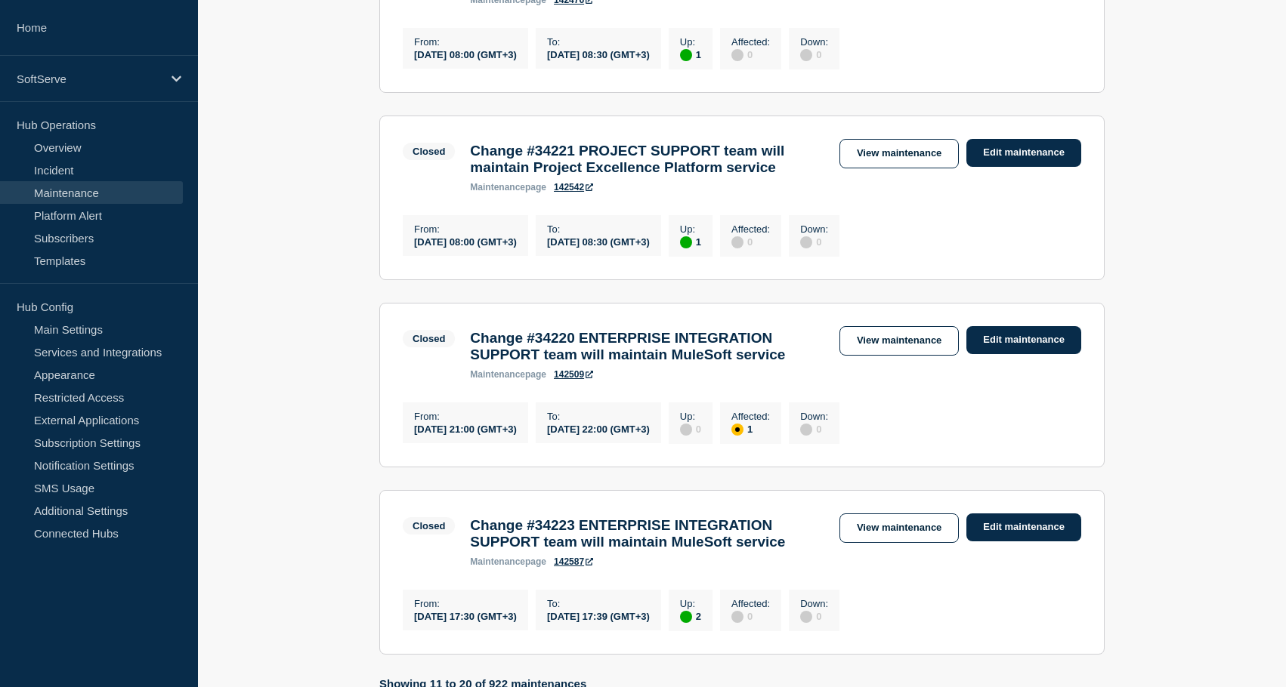
scroll to position [1507, 0]
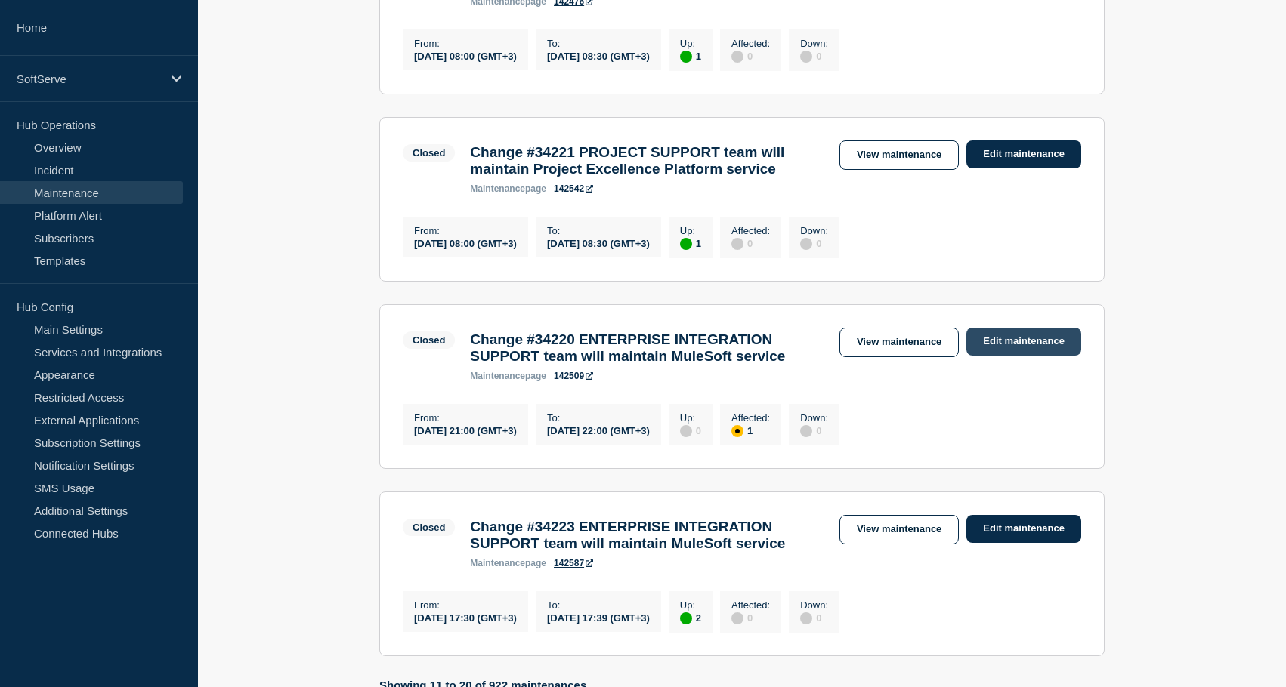
click at [1035, 356] on link "Edit maintenance" at bounding box center [1023, 342] width 115 height 28
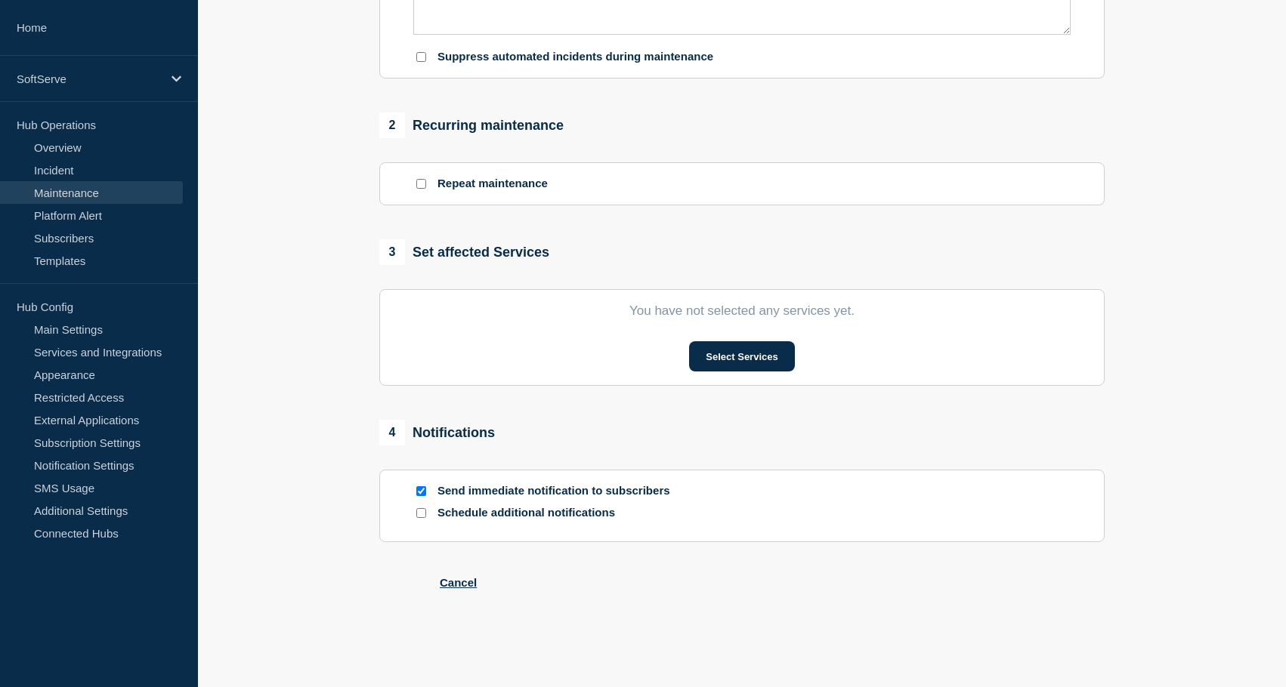
type input "Change #34220 ENTERPRISE INTEGRATION SUPPORT team will maintain MuleSoft service"
type input "[DATE]"
type input "21:00"
type input "[DATE]"
type input "22:00"
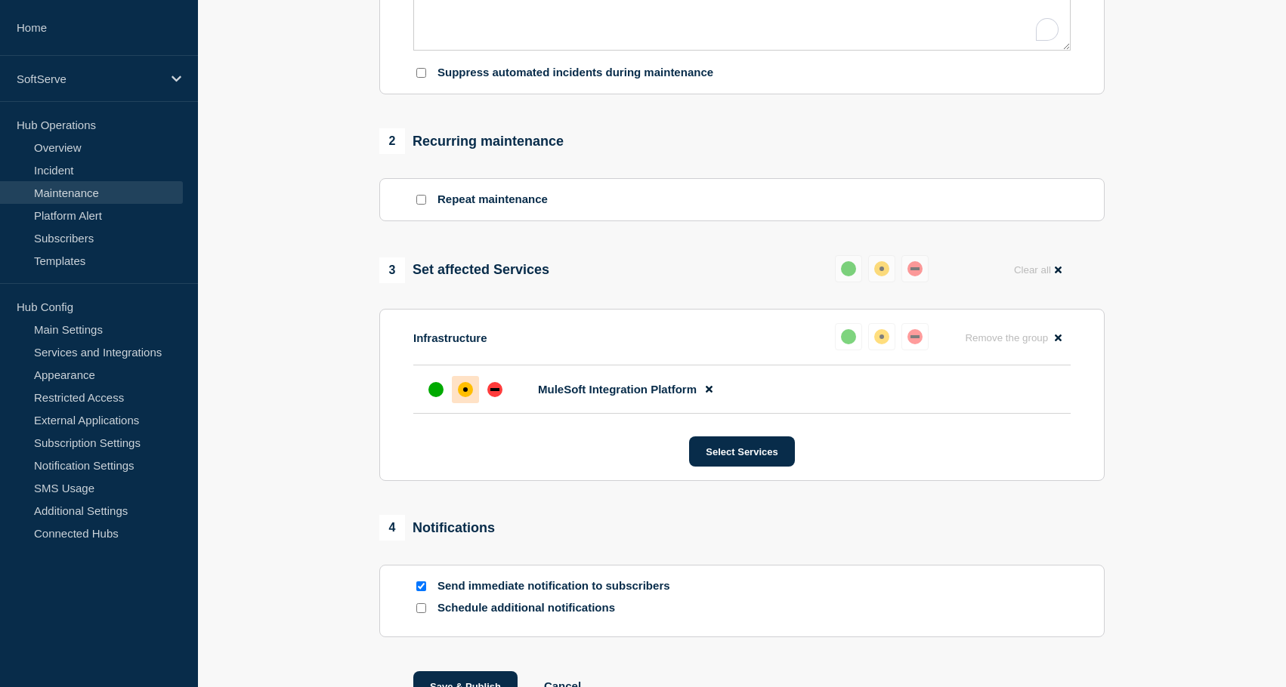
scroll to position [625, 0]
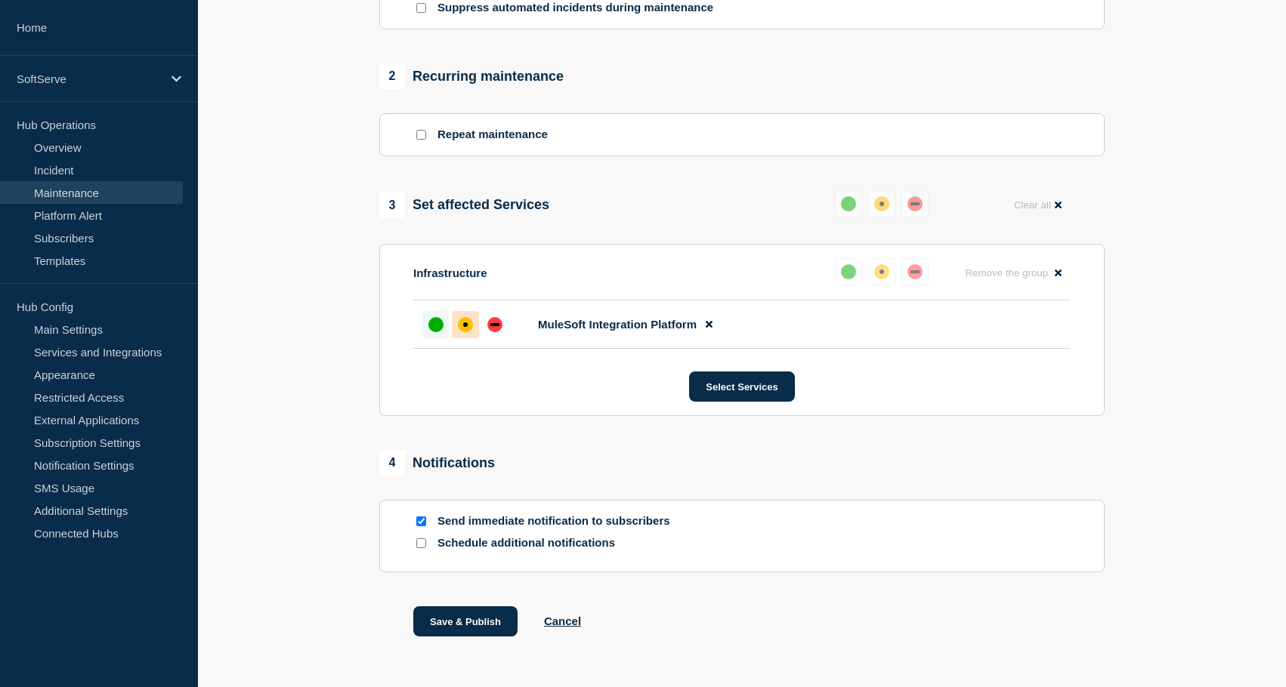
click at [428, 338] on div at bounding box center [435, 324] width 27 height 27
click at [426, 529] on div at bounding box center [420, 521] width 15 height 14
click at [425, 526] on input "Send immediate notification to subscribers" at bounding box center [421, 522] width 10 height 10
checkbox input "false"
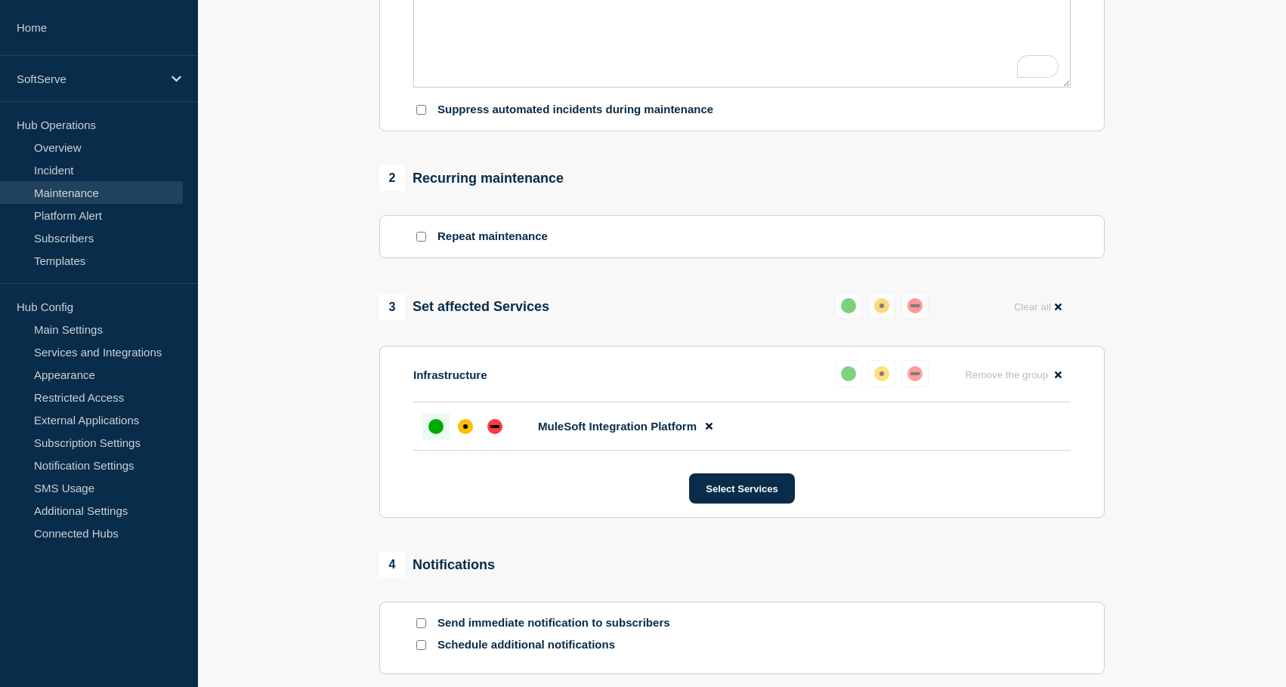
scroll to position [515, 0]
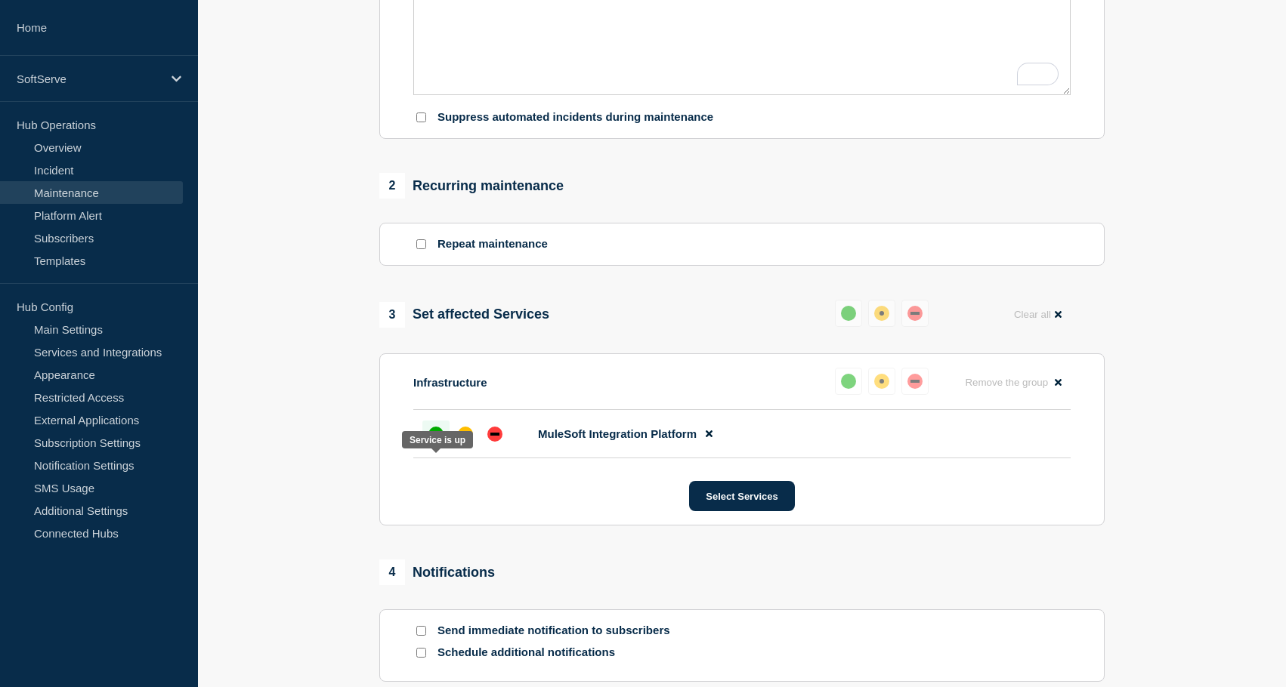
click at [436, 442] on div "up" at bounding box center [435, 434] width 15 height 15
click at [354, 438] on section "1 Provide details Title (required) Change #34220 ENTERPRISE INTEGRATION SUPPORT…" at bounding box center [742, 221] width 1088 height 1128
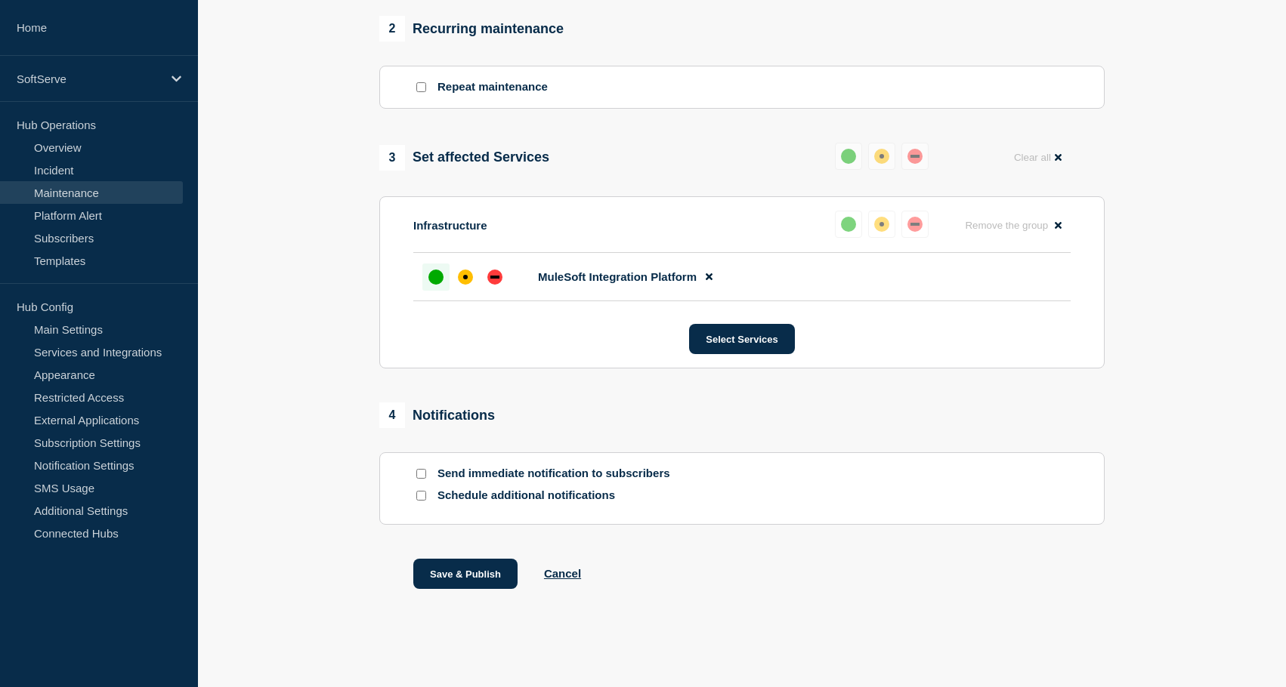
scroll to position [709, 0]
click at [455, 562] on button "Save & Publish" at bounding box center [465, 574] width 104 height 30
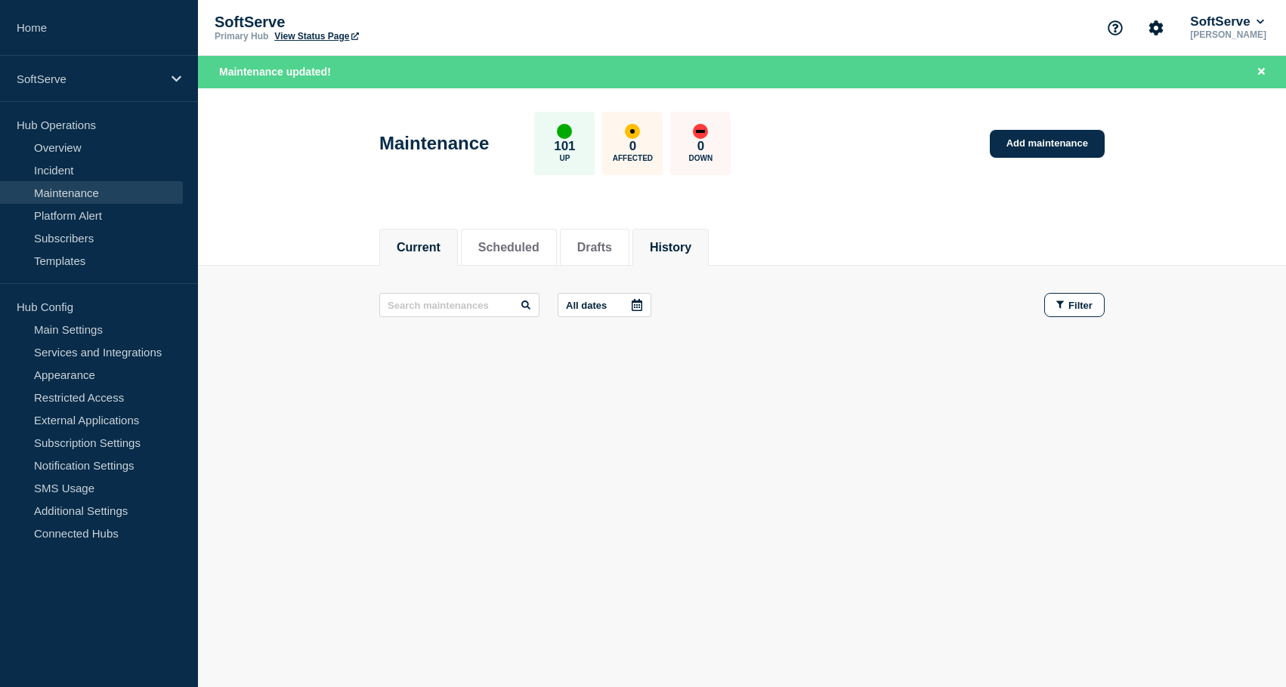
click at [647, 247] on li "History" at bounding box center [670, 247] width 76 height 37
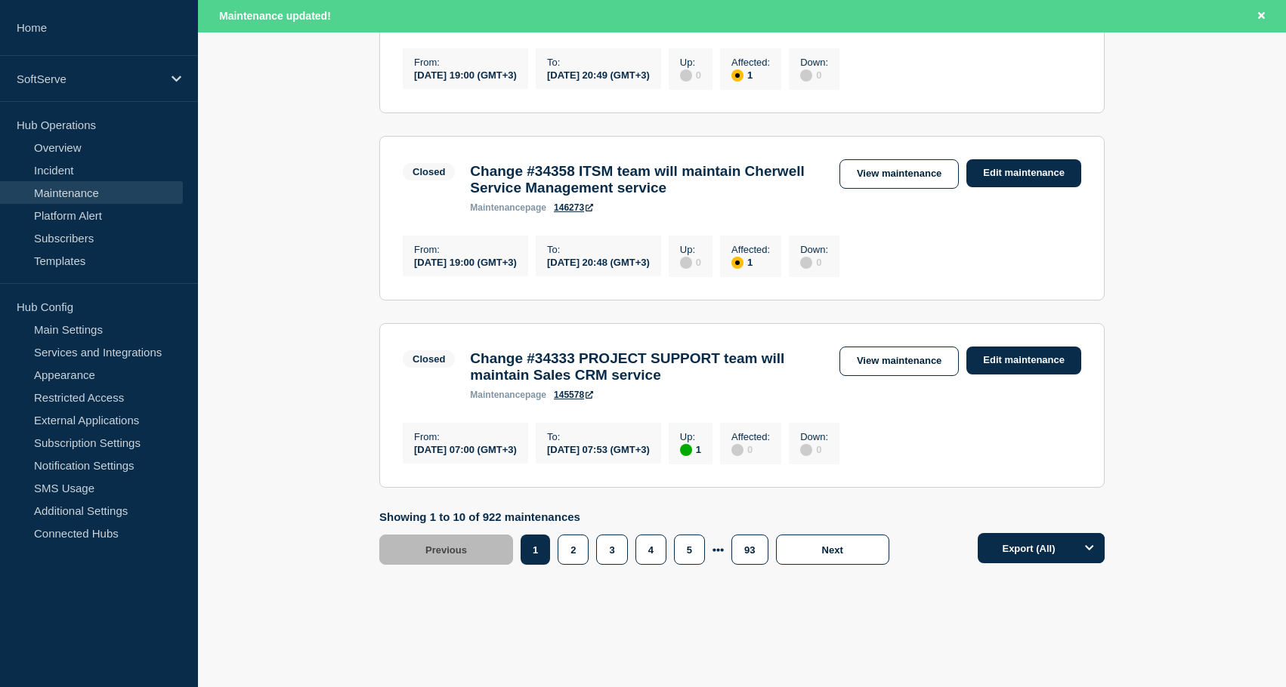
scroll to position [1840, 0]
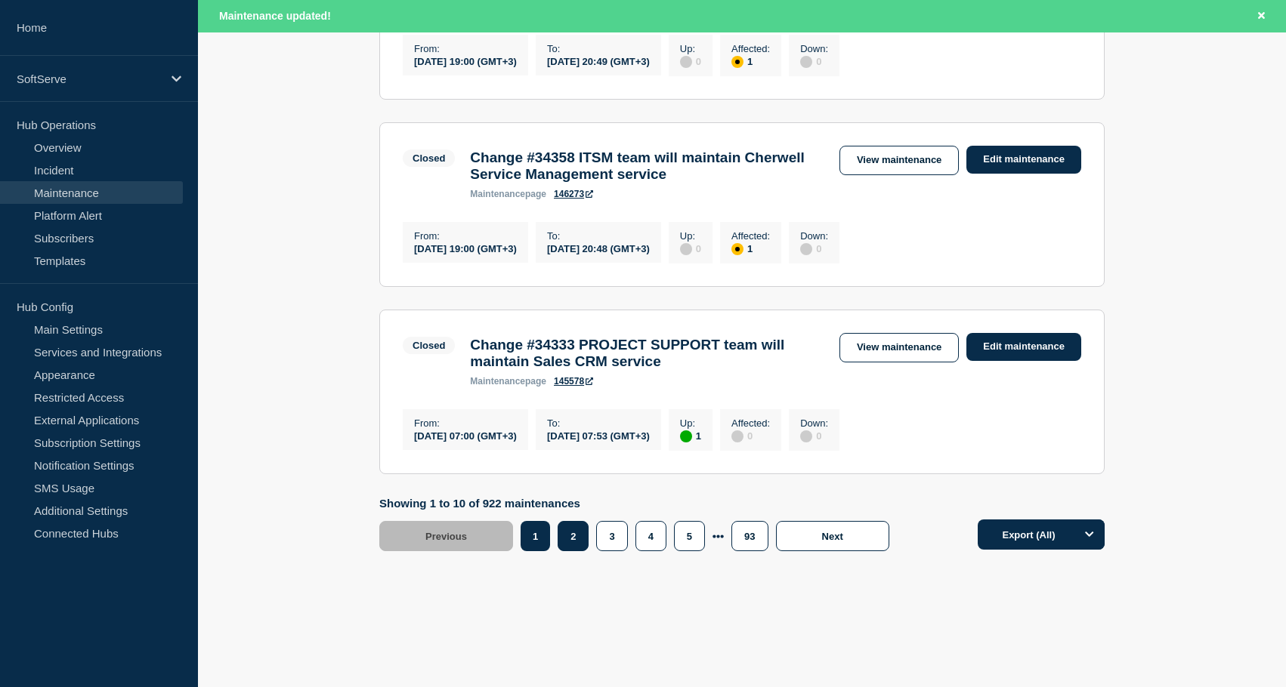
click at [573, 526] on button "2" at bounding box center [572, 536] width 31 height 30
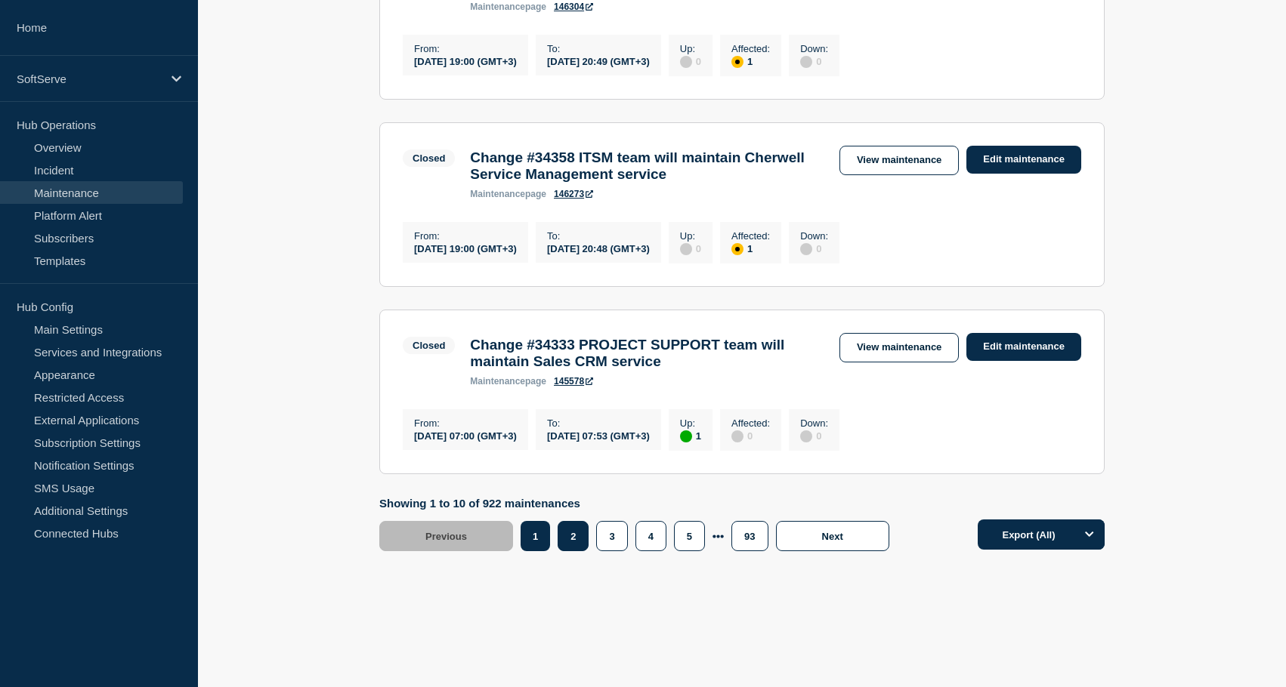
scroll to position [1808, 0]
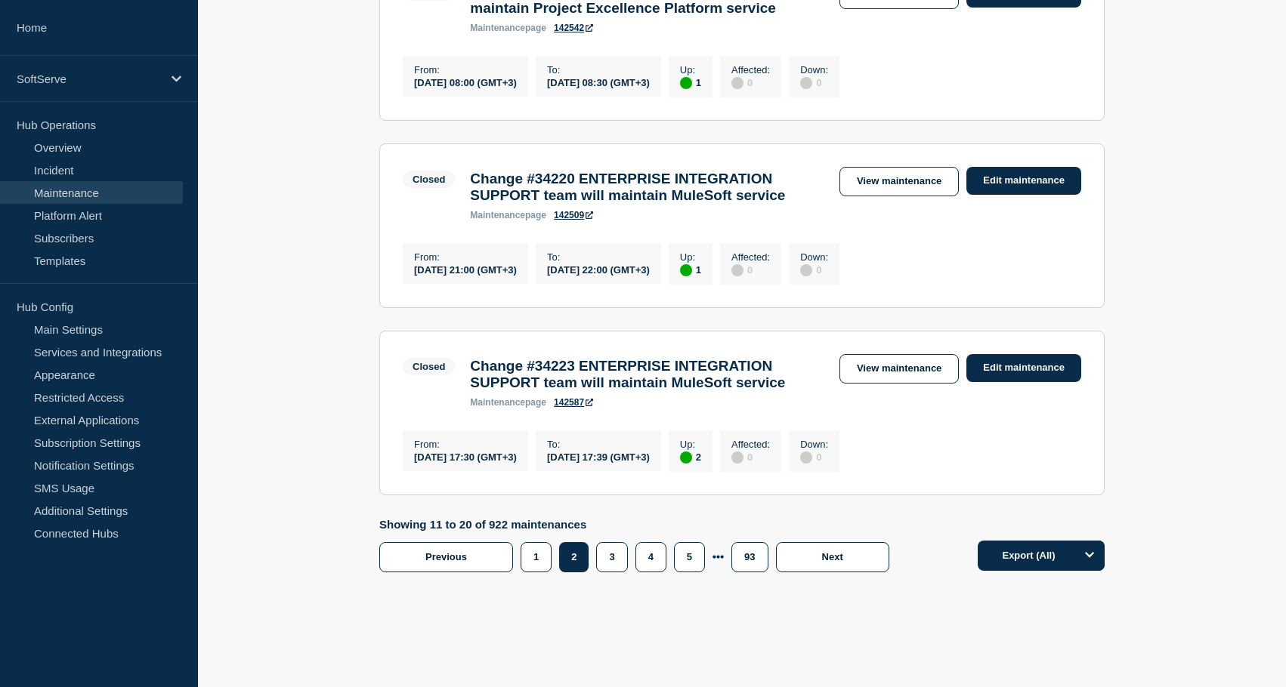
scroll to position [1659, 0]
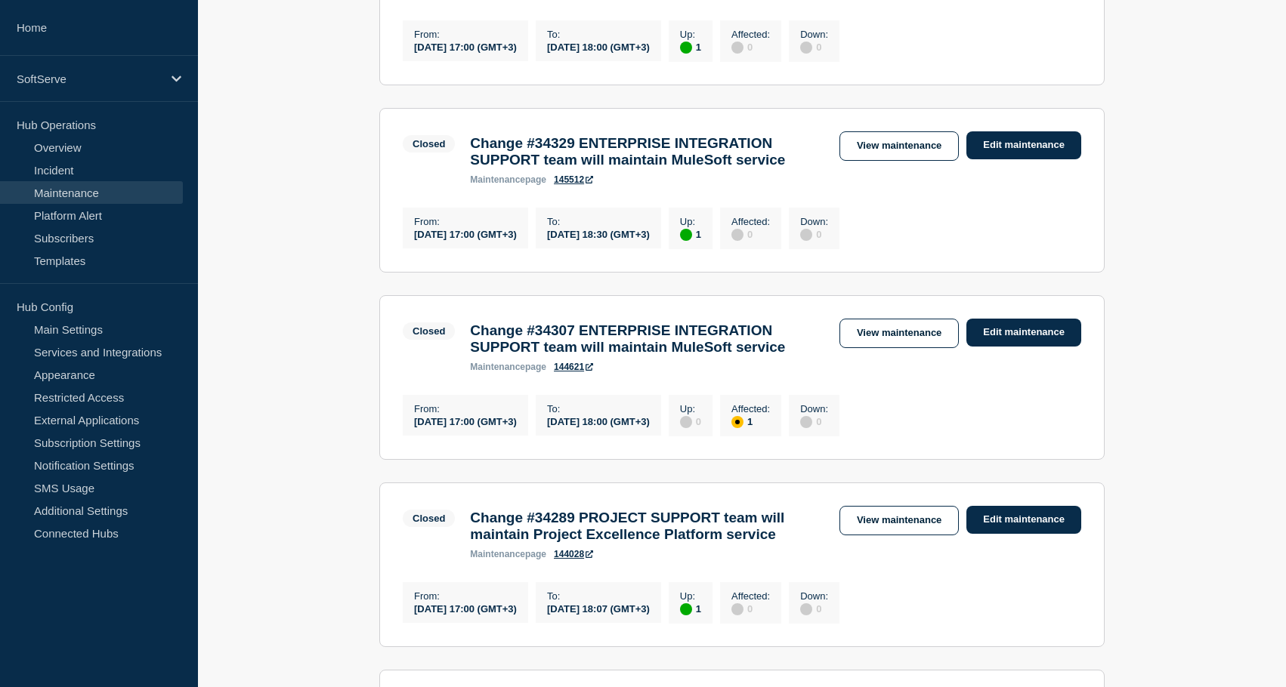
scroll to position [366, 0]
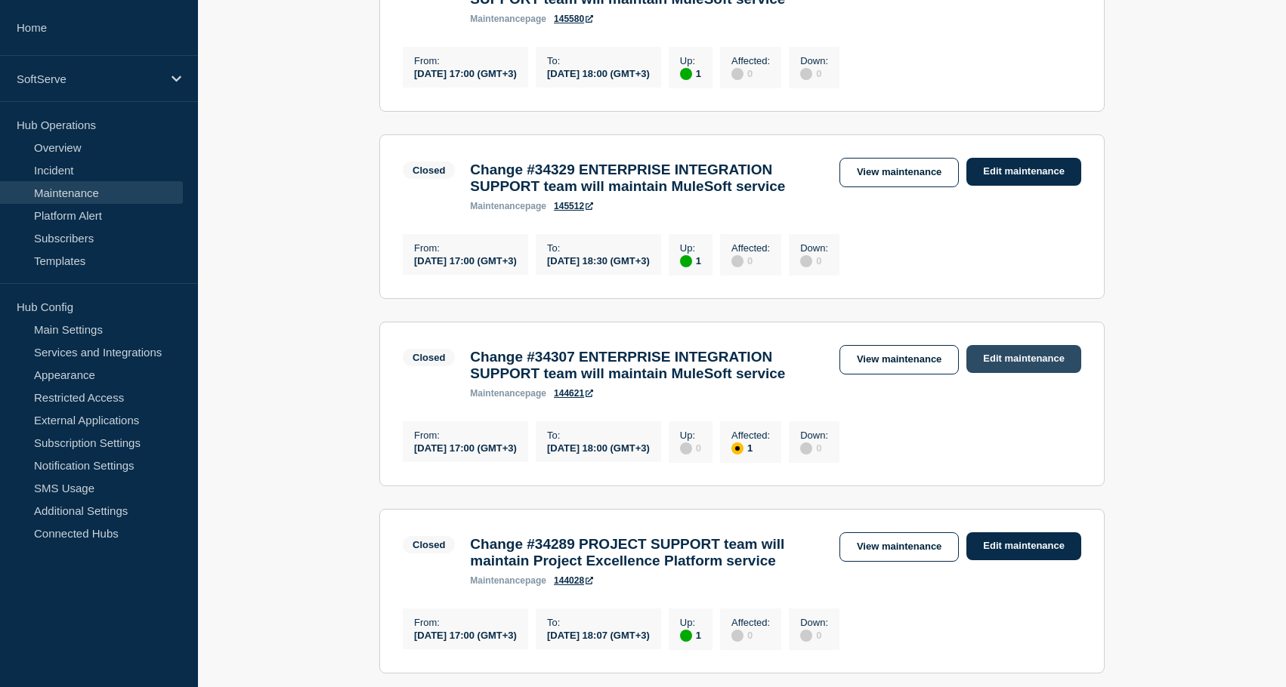
click at [996, 373] on link "Edit maintenance" at bounding box center [1023, 359] width 115 height 28
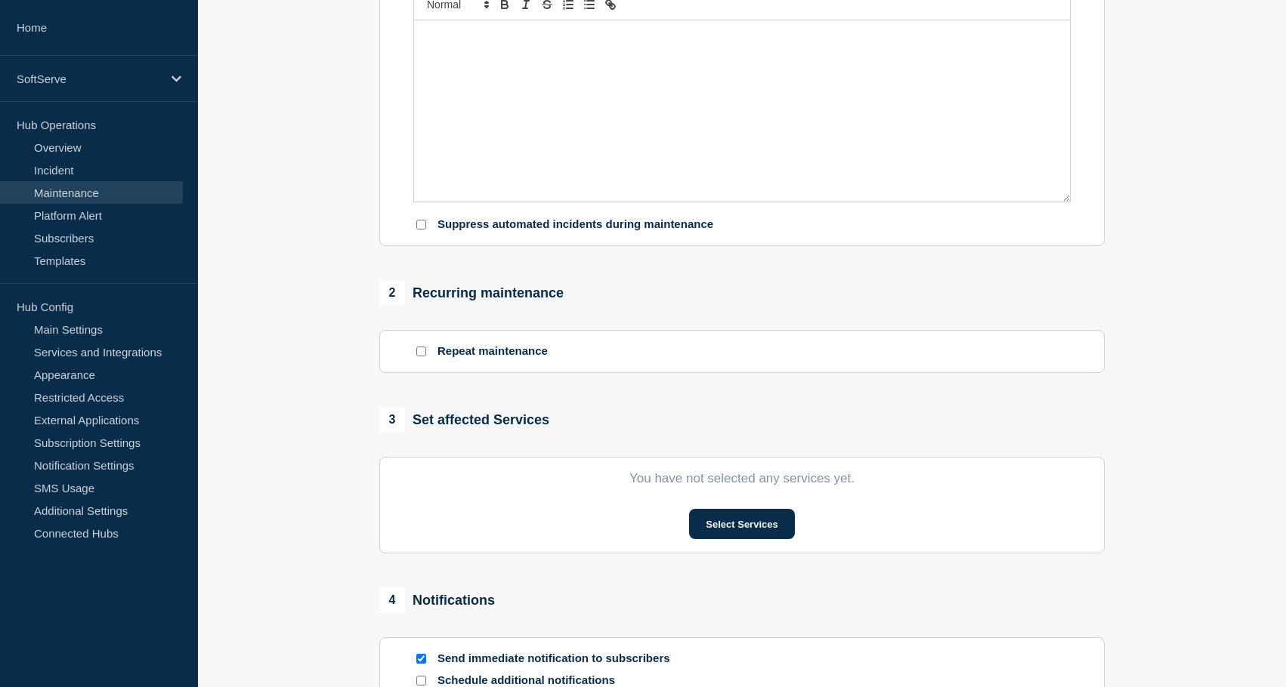
type input "Change #34307 ENTERPRISE INTEGRATION SUPPORT team will maintain MuleSoft service"
type input "[DATE]"
type input "17:00"
type input "[DATE]"
type input "18:00"
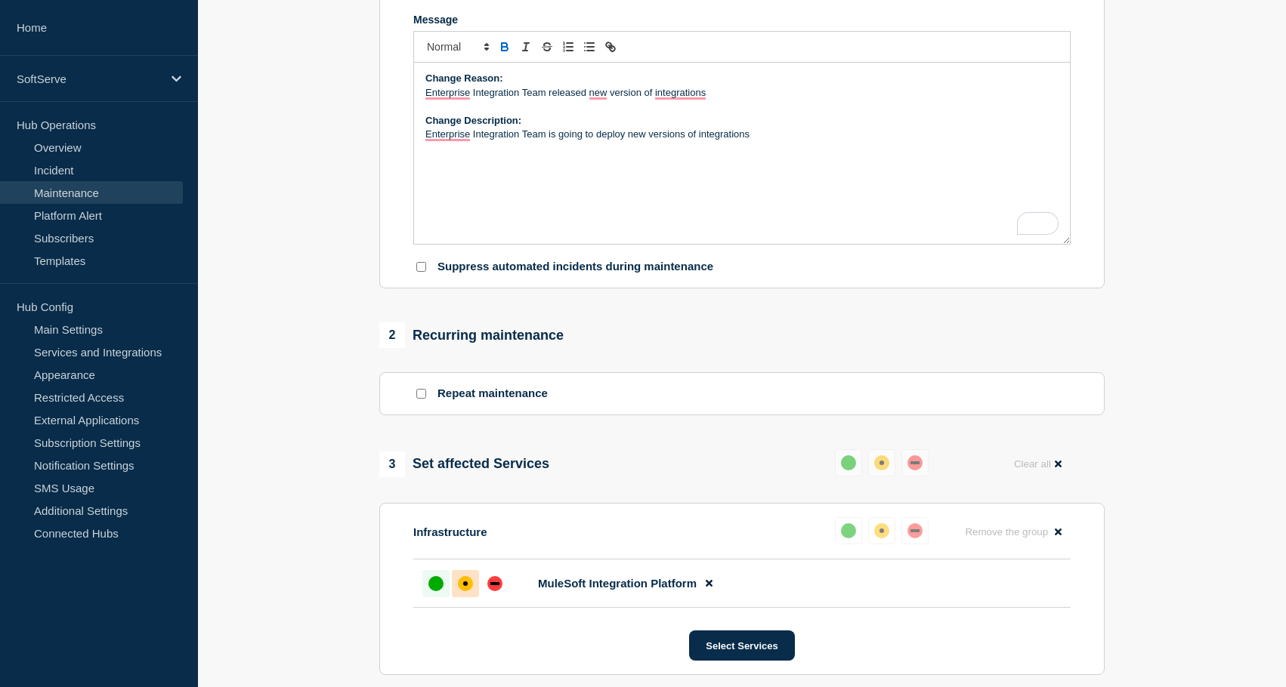
click at [431, 591] on div "up" at bounding box center [435, 583] width 15 height 15
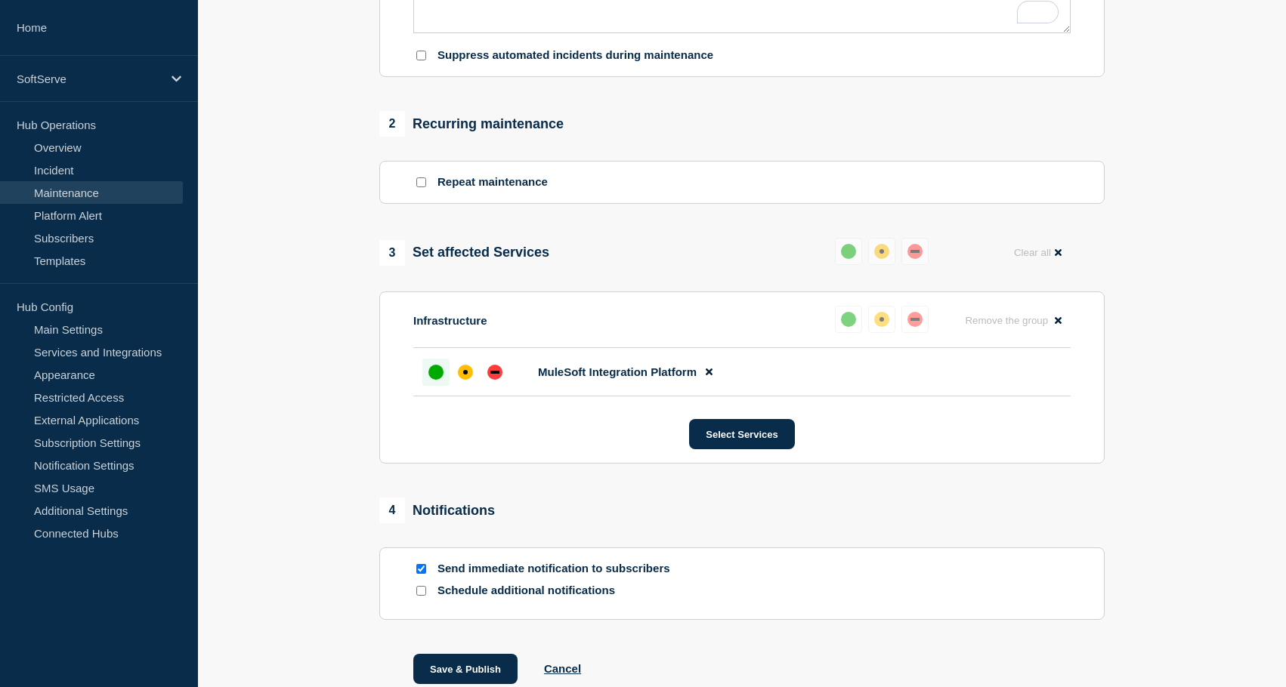
scroll to position [579, 0]
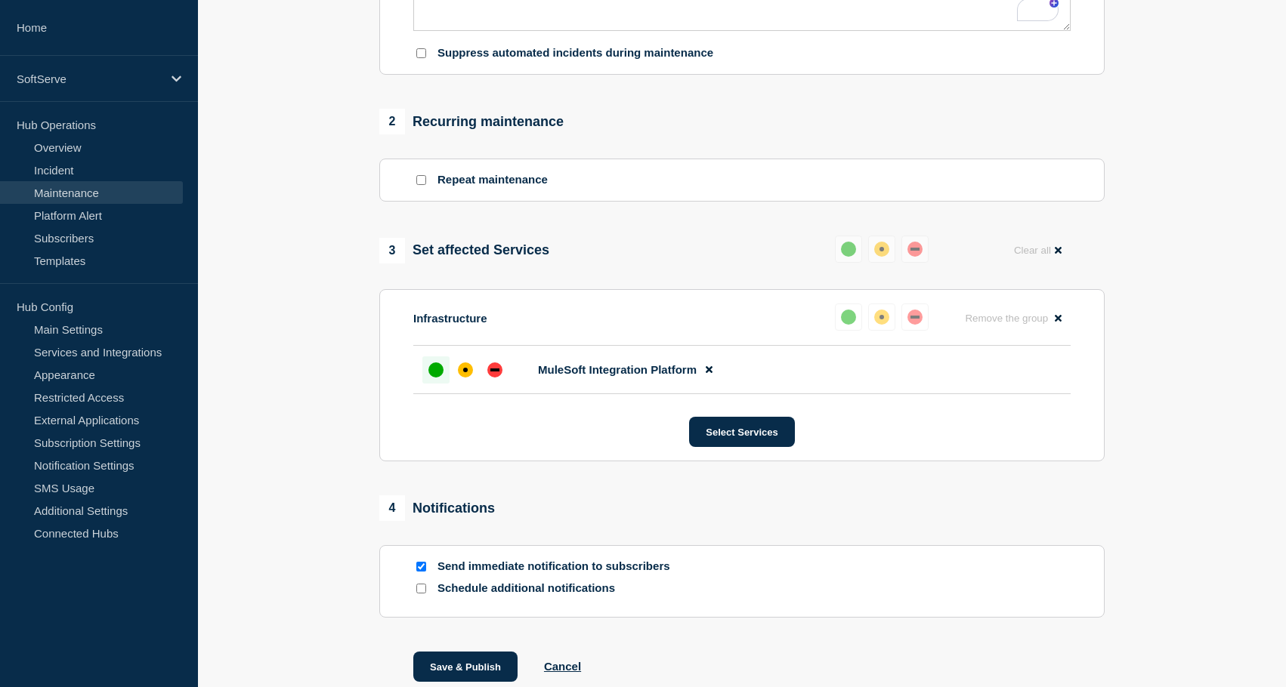
click at [426, 574] on div at bounding box center [420, 567] width 15 height 14
click at [421, 572] on input "Send immediate notification to subscribers" at bounding box center [421, 567] width 10 height 10
checkbox input "false"
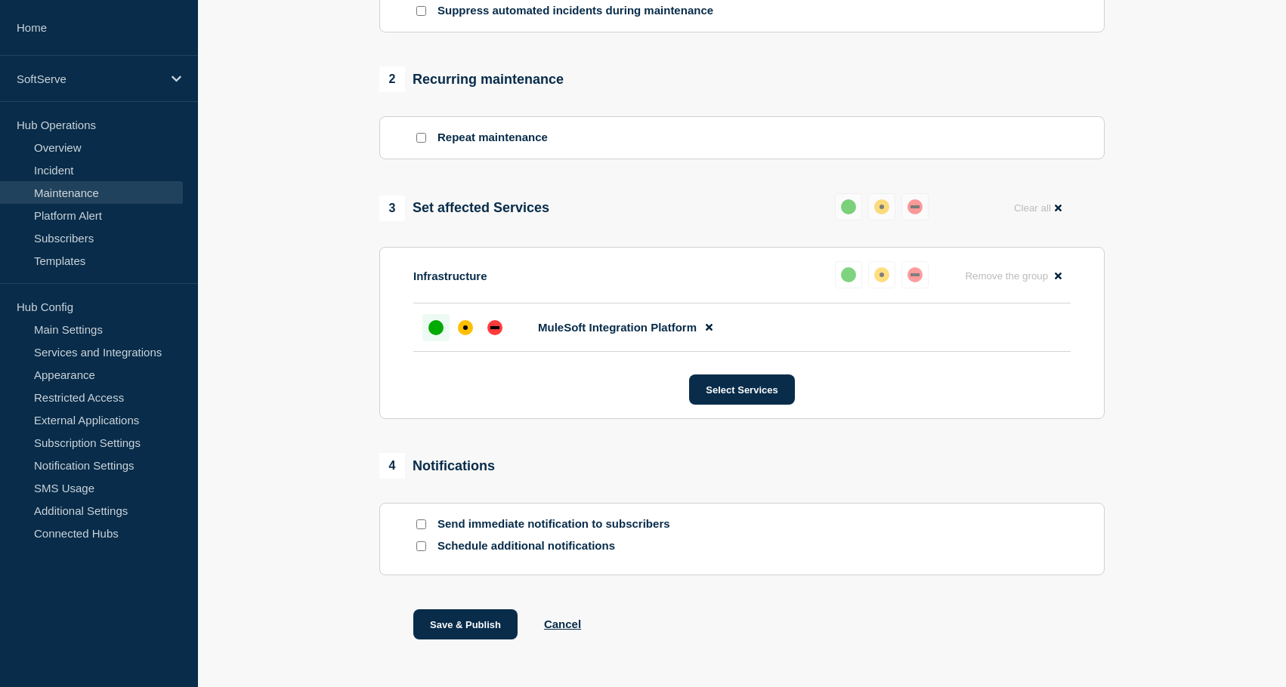
scroll to position [709, 0]
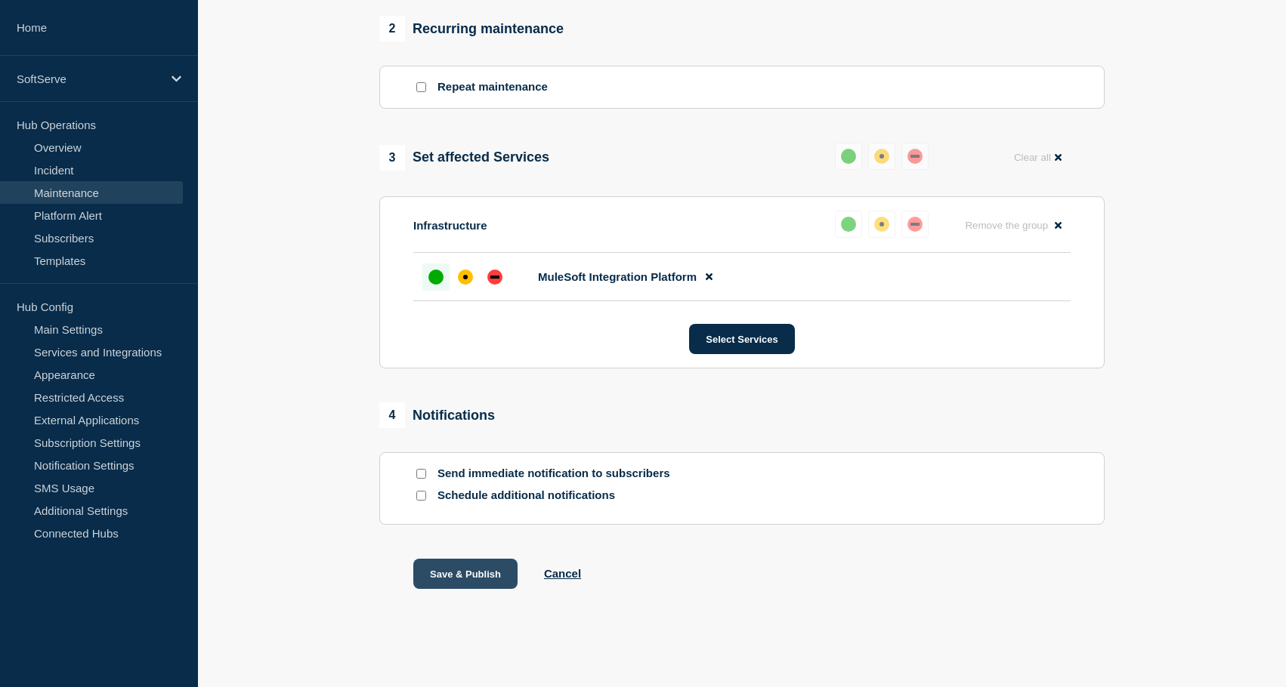
click at [442, 584] on button "Save & Publish" at bounding box center [465, 574] width 104 height 30
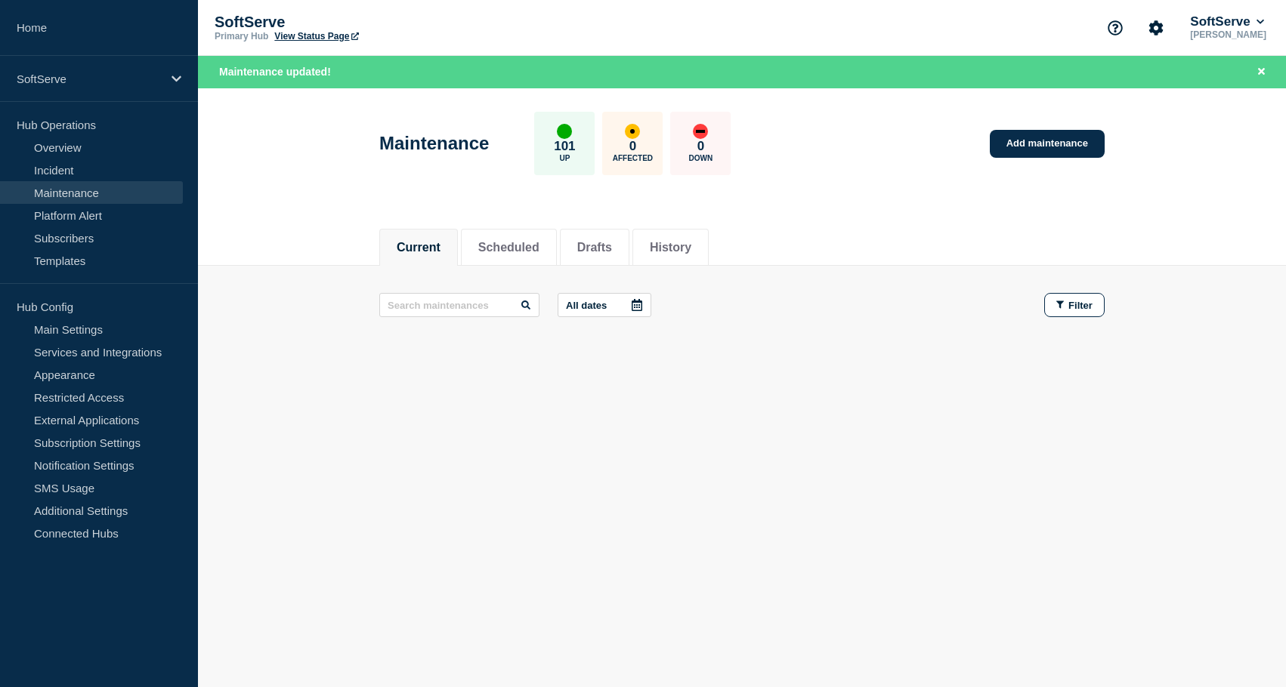
click at [768, 233] on div "Current Scheduled Drafts History" at bounding box center [741, 239] width 725 height 51
click at [700, 233] on li "History" at bounding box center [670, 247] width 76 height 37
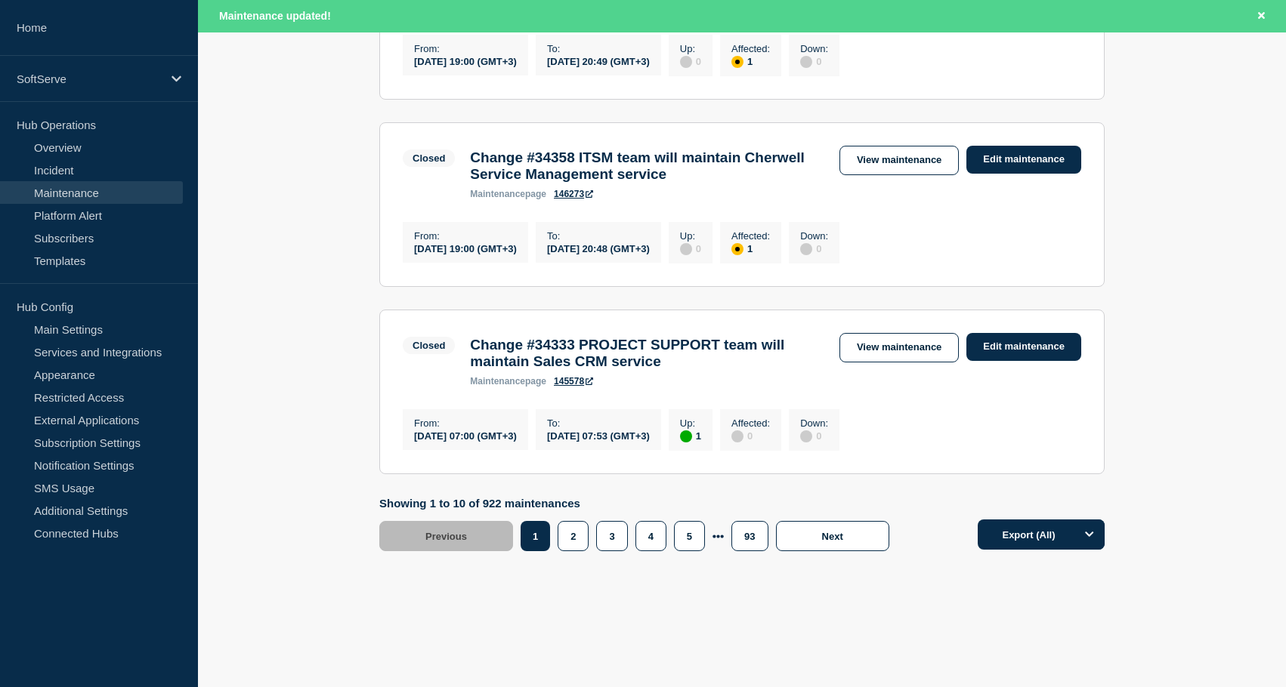
scroll to position [1840, 0]
click at [575, 541] on button "2" at bounding box center [572, 536] width 31 height 30
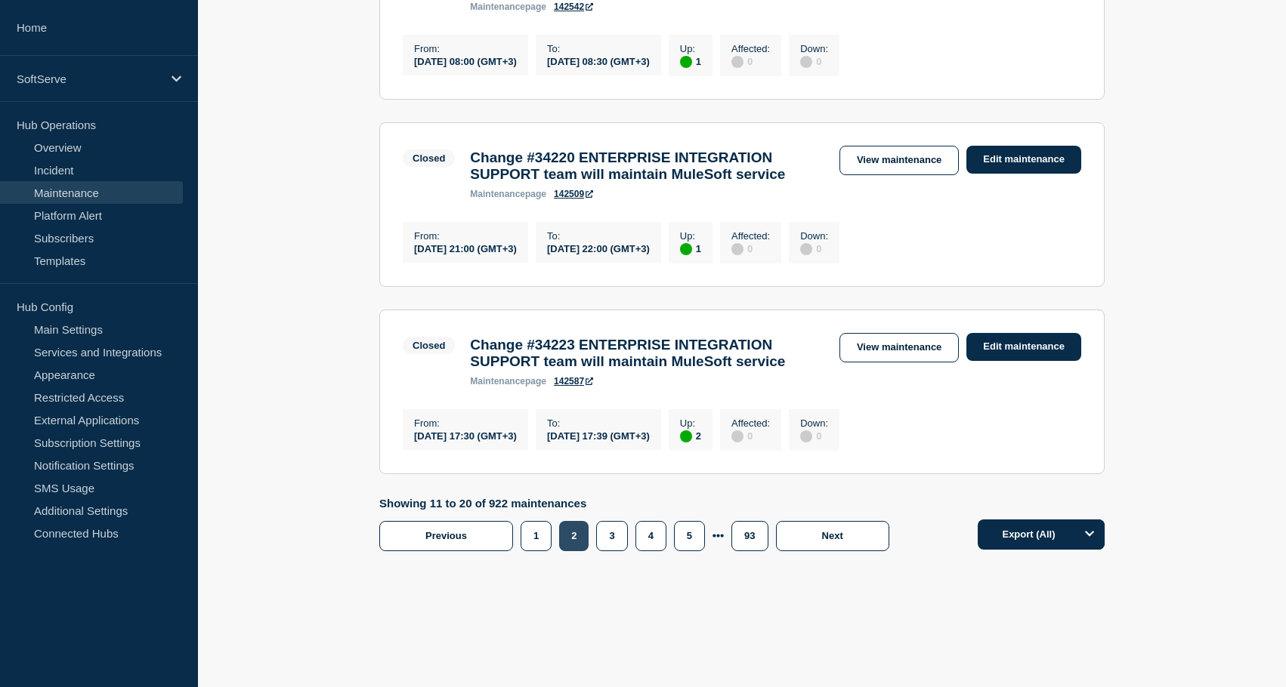
scroll to position [1808, 0]
click at [617, 544] on button "3" at bounding box center [611, 536] width 31 height 30
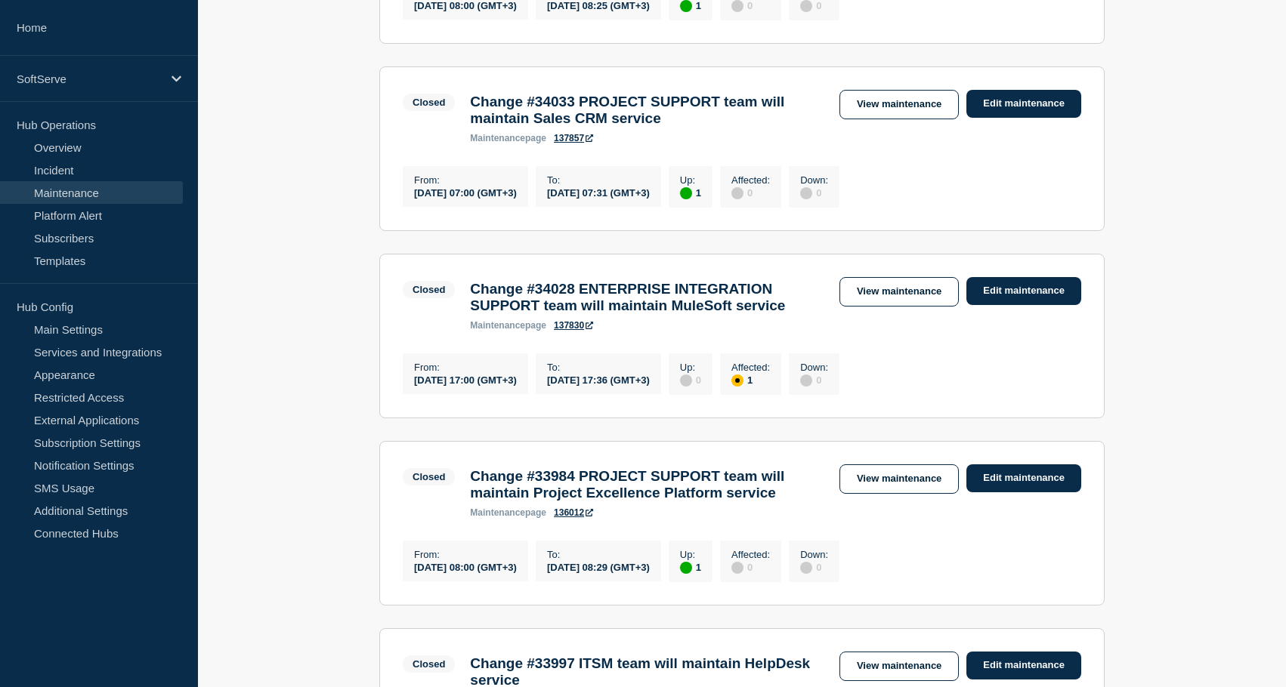
scroll to position [1342, 0]
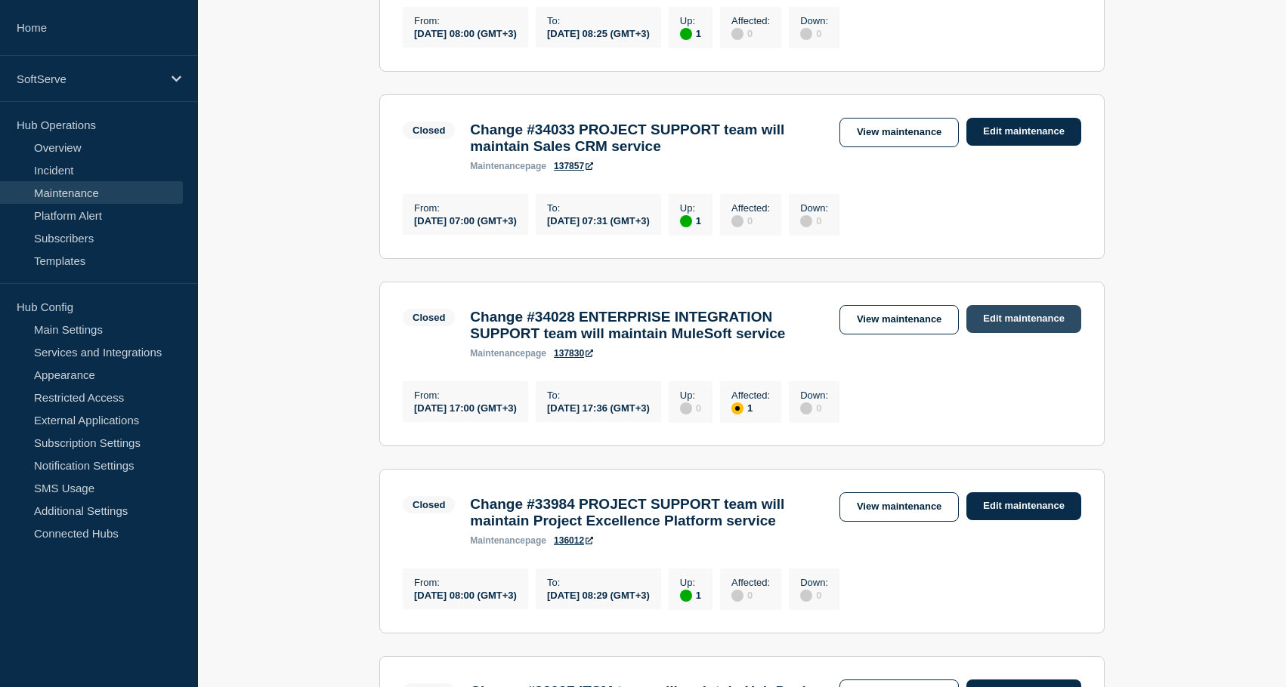
click at [1034, 333] on link "Edit maintenance" at bounding box center [1023, 319] width 115 height 28
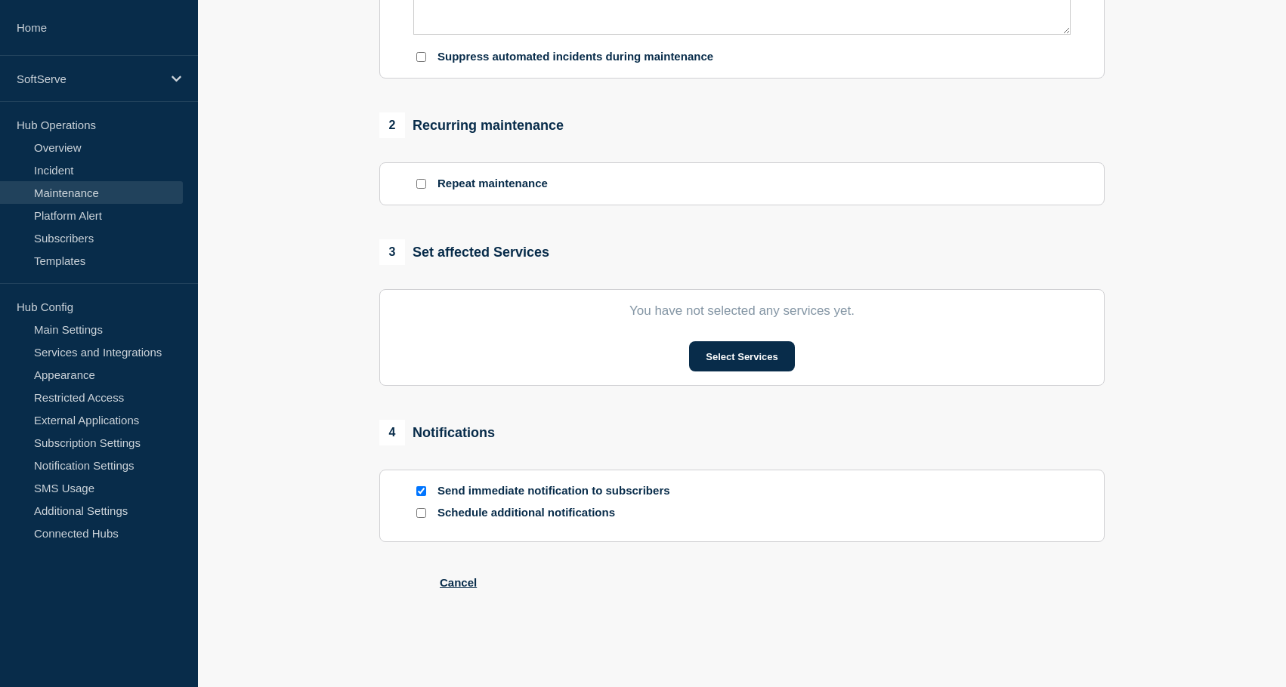
type input "Change #34028 ENTERPRISE INTEGRATION SUPPORT team will maintain MuleSoft service"
type input "[DATE]"
type input "17:00"
type input "[DATE]"
type input "17:36"
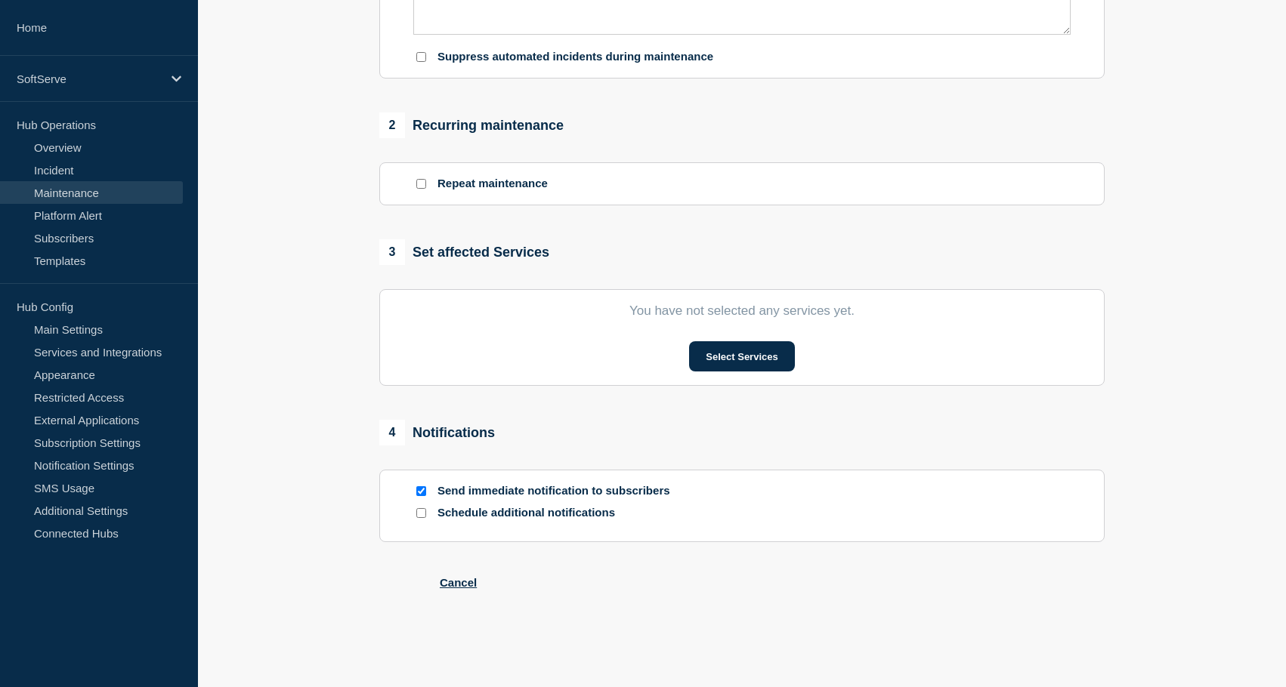
scroll to position [625, 0]
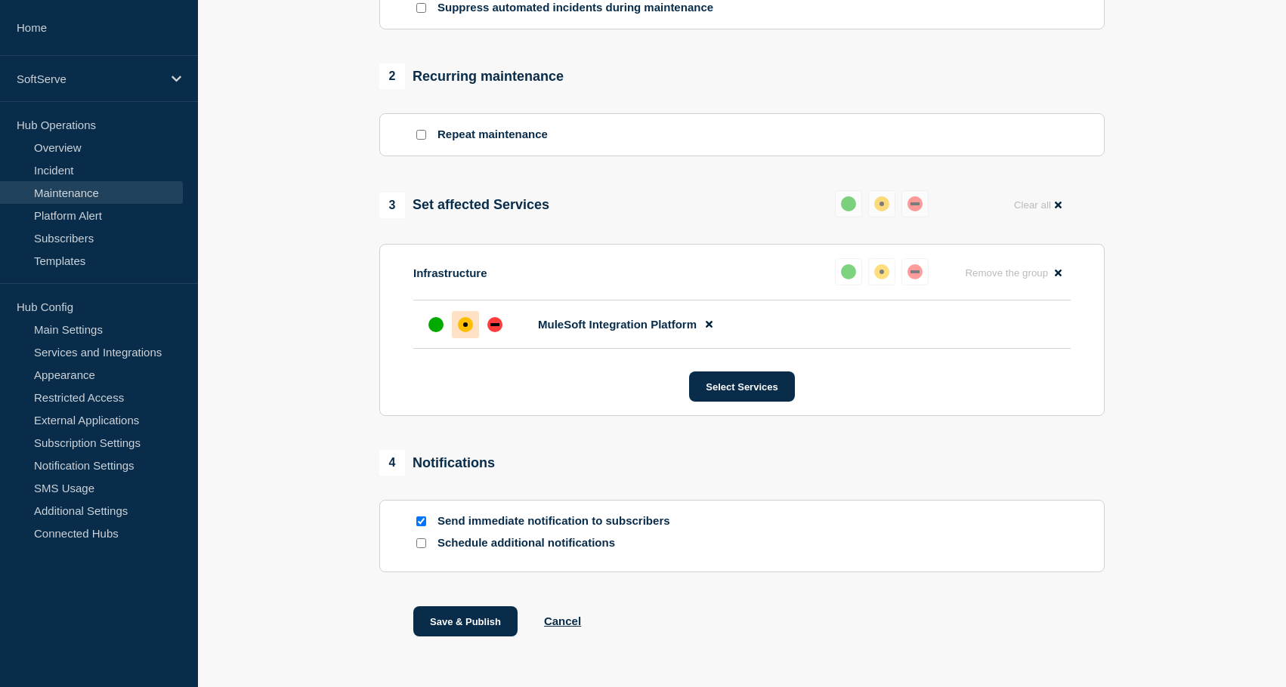
click at [415, 529] on div at bounding box center [420, 521] width 15 height 14
click at [418, 526] on input "Send immediate notification to subscribers" at bounding box center [421, 522] width 10 height 10
checkbox input "false"
click at [434, 332] on div "up" at bounding box center [435, 324] width 15 height 15
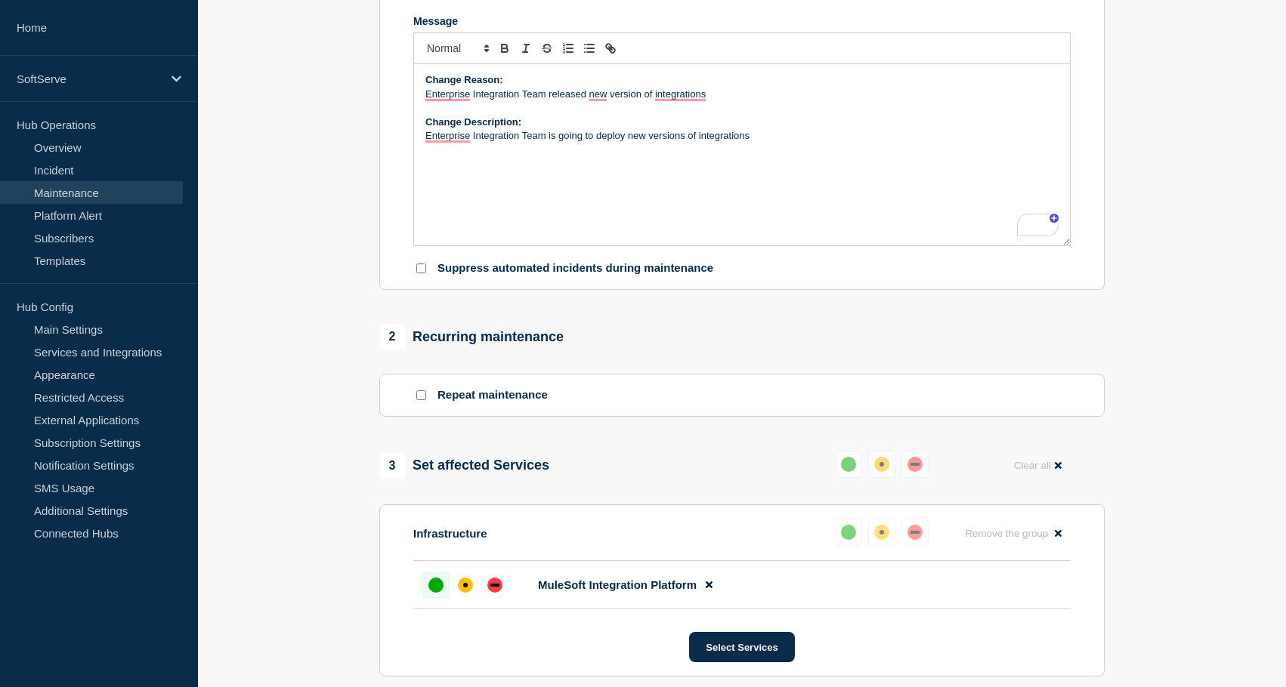
scroll to position [709, 0]
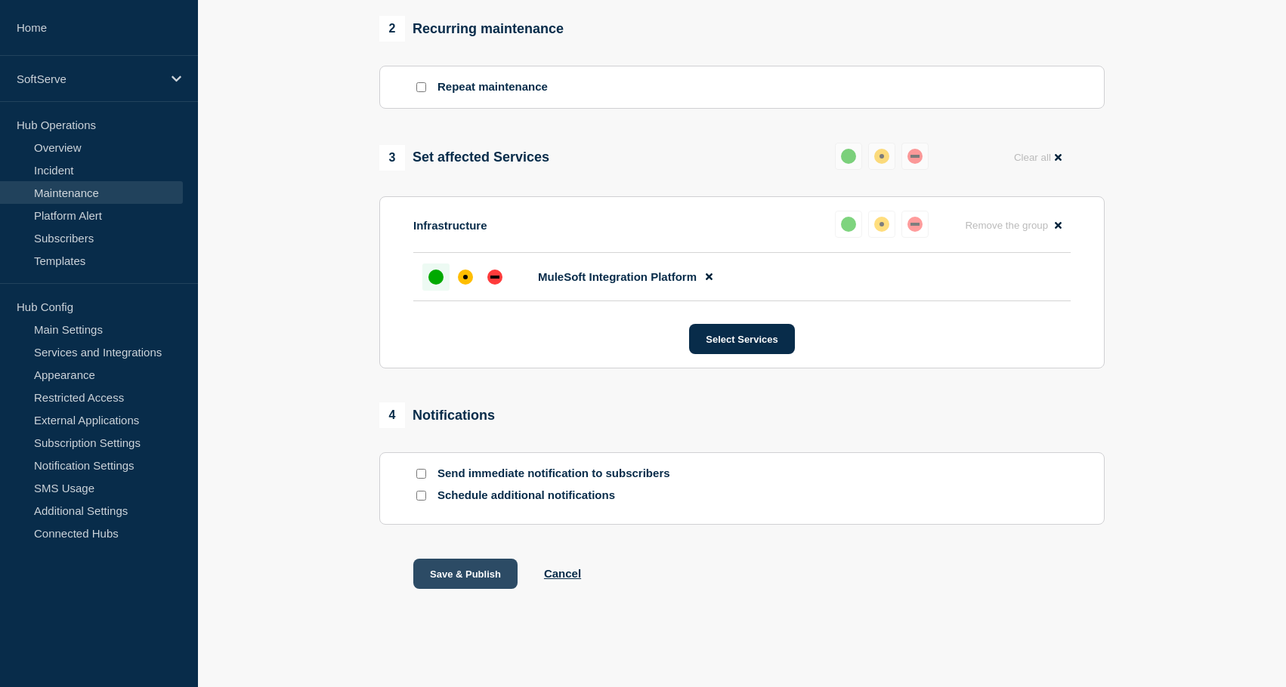
click at [451, 575] on button "Save & Publish" at bounding box center [465, 574] width 104 height 30
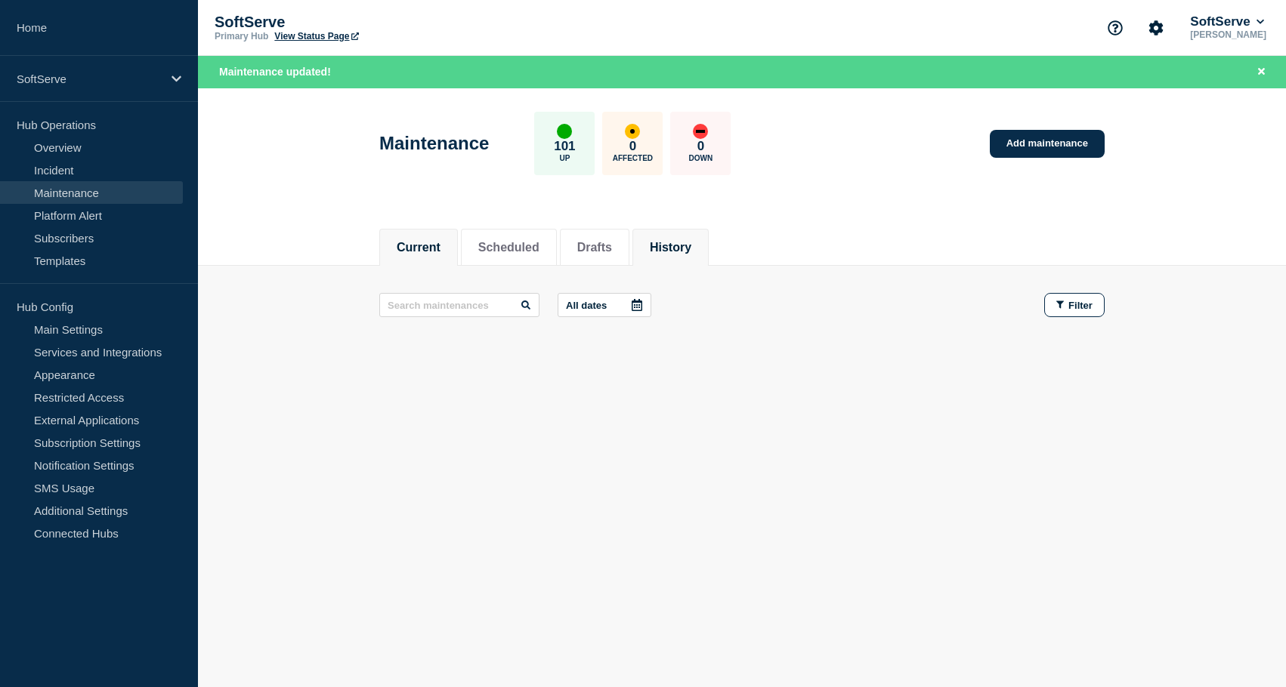
click at [654, 233] on li "History" at bounding box center [670, 247] width 76 height 37
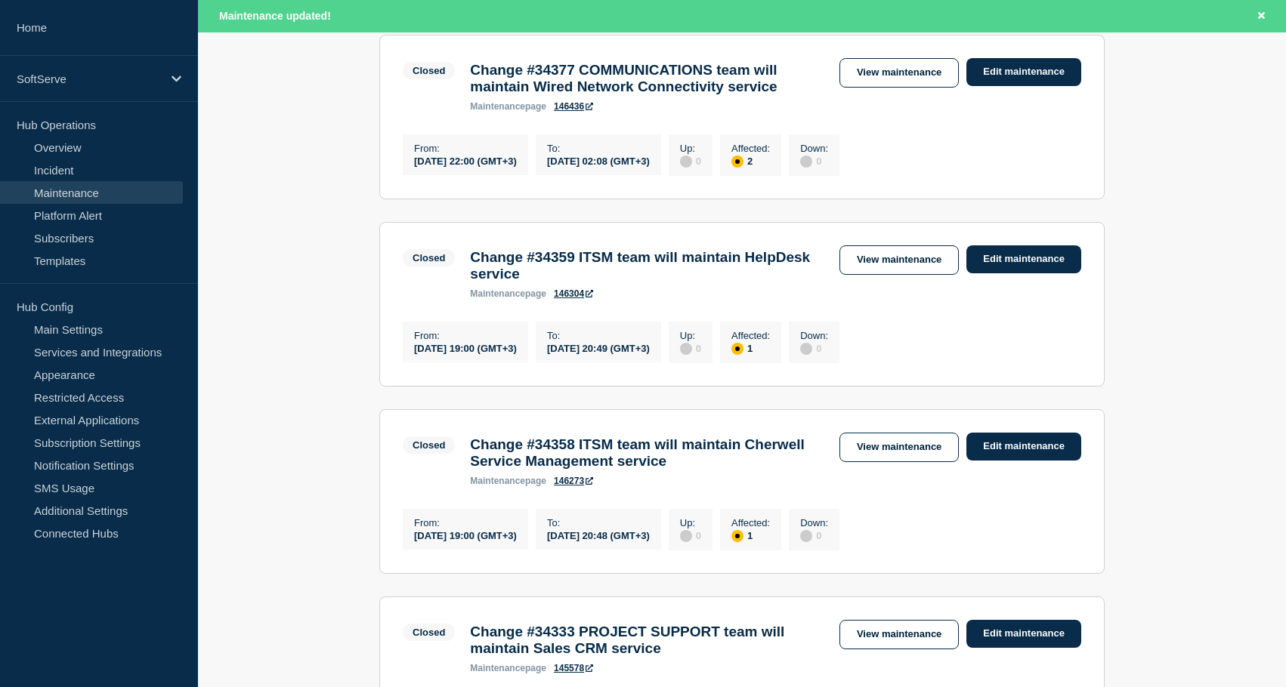
scroll to position [1840, 0]
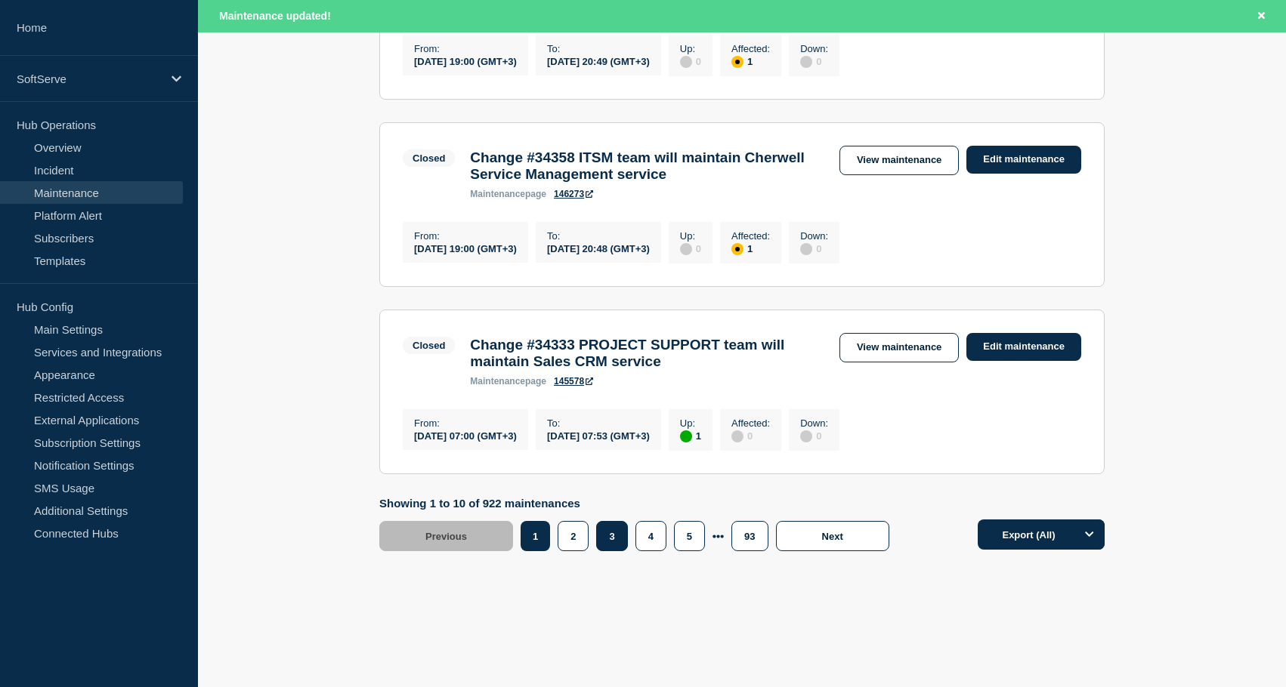
click at [597, 549] on button "3" at bounding box center [611, 536] width 31 height 30
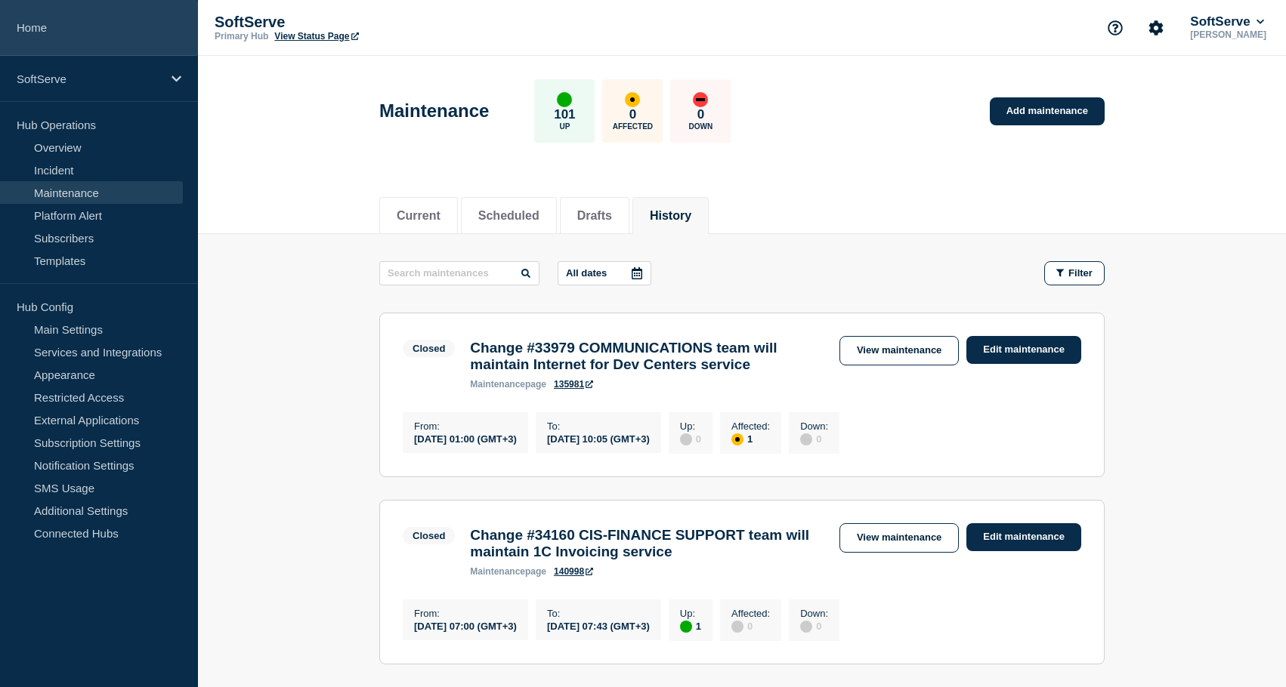
click at [58, 43] on link "Home" at bounding box center [99, 28] width 198 height 56
